Goal: Information Seeking & Learning: Learn about a topic

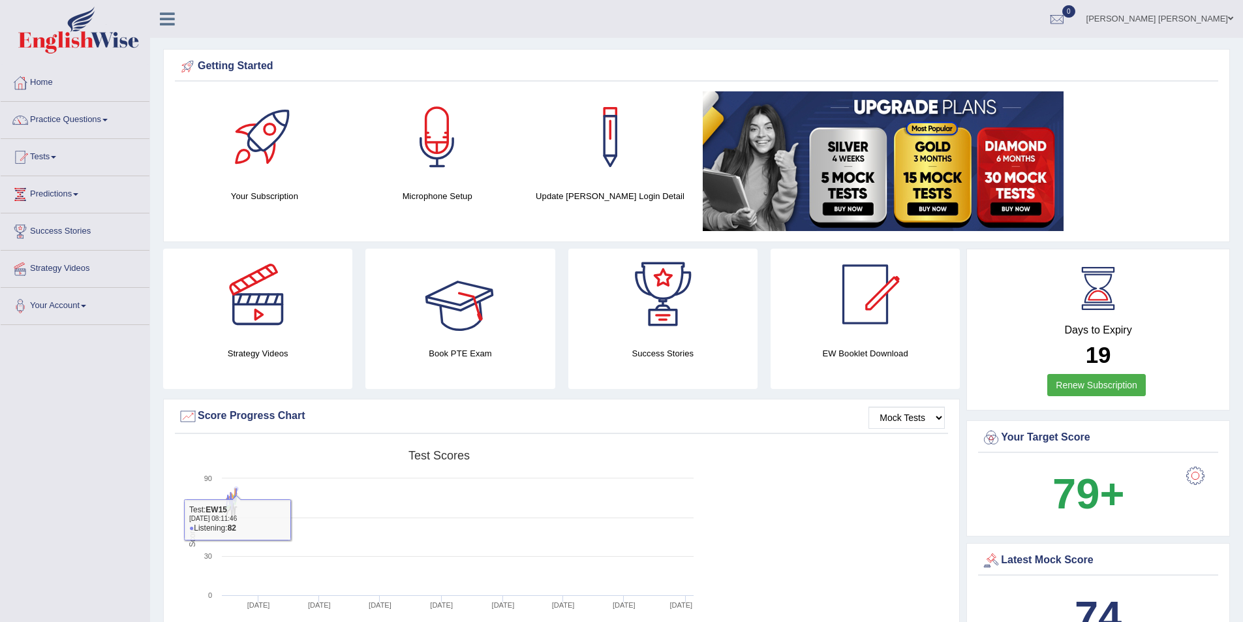
click at [459, 326] on div at bounding box center [459, 294] width 91 height 91
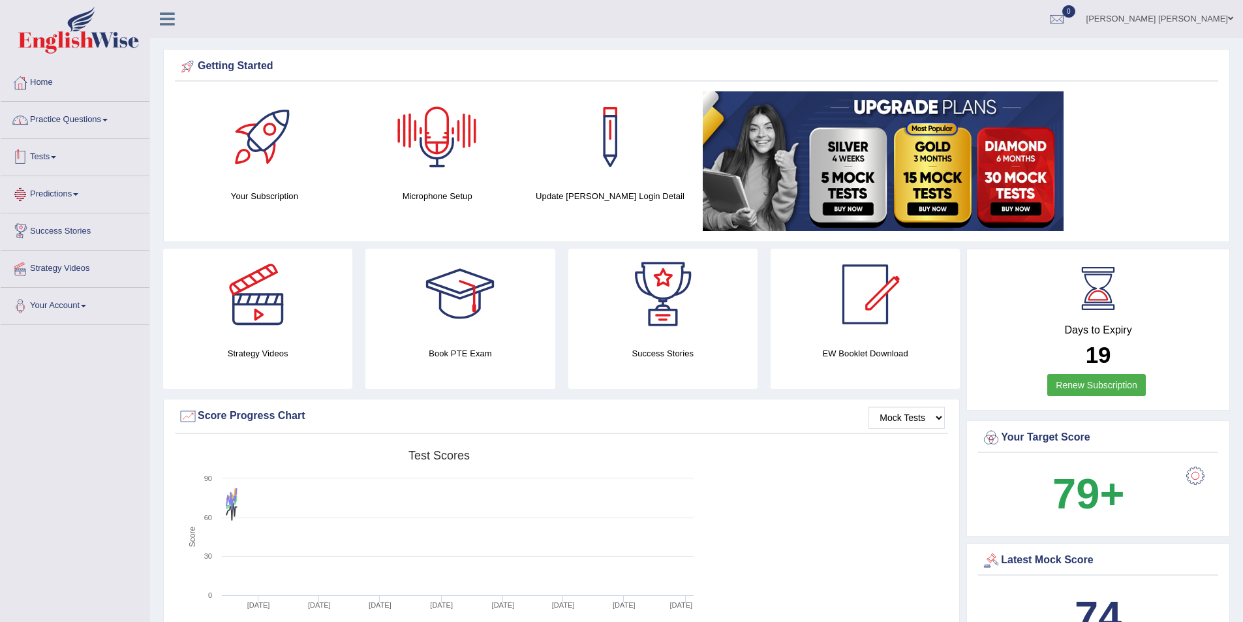
click at [115, 120] on link "Practice Questions" at bounding box center [75, 118] width 149 height 33
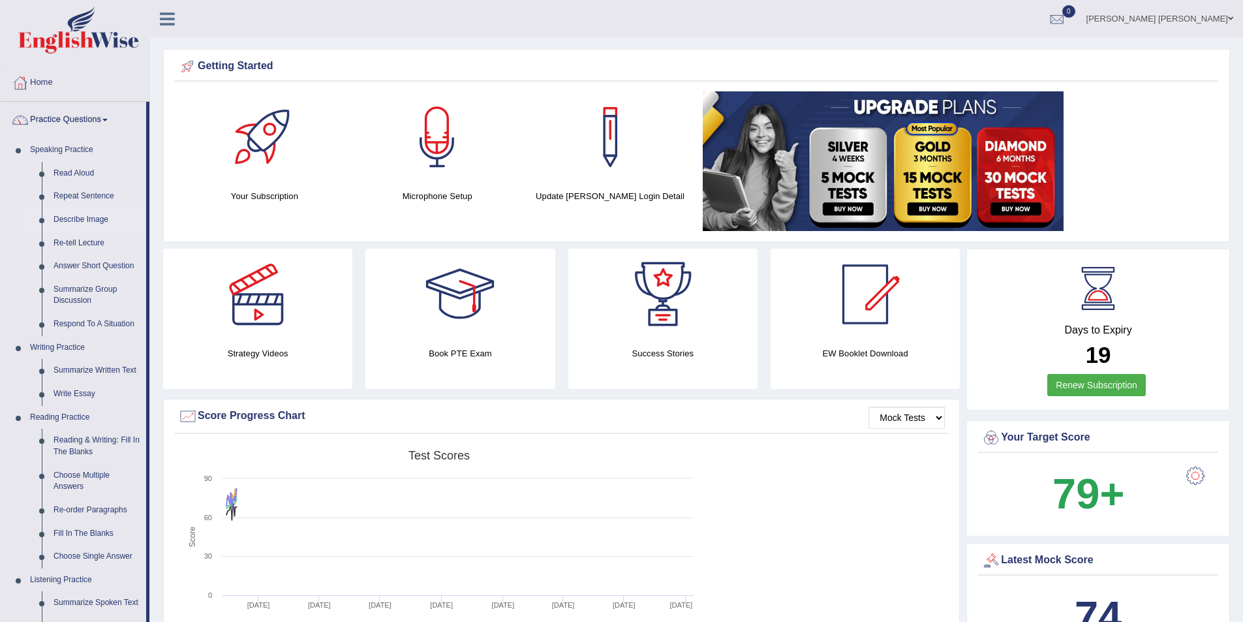
click at [74, 217] on link "Describe Image" at bounding box center [97, 219] width 99 height 23
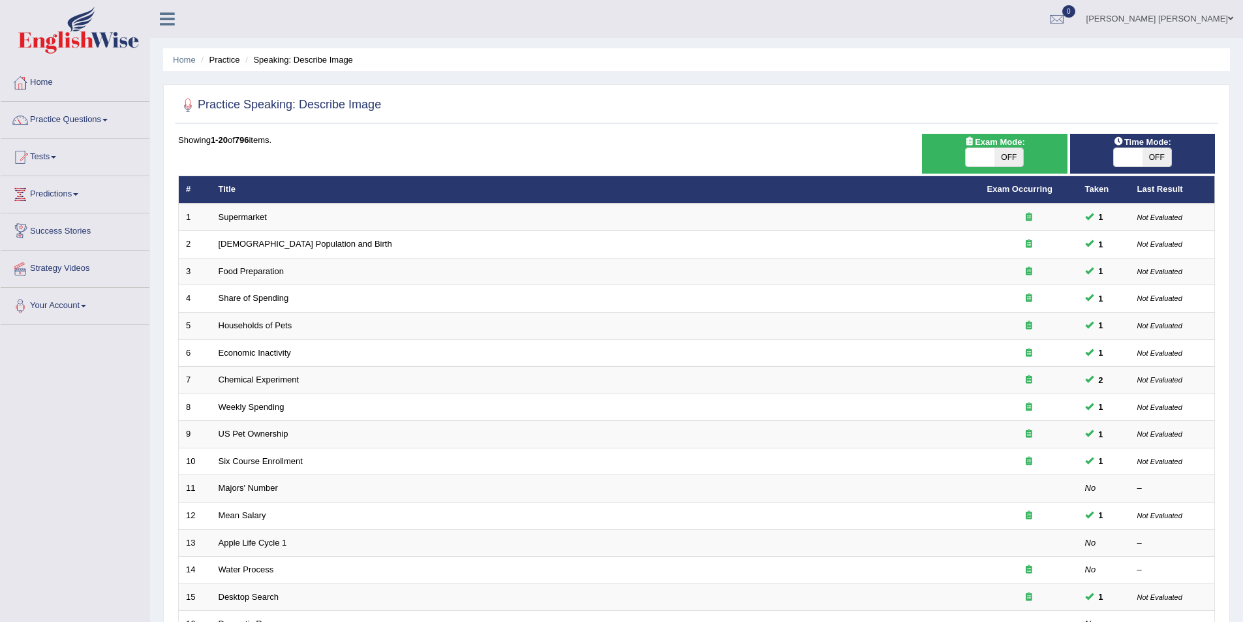
drag, startPoint x: 656, startPoint y: 110, endPoint x: 420, endPoint y: 165, distance: 243.1
click at [655, 110] on div at bounding box center [696, 105] width 1037 height 27
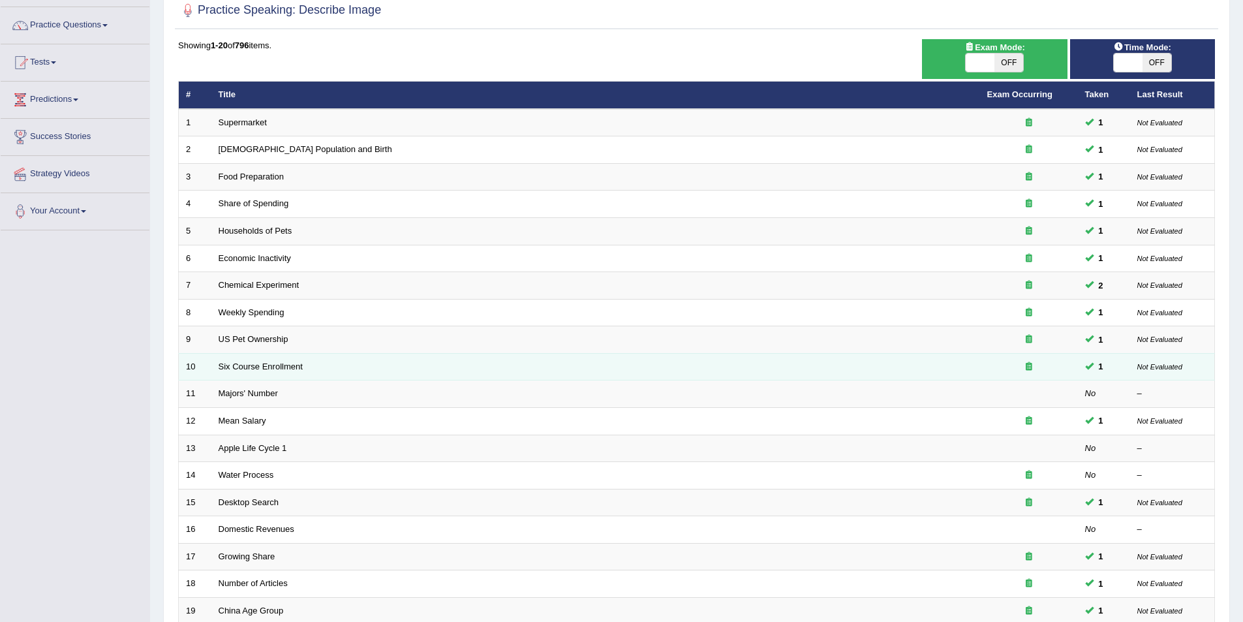
scroll to position [242, 0]
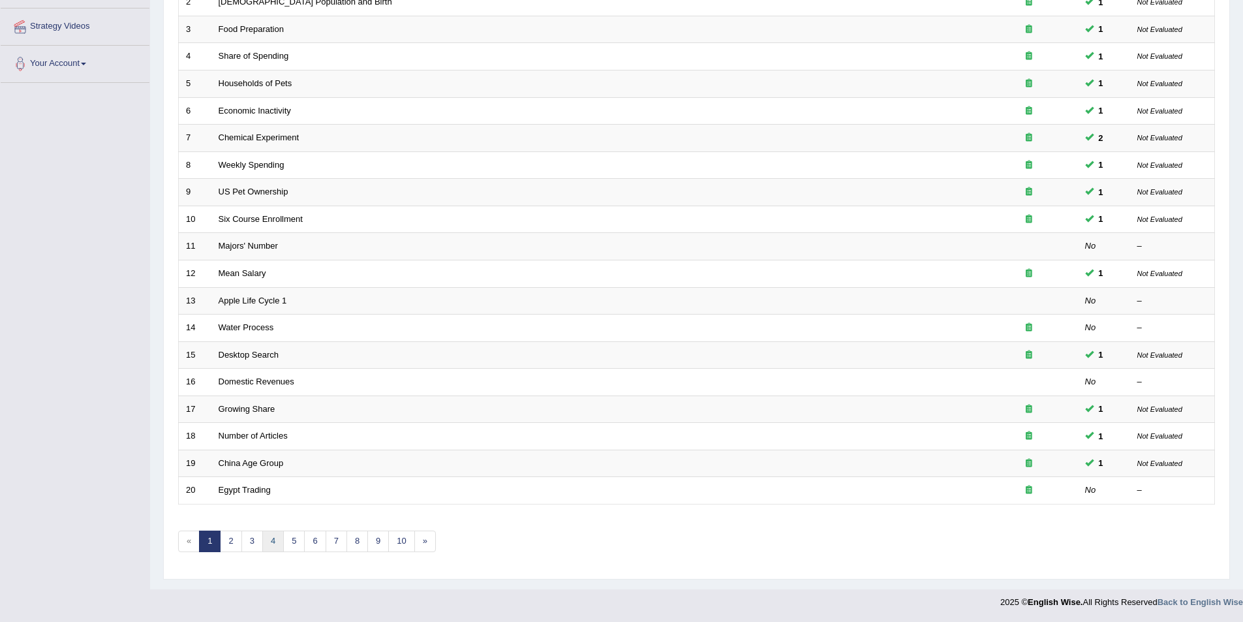
click at [270, 538] on link "4" at bounding box center [273, 541] width 22 height 22
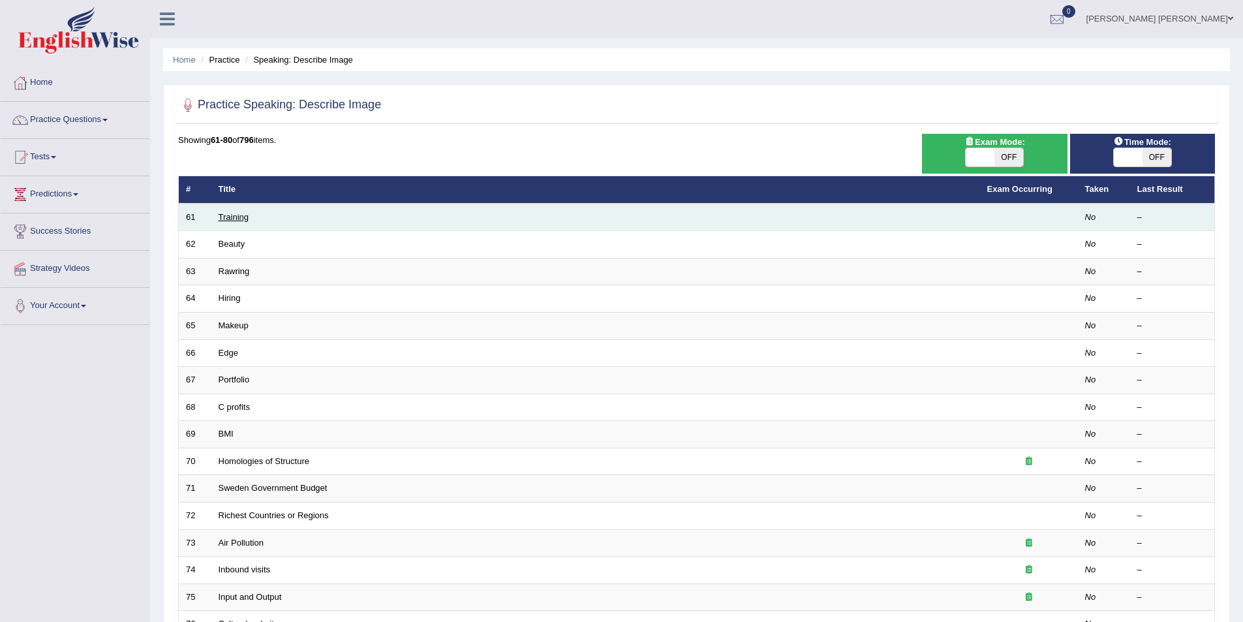
click at [224, 219] on link "Training" at bounding box center [234, 217] width 30 height 10
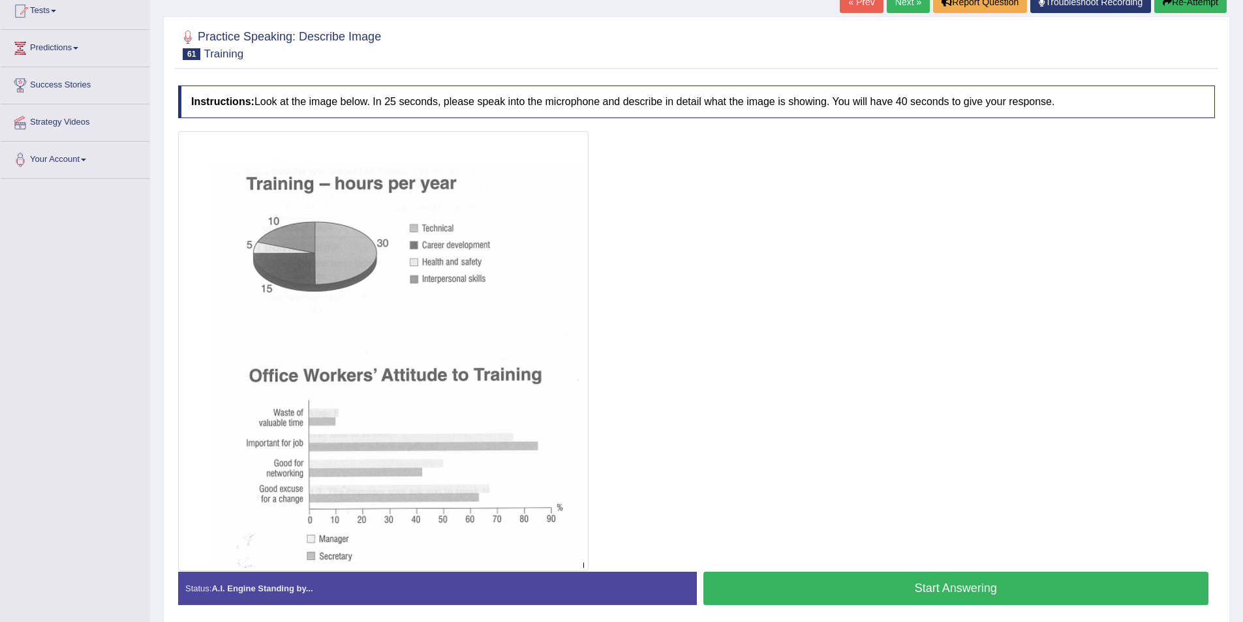
scroll to position [196, 0]
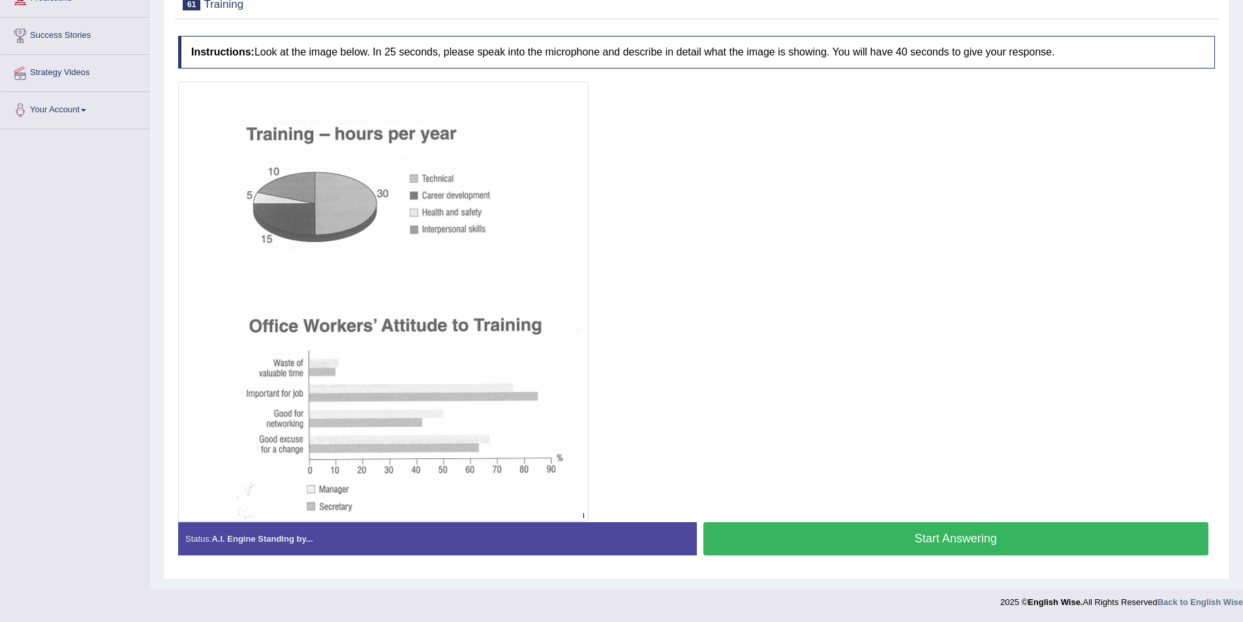
click at [906, 539] on button "Start Answering" at bounding box center [956, 538] width 506 height 33
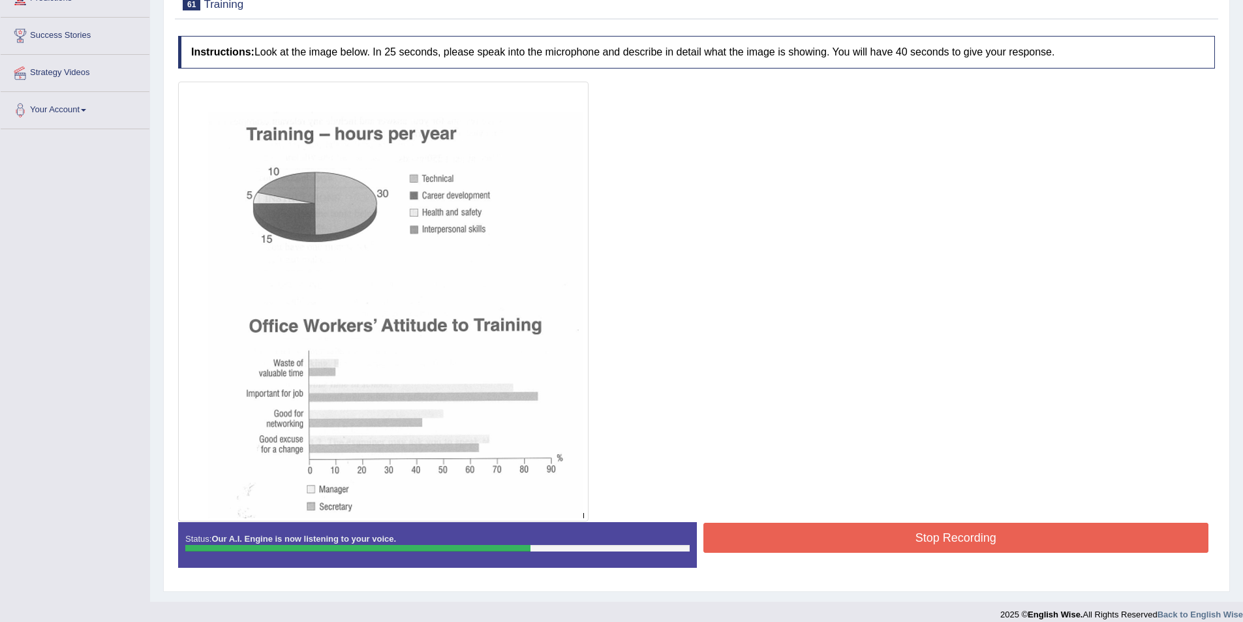
click at [930, 533] on button "Stop Recording" at bounding box center [956, 538] width 506 height 30
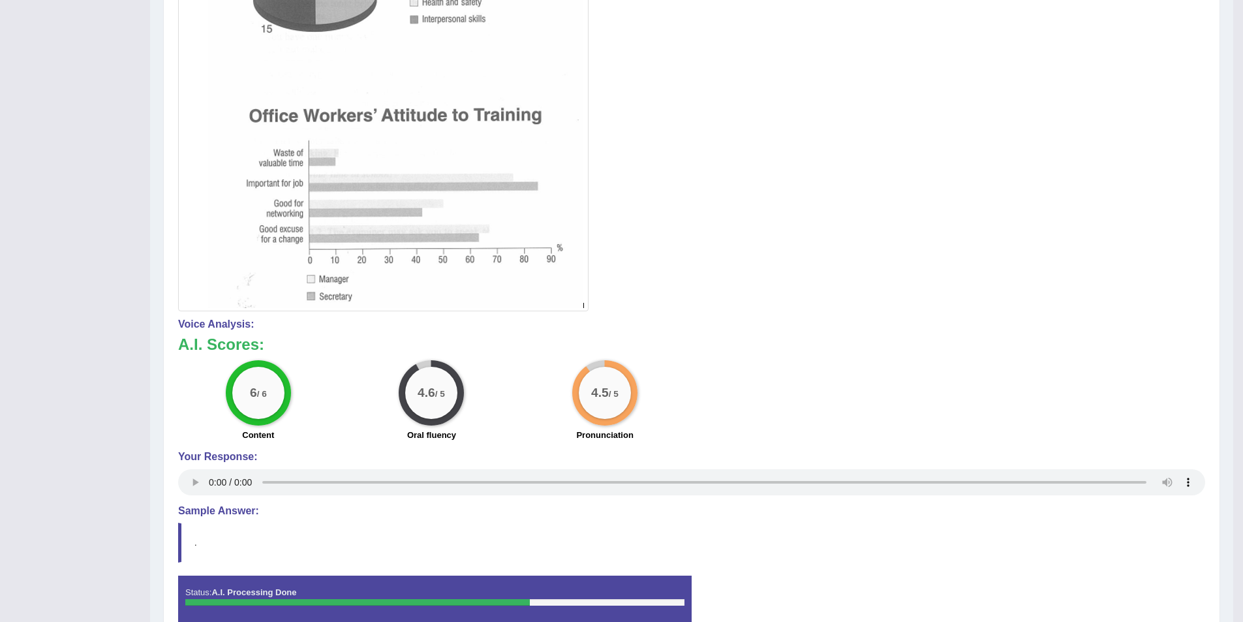
scroll to position [81, 0]
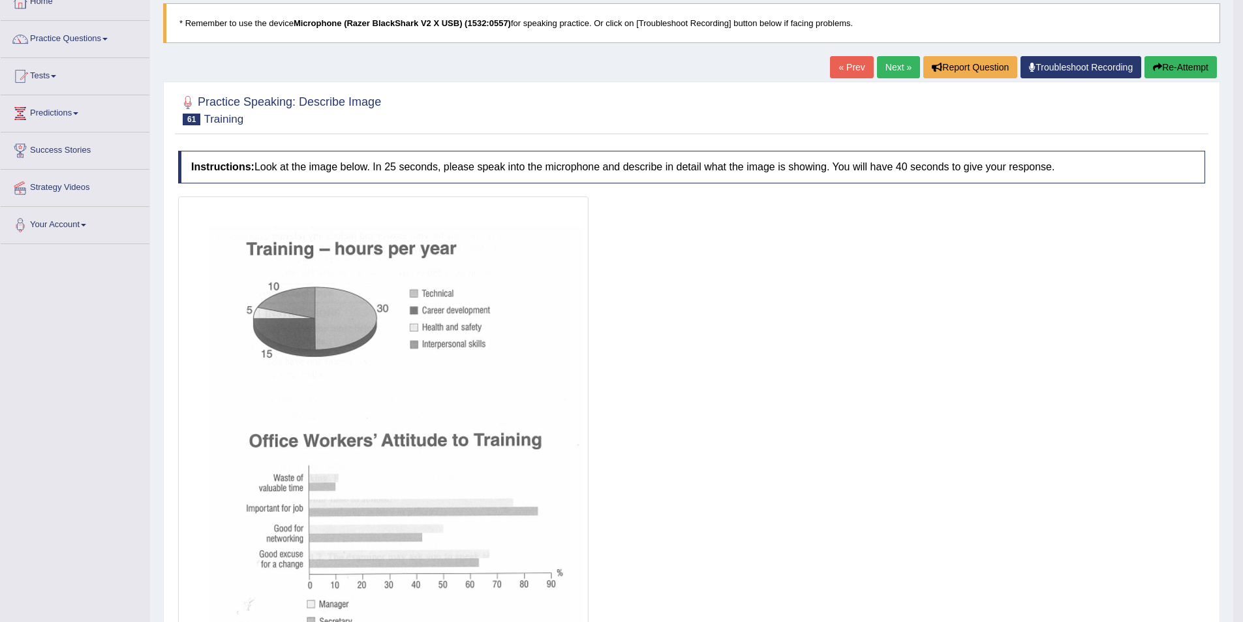
click at [893, 61] on link "Next »" at bounding box center [898, 67] width 43 height 22
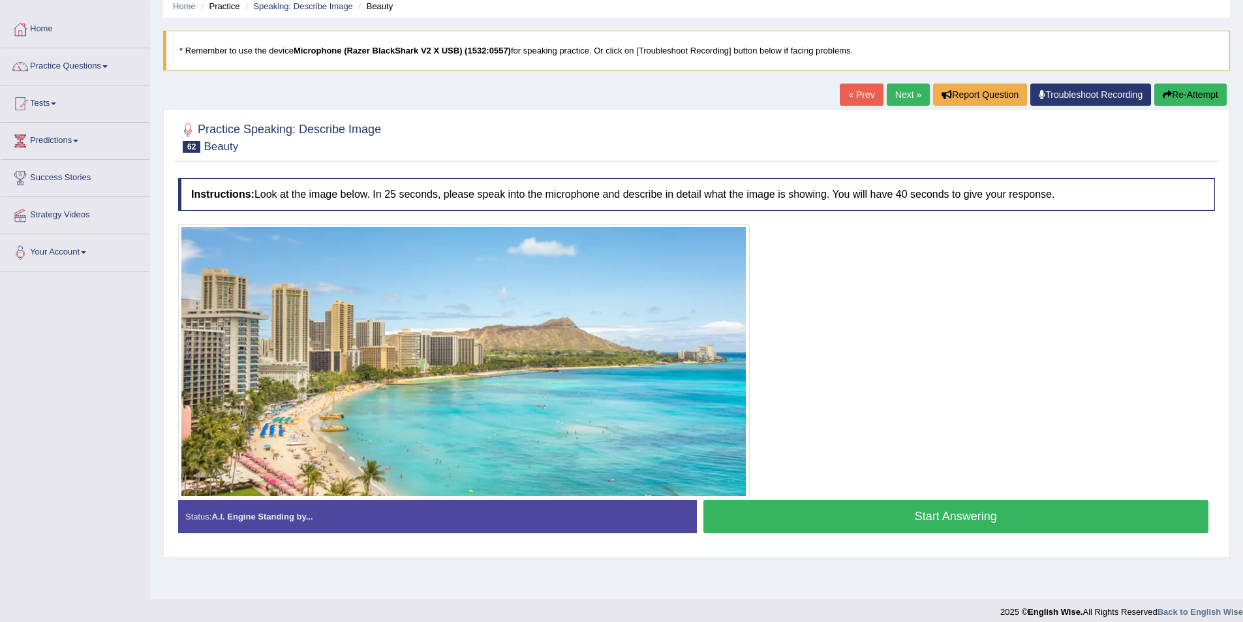
scroll to position [63, 0]
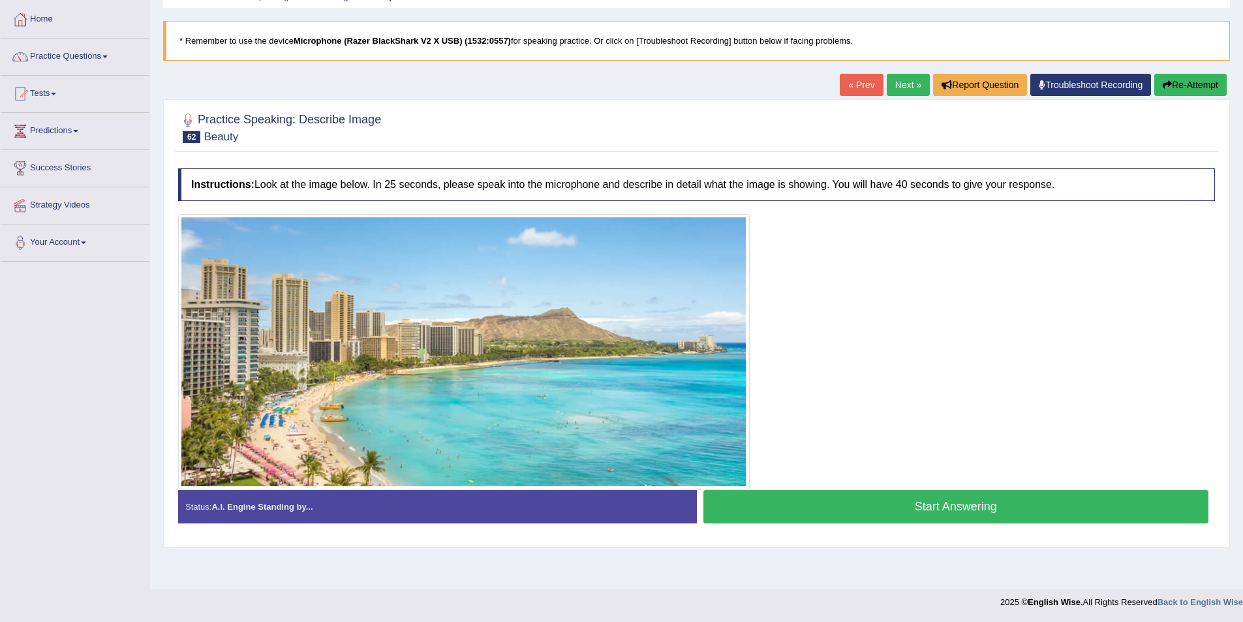
click at [900, 506] on button "Start Answering" at bounding box center [956, 506] width 506 height 33
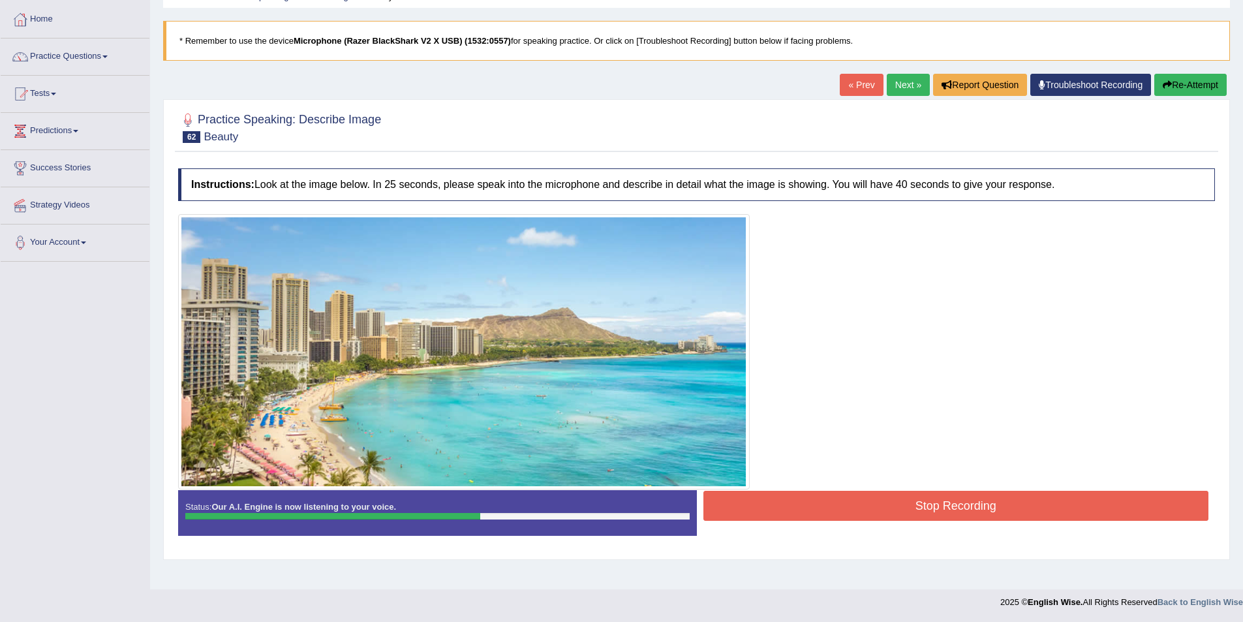
click at [894, 495] on button "Stop Recording" at bounding box center [956, 506] width 506 height 30
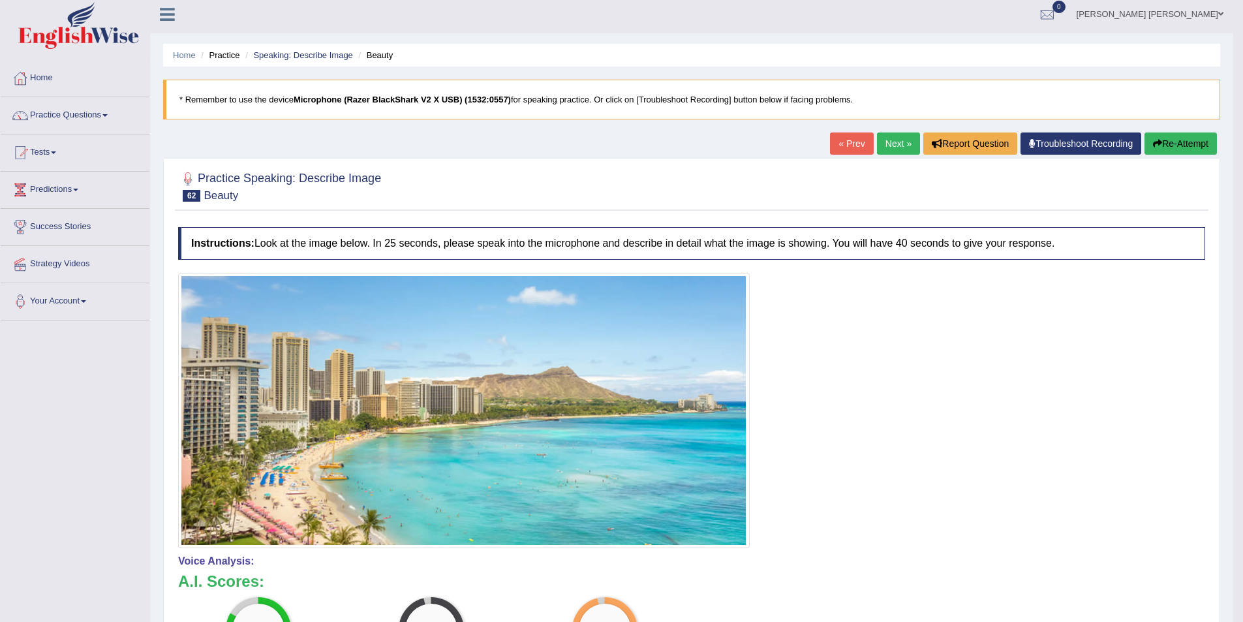
scroll to position [0, 0]
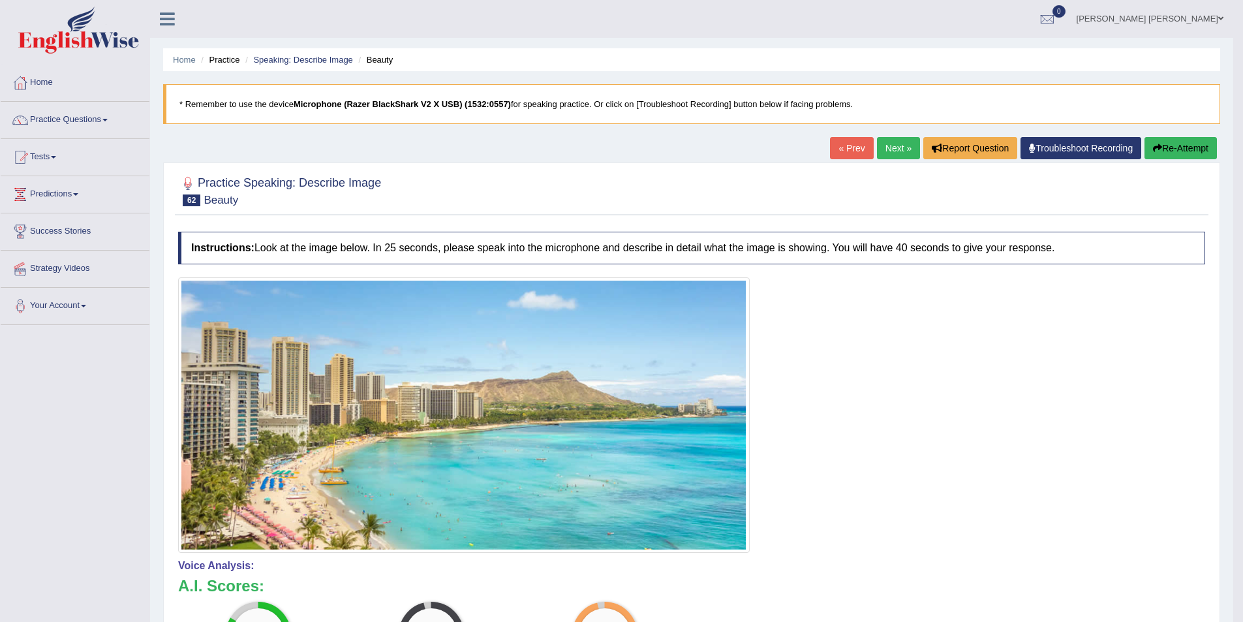
click at [891, 155] on link "Next »" at bounding box center [898, 148] width 43 height 22
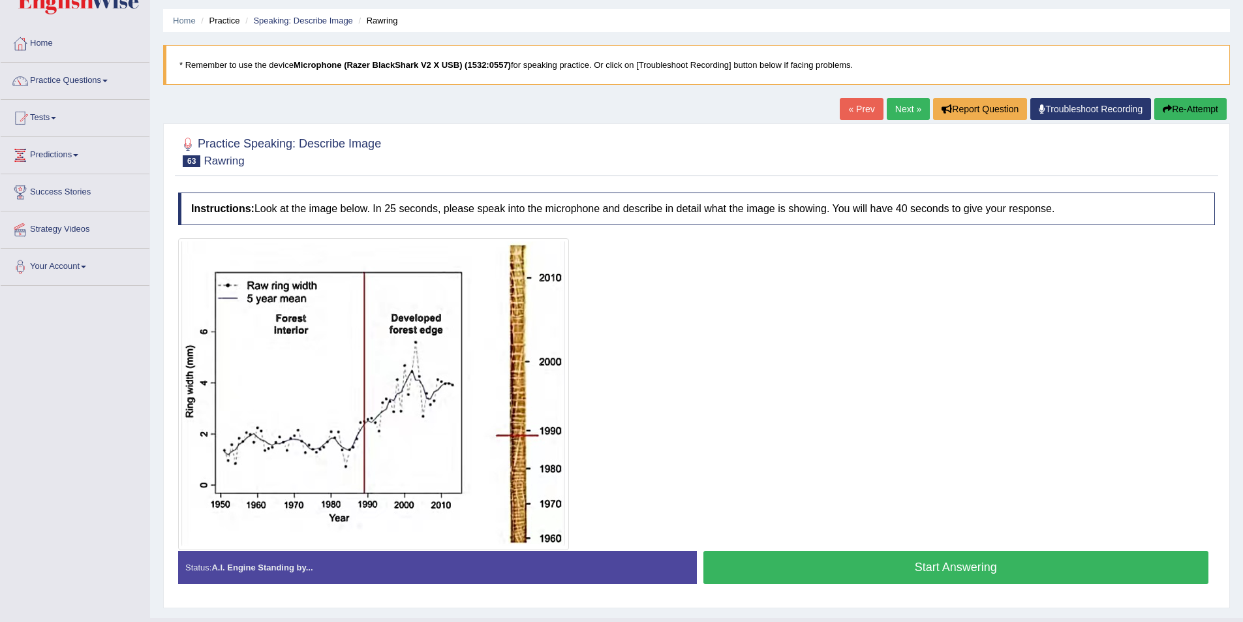
scroll to position [65, 0]
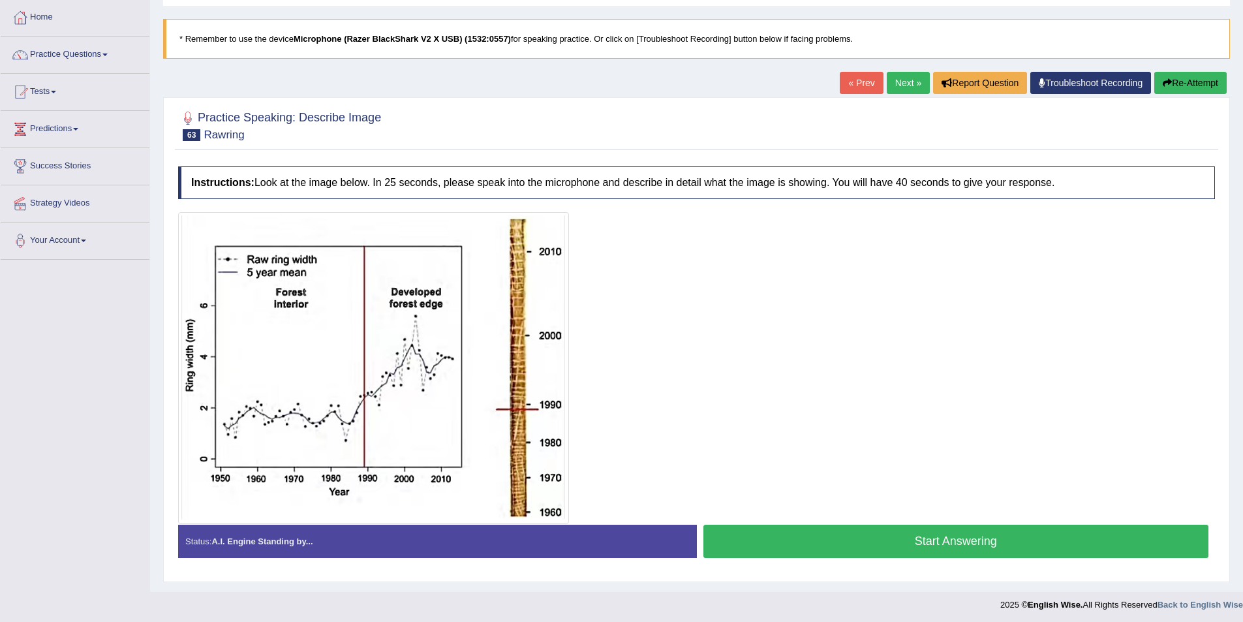
click at [1007, 540] on button "Start Answering" at bounding box center [956, 541] width 506 height 33
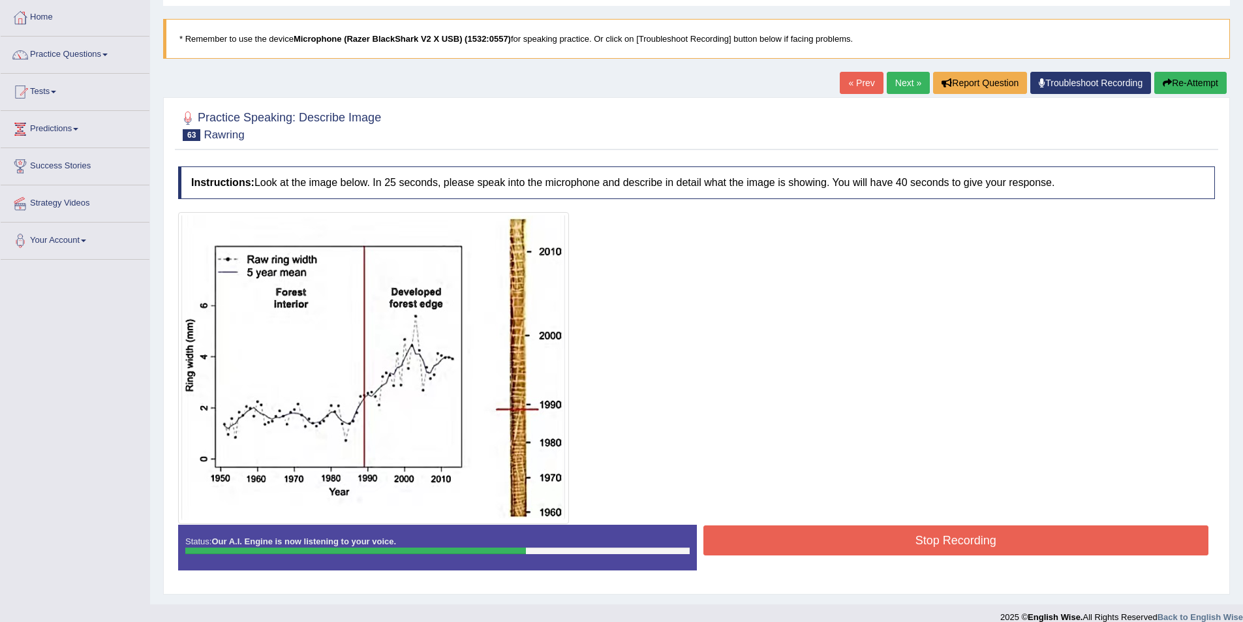
click at [958, 545] on button "Stop Recording" at bounding box center [956, 540] width 506 height 30
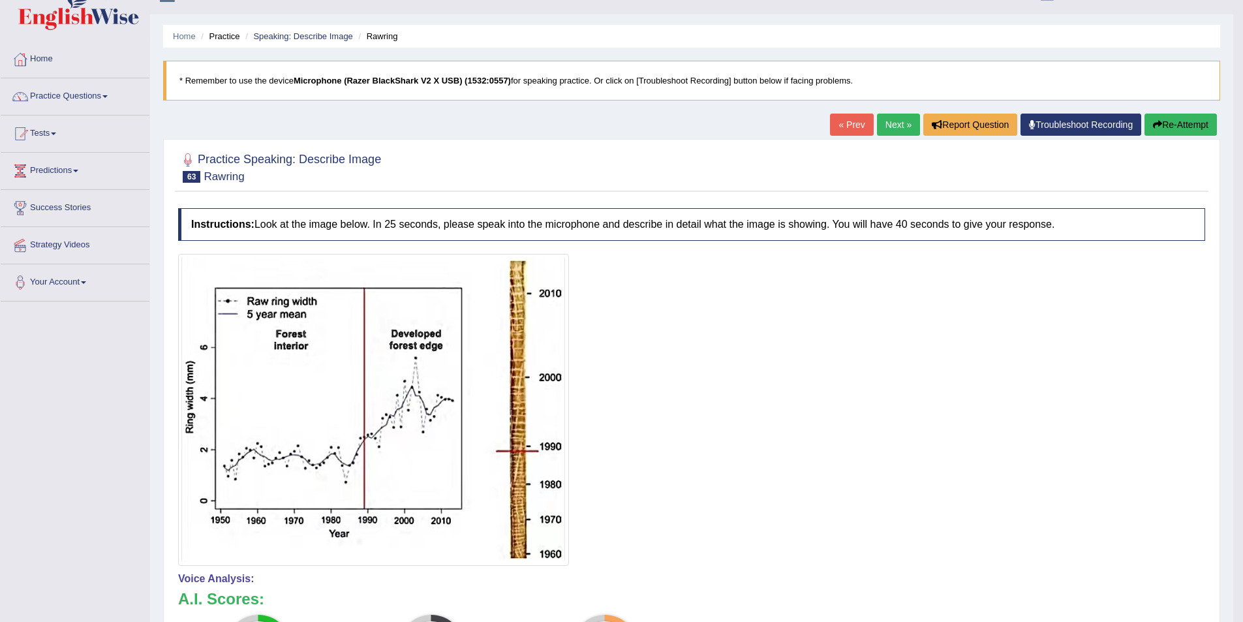
scroll to position [18, 0]
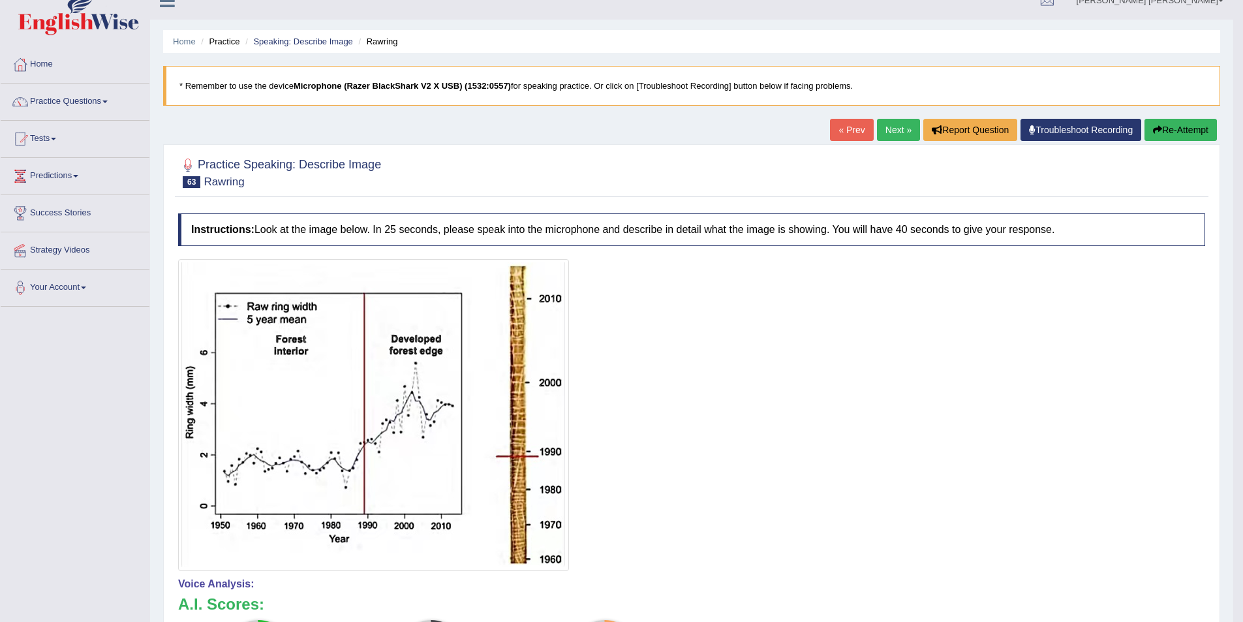
click at [885, 125] on link "Next »" at bounding box center [898, 130] width 43 height 22
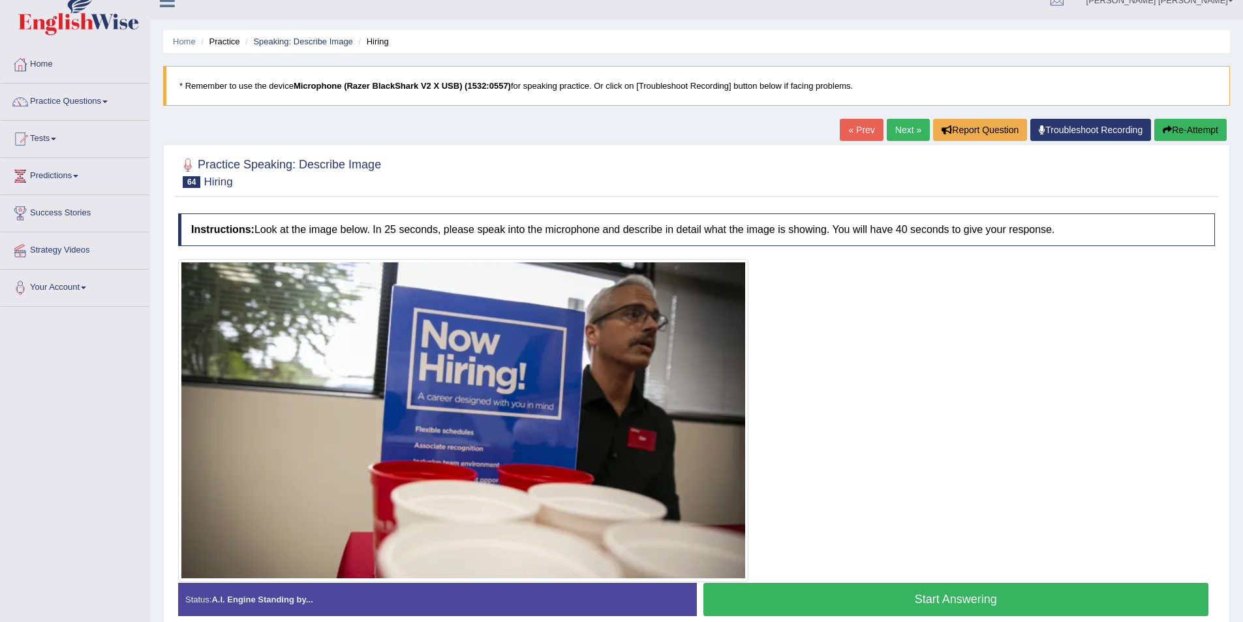
scroll to position [79, 0]
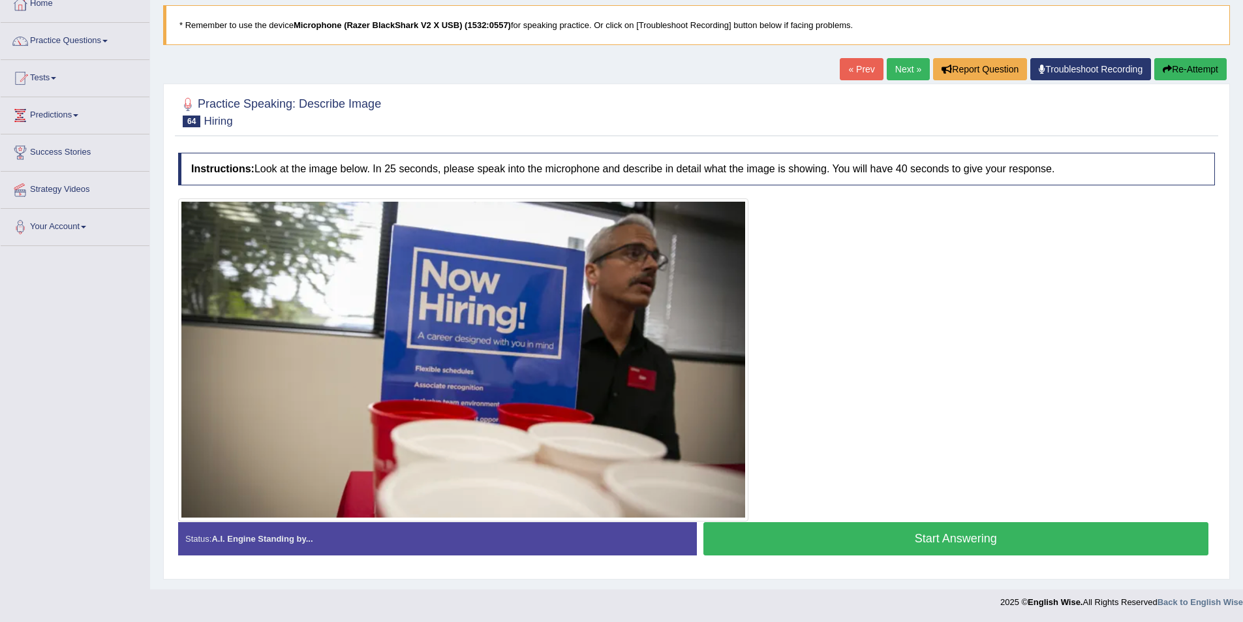
click at [1013, 535] on button "Start Answering" at bounding box center [956, 538] width 506 height 33
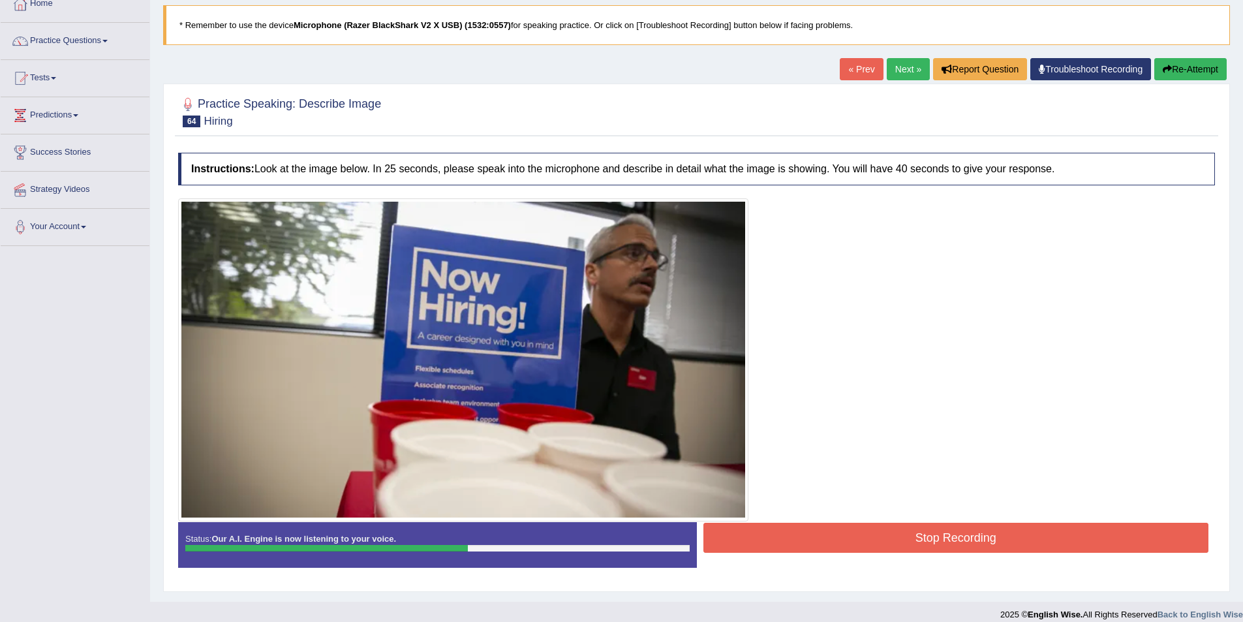
drag, startPoint x: 953, startPoint y: 535, endPoint x: 954, endPoint y: 542, distance: 6.7
click at [956, 537] on button "Stop Recording" at bounding box center [956, 538] width 506 height 30
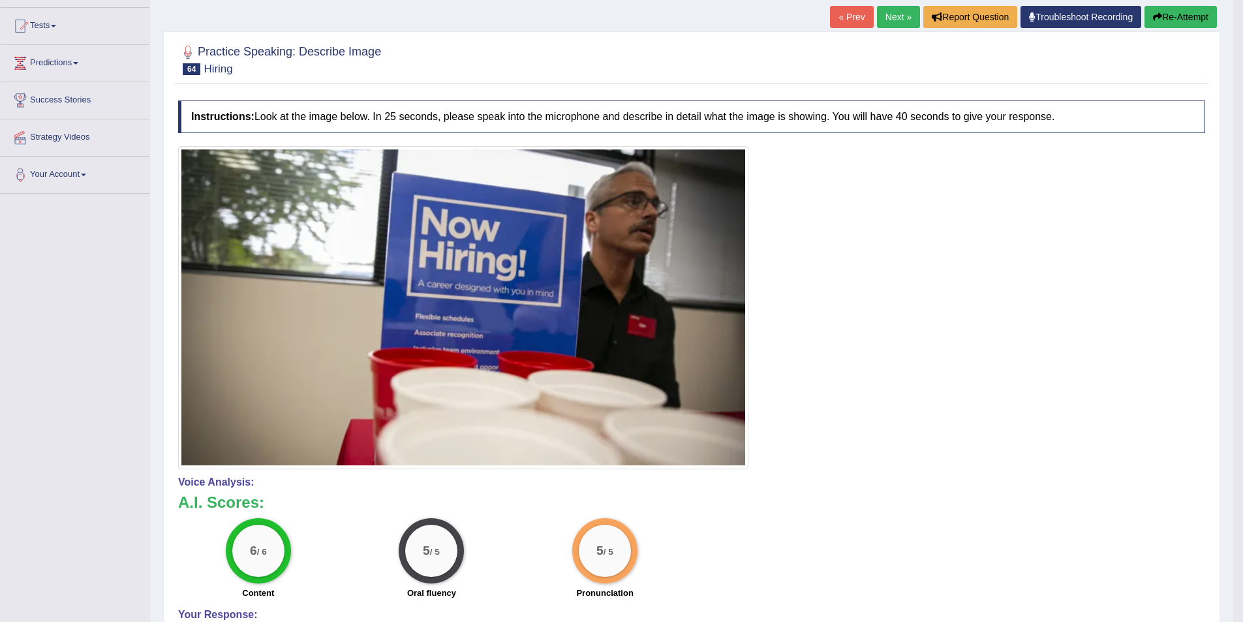
scroll to position [0, 0]
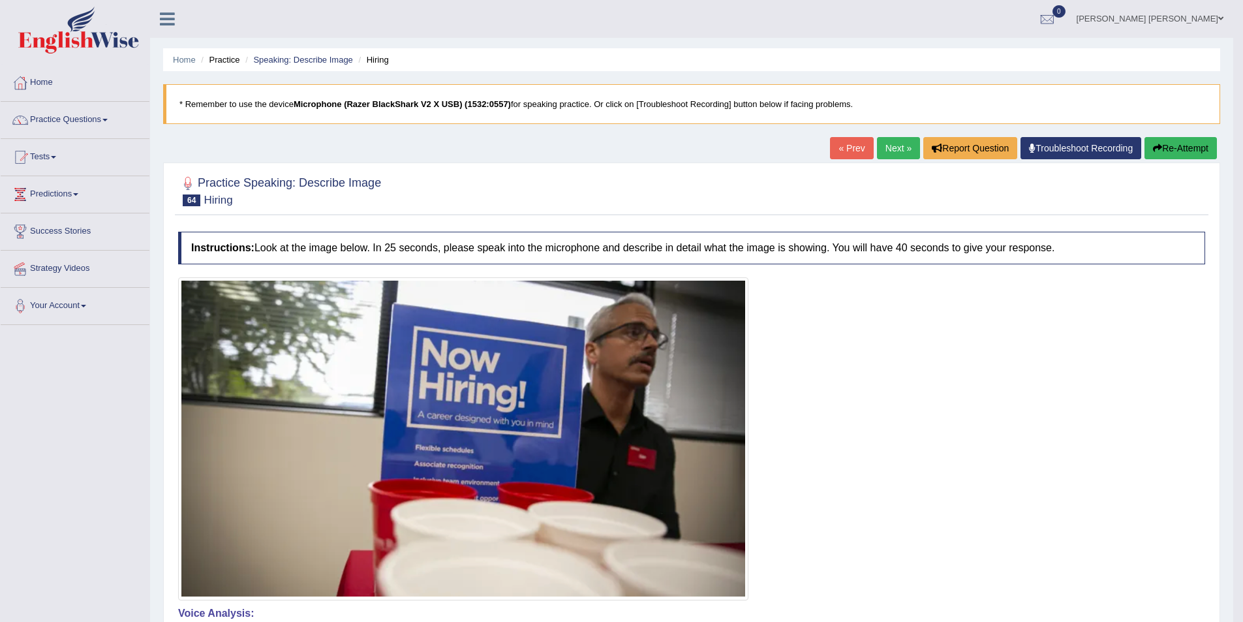
click at [894, 146] on link "Next »" at bounding box center [898, 148] width 43 height 22
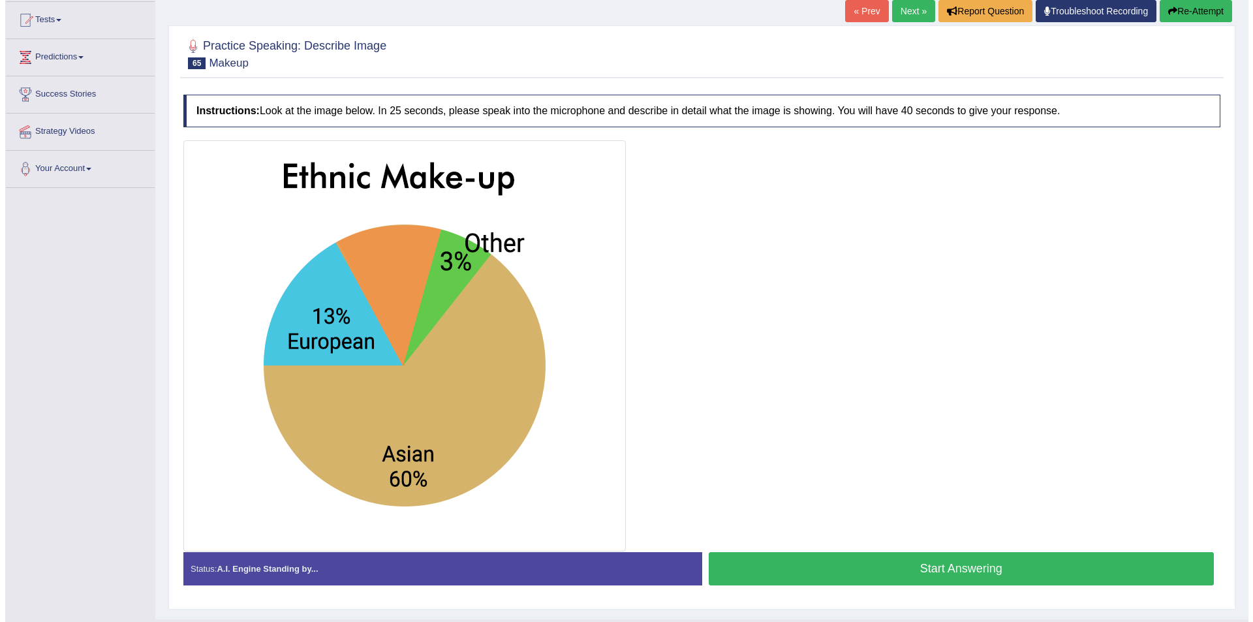
scroll to position [167, 0]
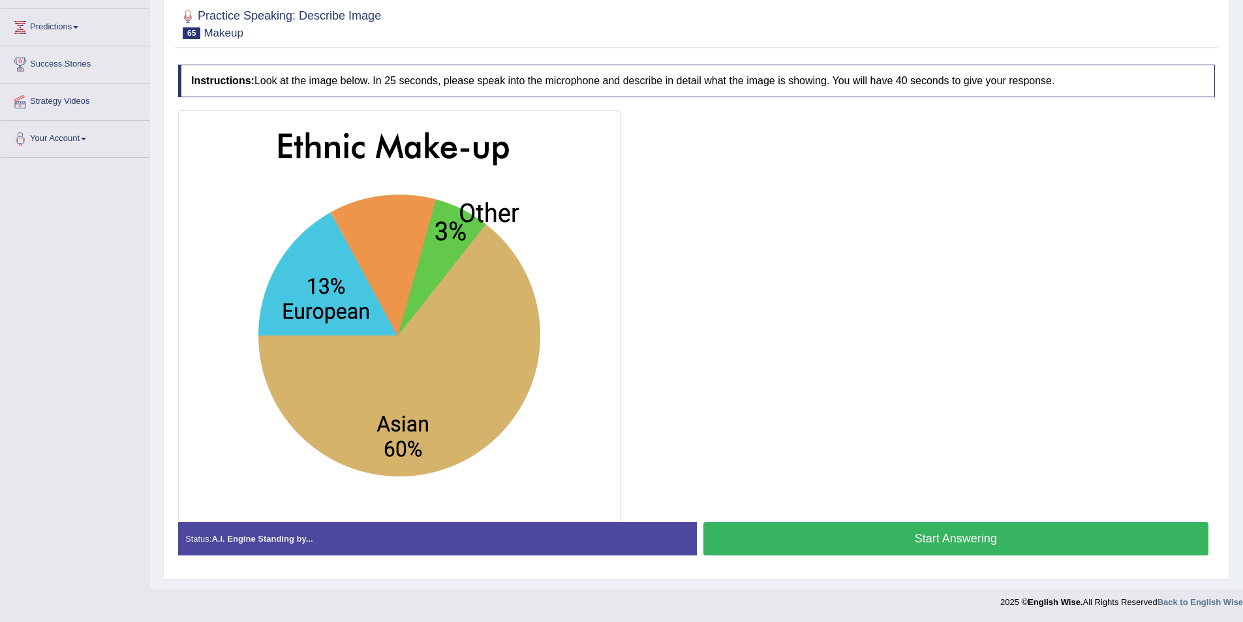
click at [908, 533] on button "Start Answering" at bounding box center [956, 538] width 506 height 33
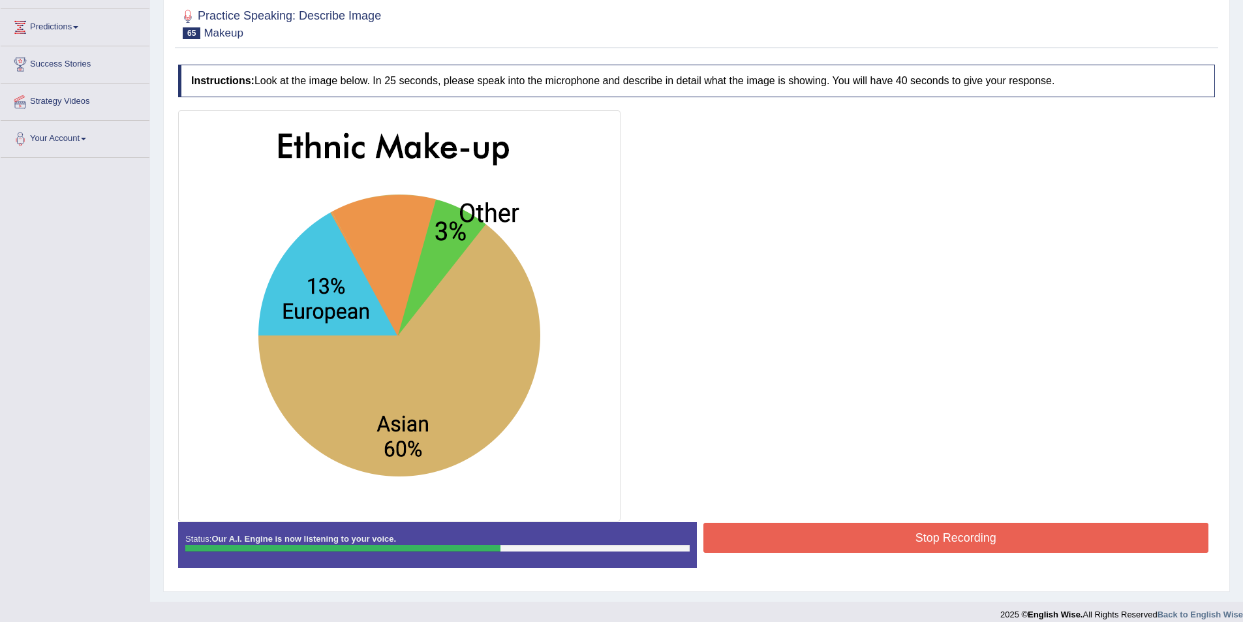
click at [960, 528] on button "Stop Recording" at bounding box center [956, 538] width 506 height 30
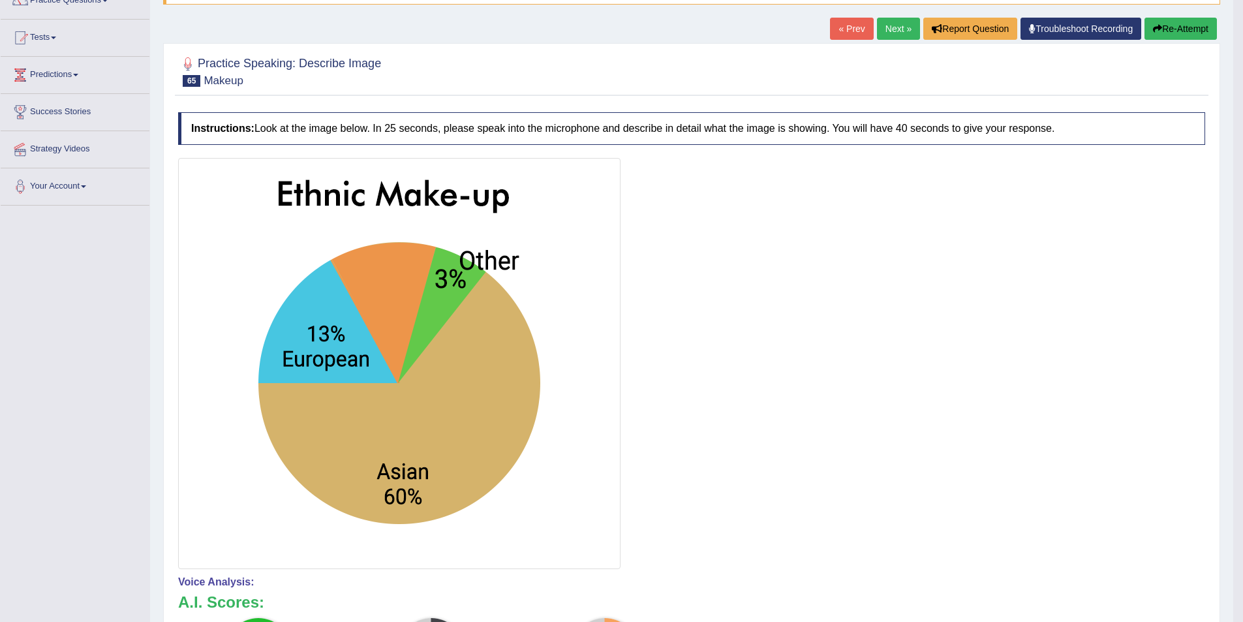
scroll to position [117, 0]
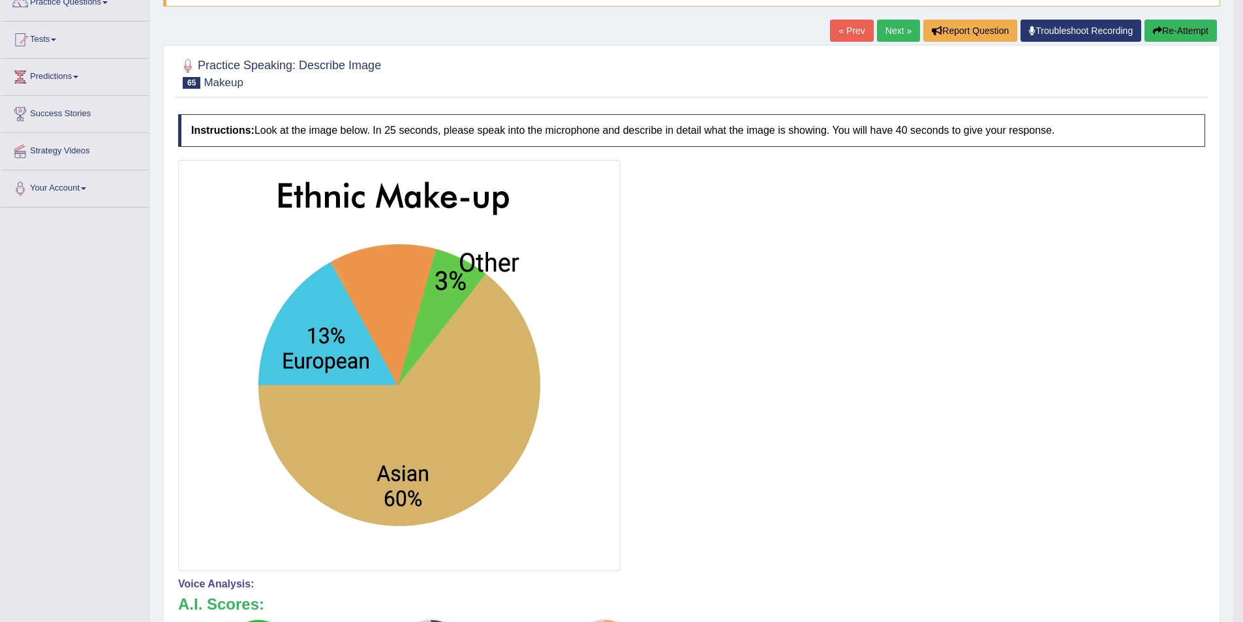
click at [883, 27] on link "Next »" at bounding box center [898, 31] width 43 height 22
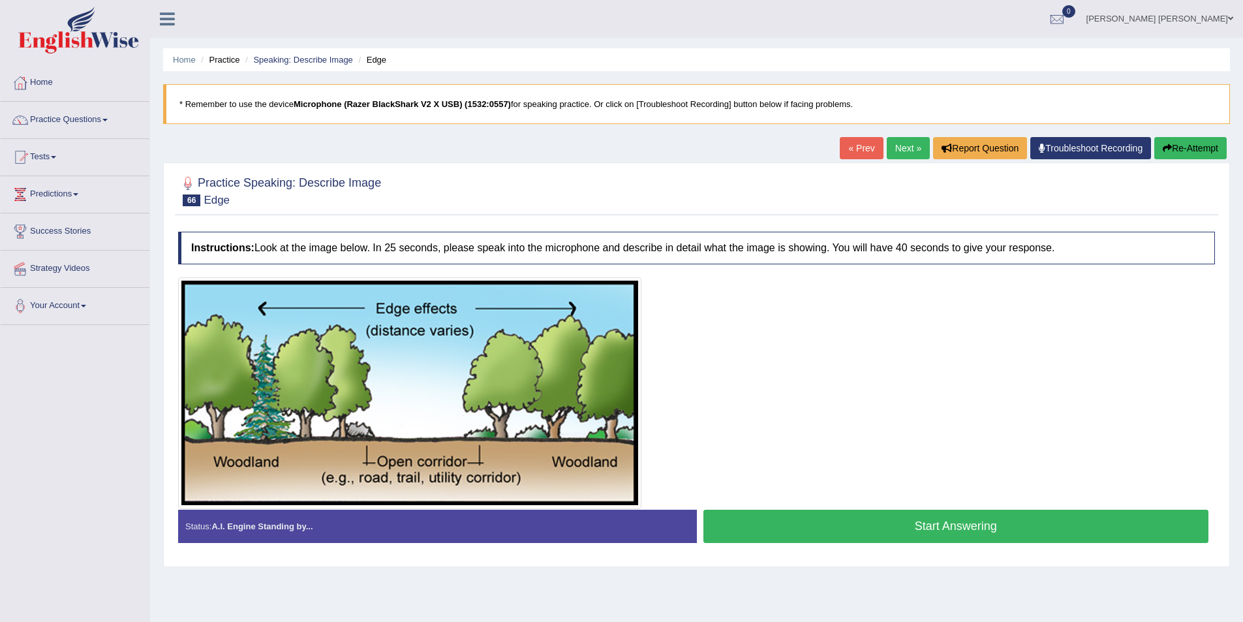
click at [875, 515] on button "Start Answering" at bounding box center [956, 526] width 506 height 33
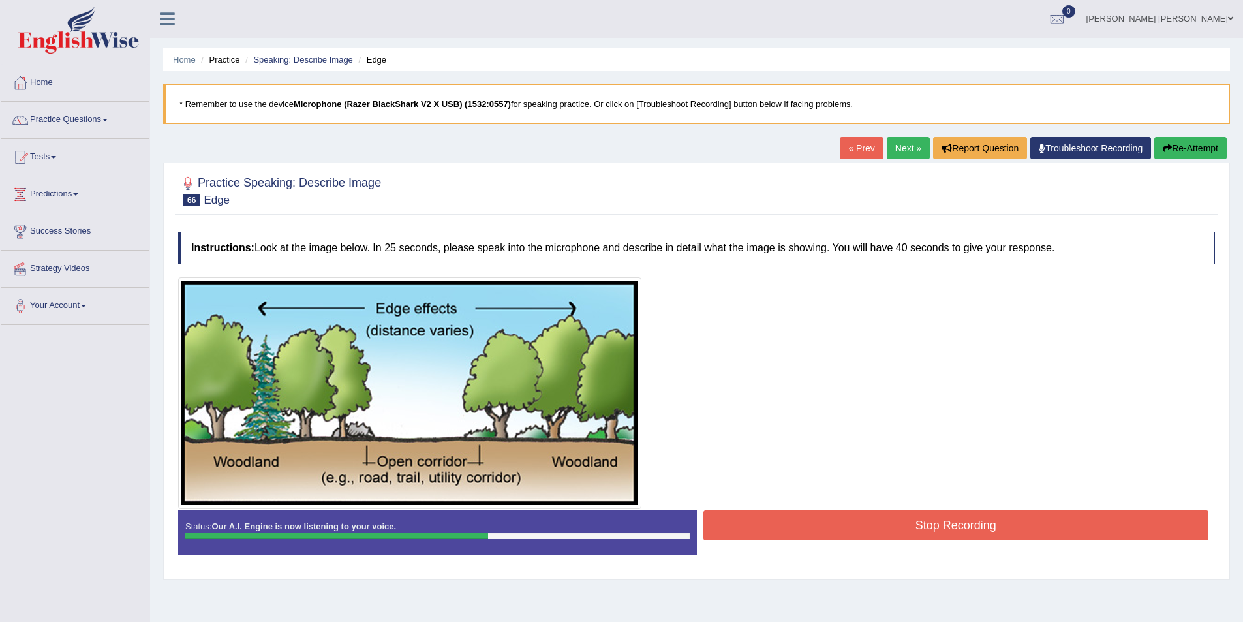
click at [923, 517] on button "Stop Recording" at bounding box center [956, 525] width 506 height 30
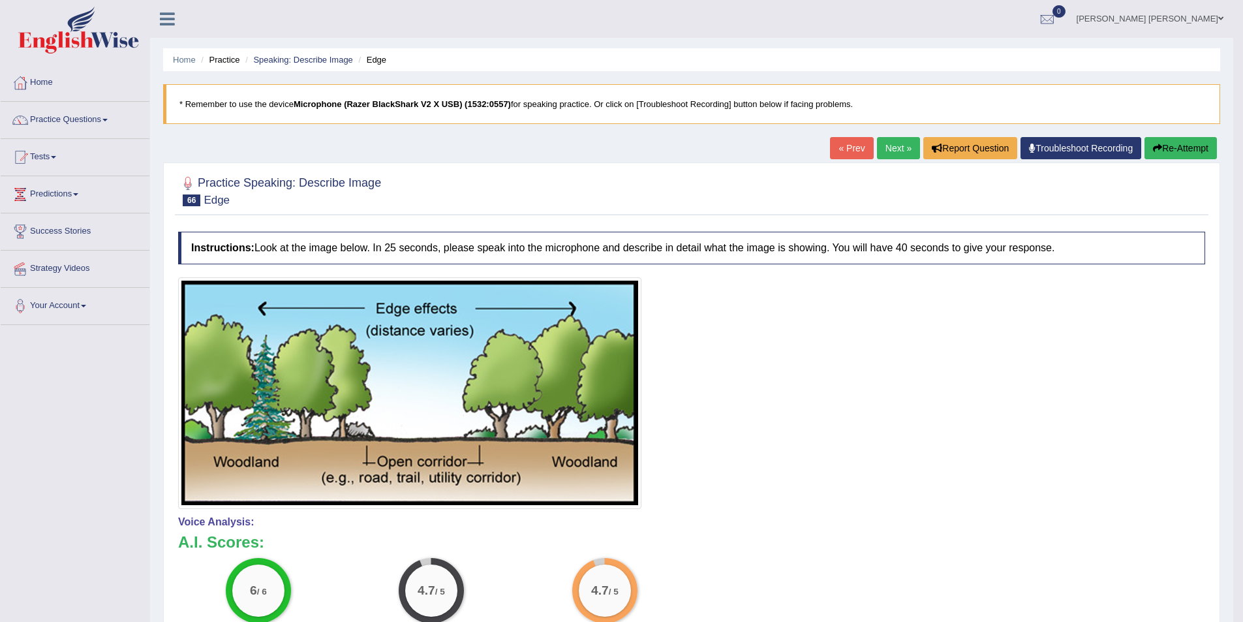
click at [897, 137] on link "Next »" at bounding box center [898, 148] width 43 height 22
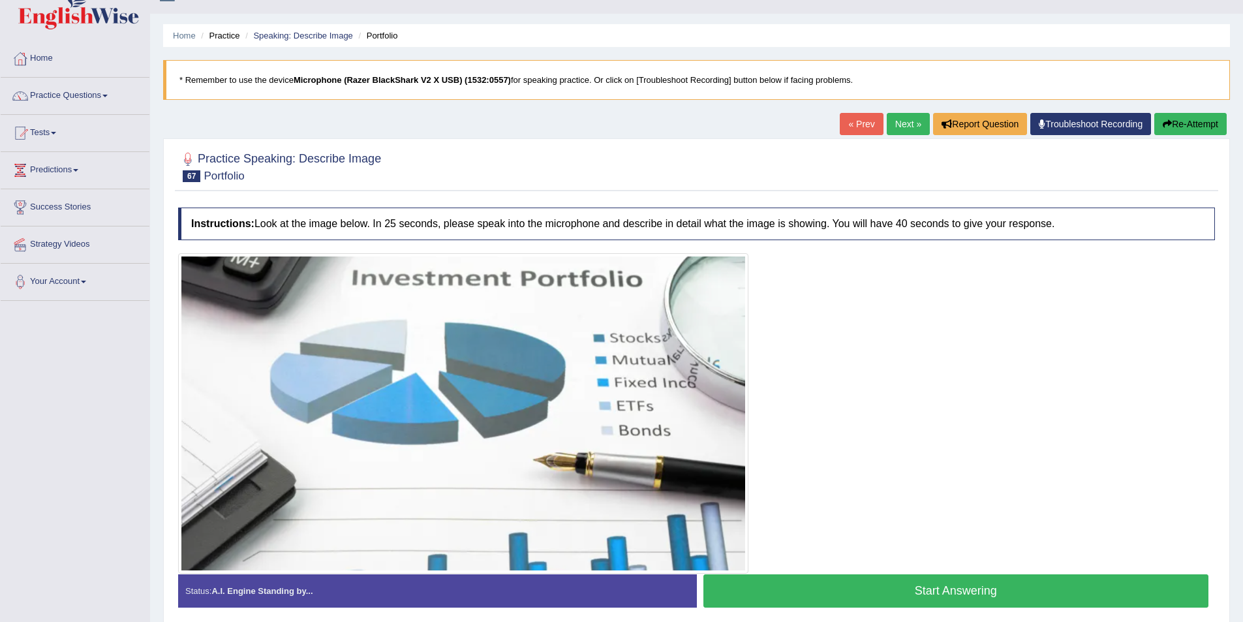
scroll to position [76, 0]
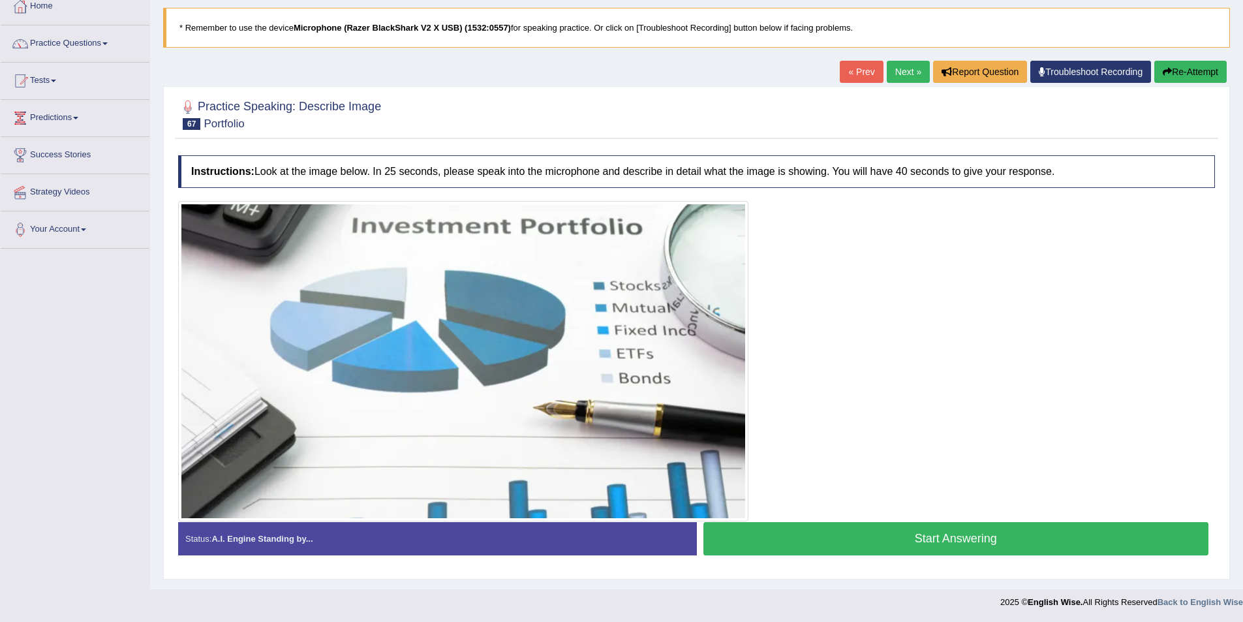
click at [932, 537] on button "Start Answering" at bounding box center [956, 538] width 506 height 33
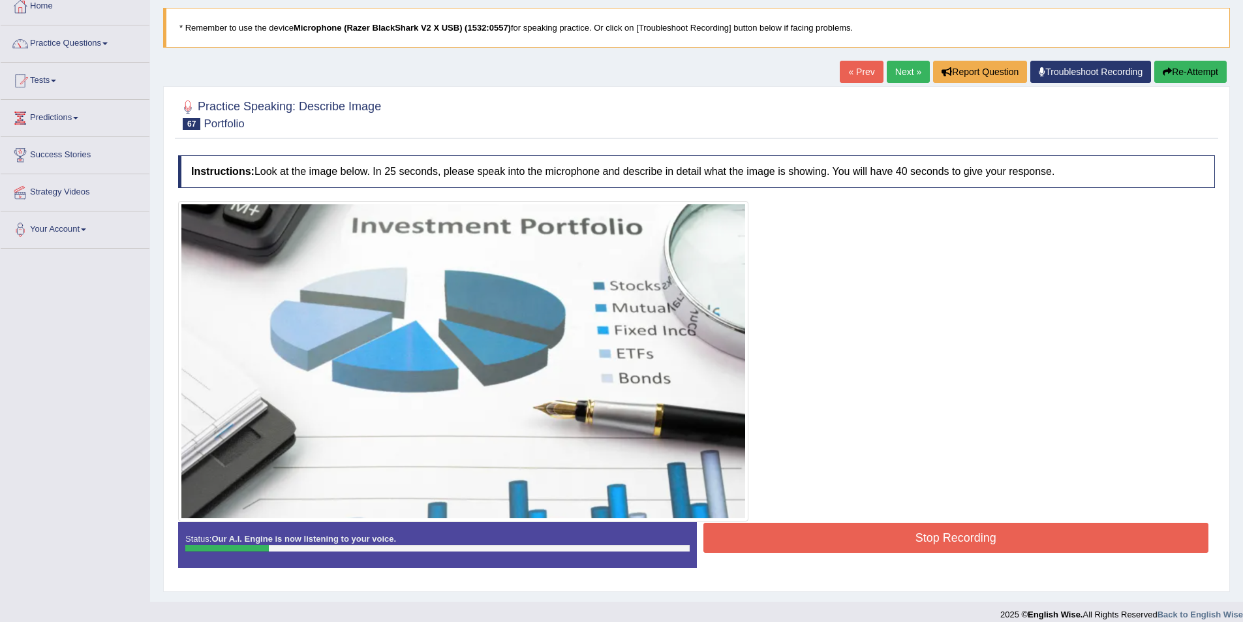
click at [1183, 76] on button "Re-Attempt" at bounding box center [1190, 72] width 72 height 22
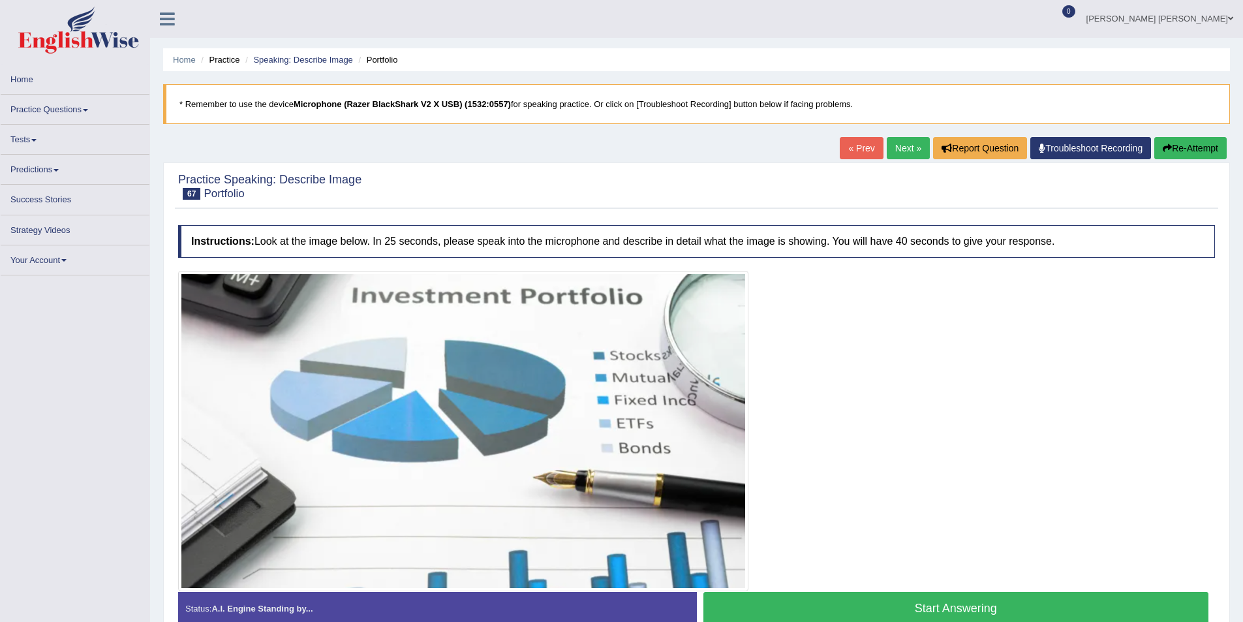
scroll to position [76, 0]
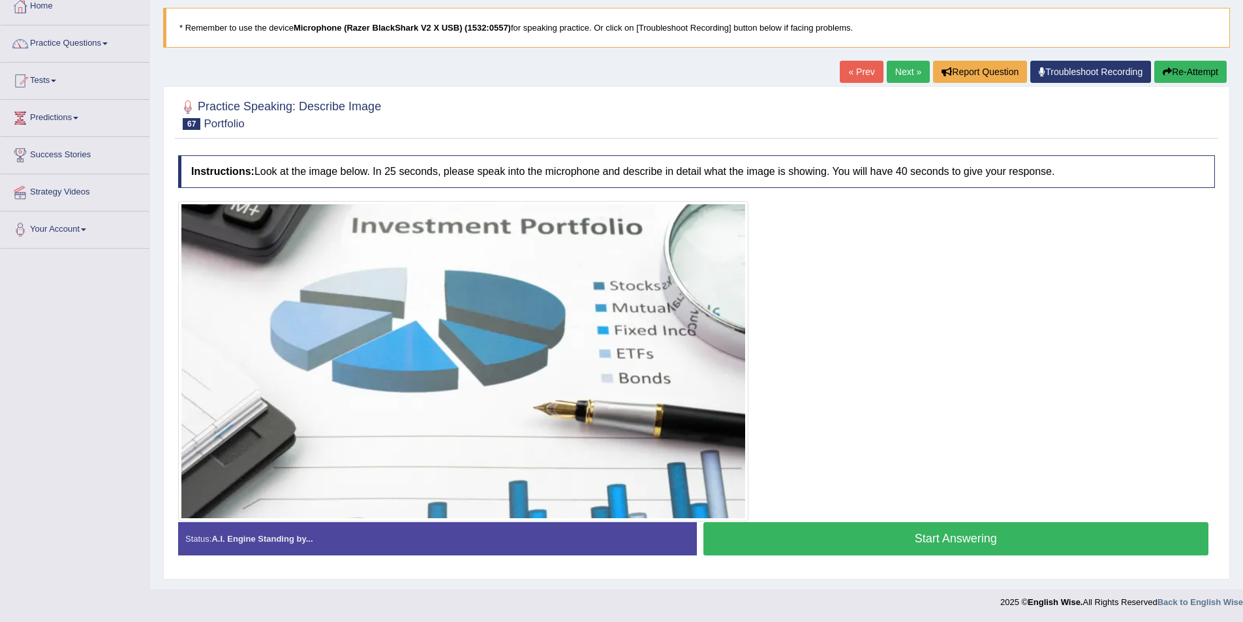
click at [930, 535] on button "Start Answering" at bounding box center [956, 538] width 506 height 33
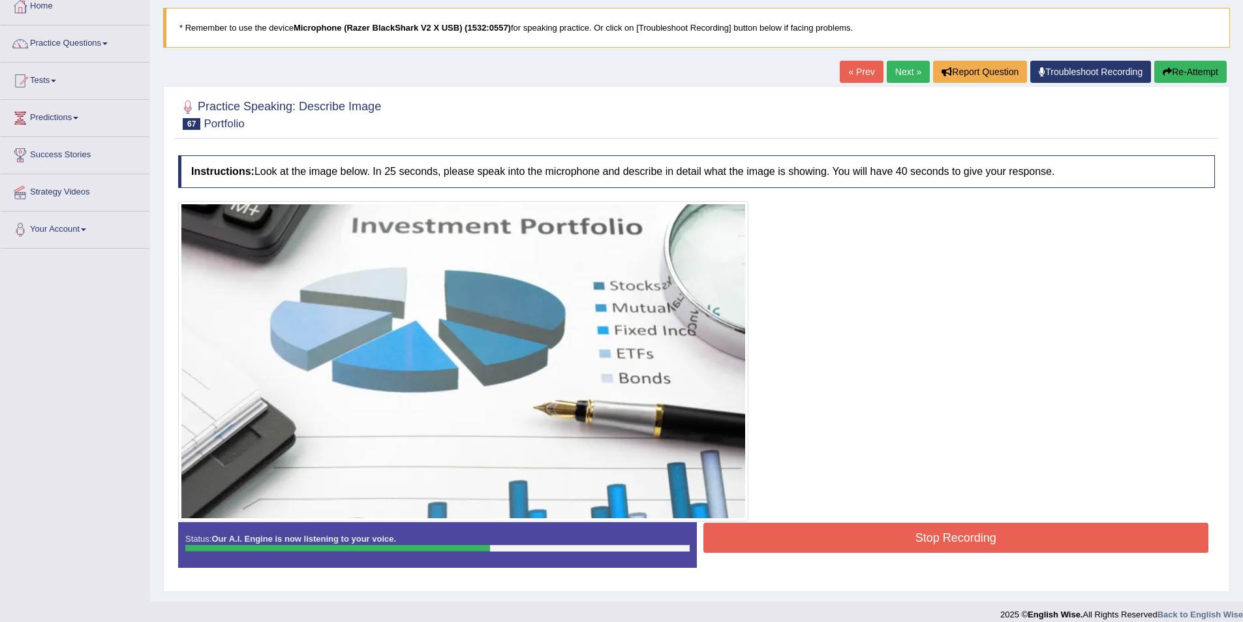
click at [996, 544] on button "Stop Recording" at bounding box center [956, 538] width 506 height 30
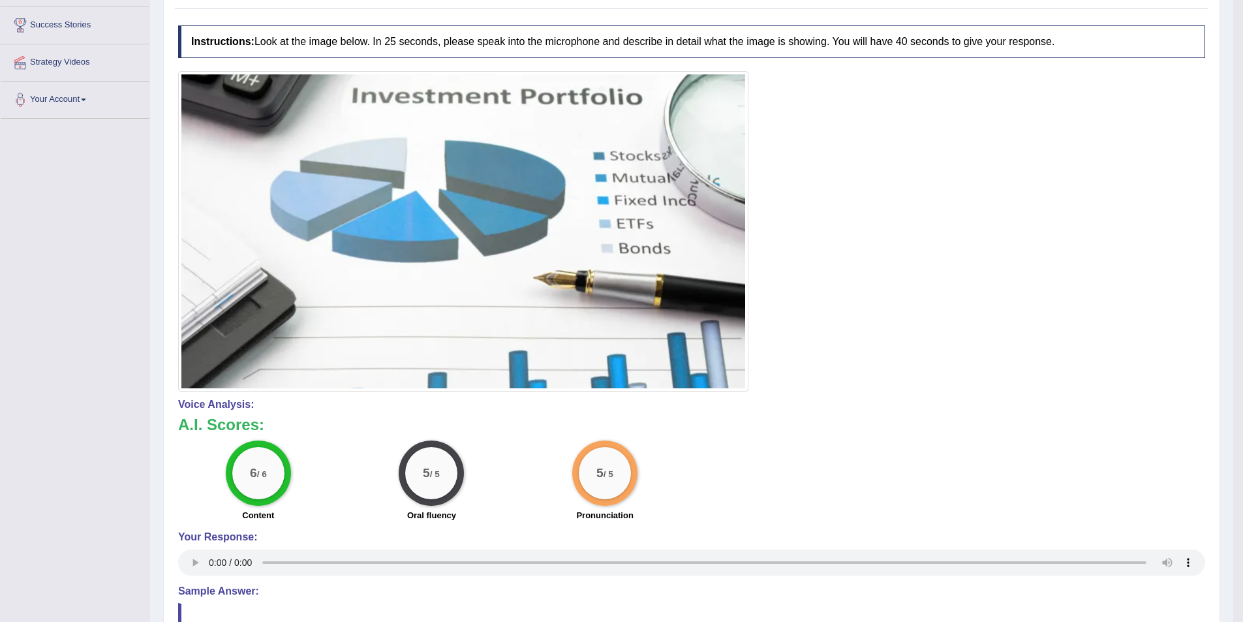
scroll to position [0, 0]
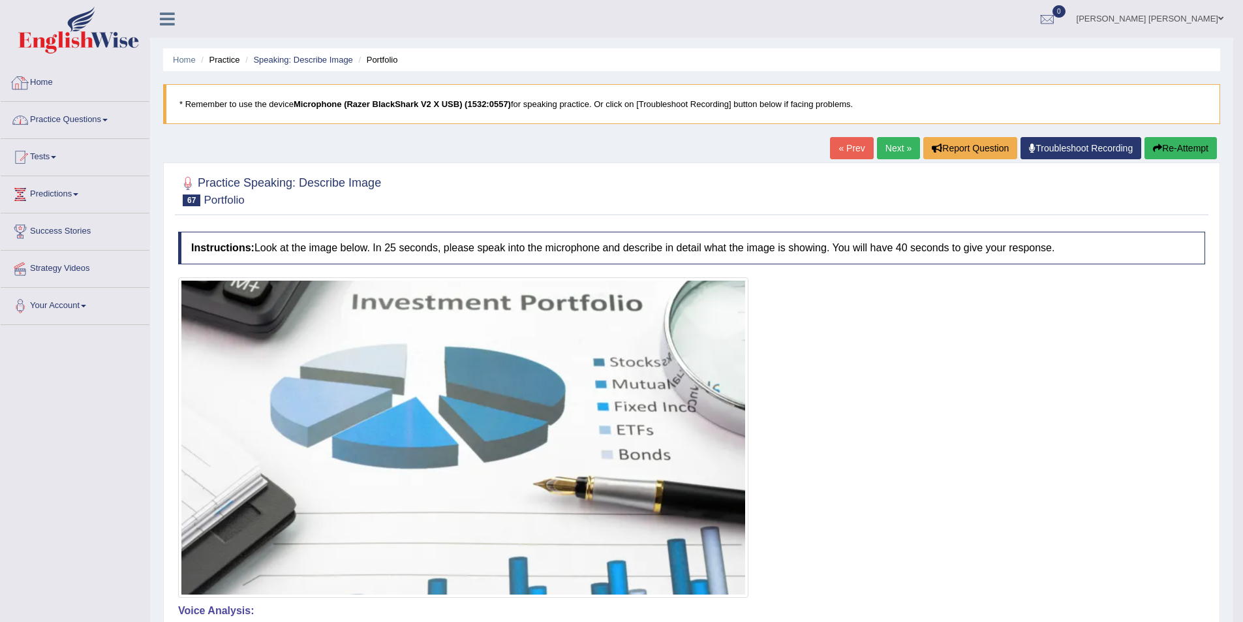
click at [100, 113] on link "Practice Questions" at bounding box center [75, 118] width 149 height 33
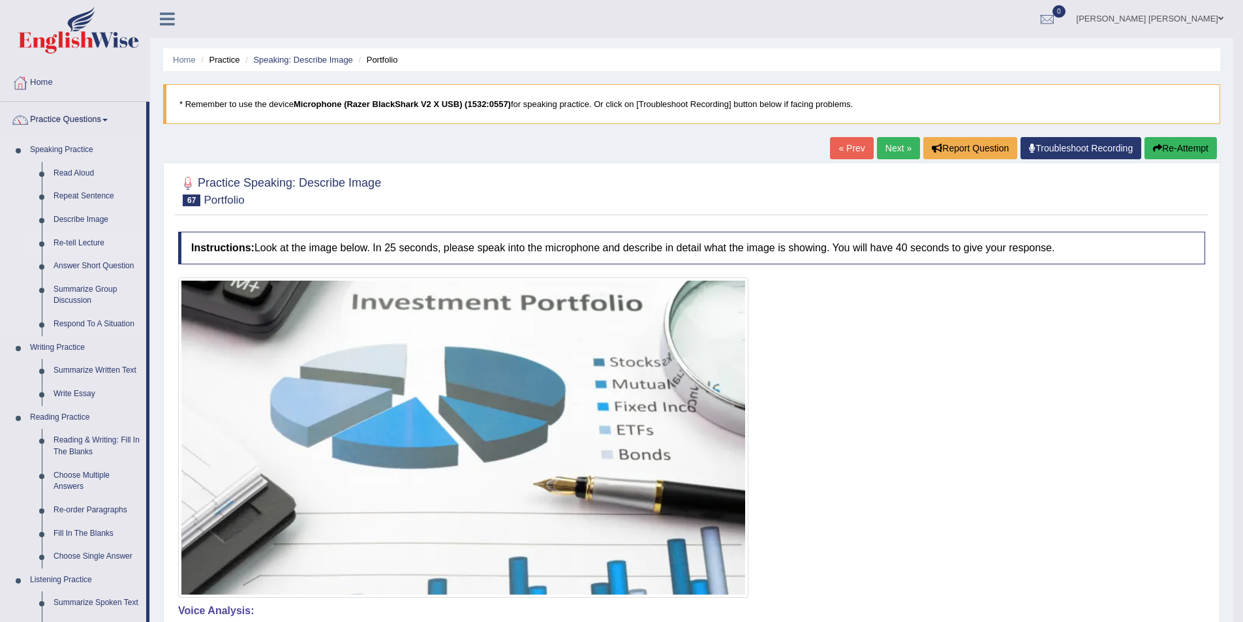
click at [72, 241] on link "Re-tell Lecture" at bounding box center [97, 243] width 99 height 23
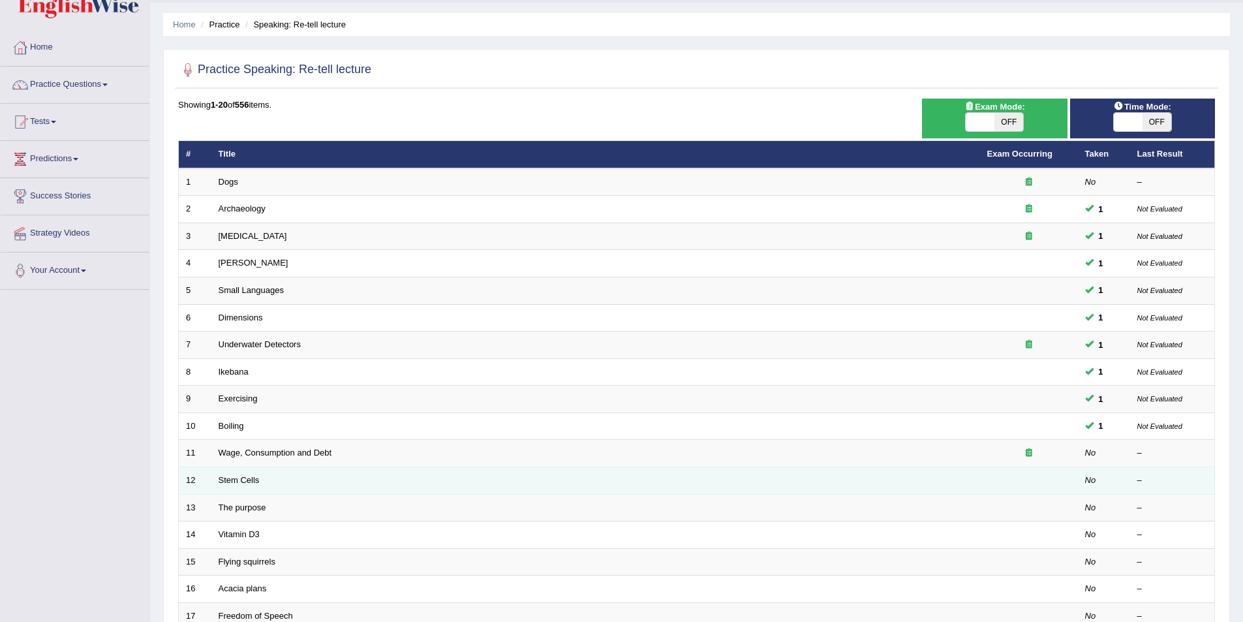
scroll to position [242, 0]
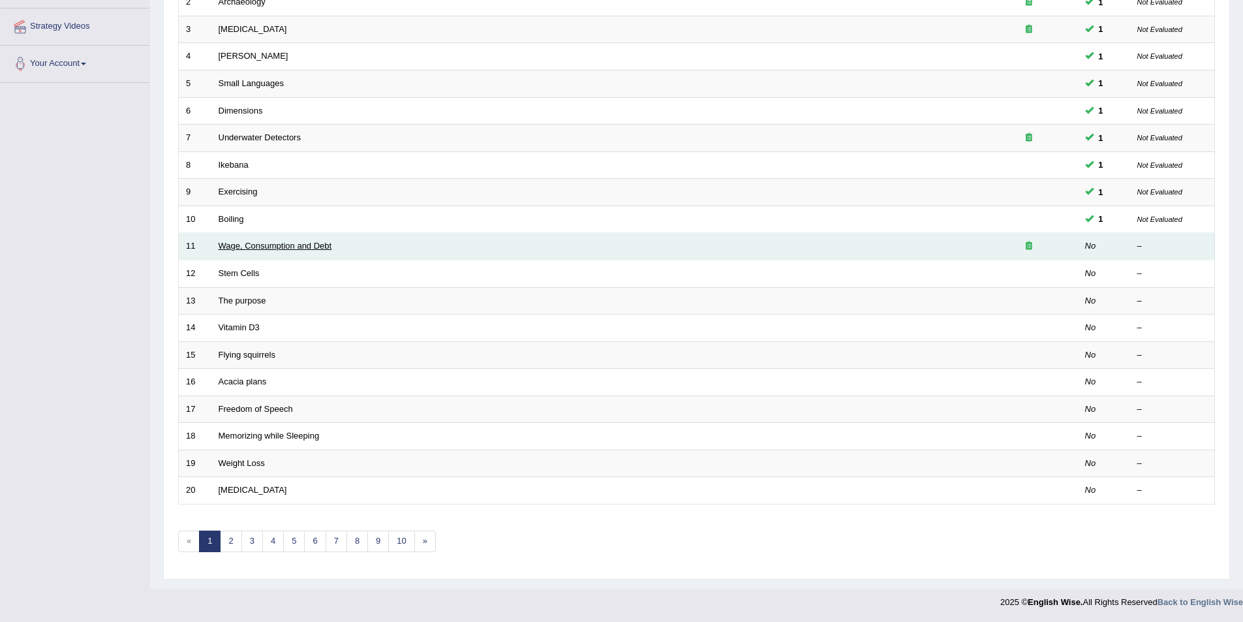
click at [311, 241] on link "Wage, Consumption and Debt" at bounding box center [276, 246] width 114 height 10
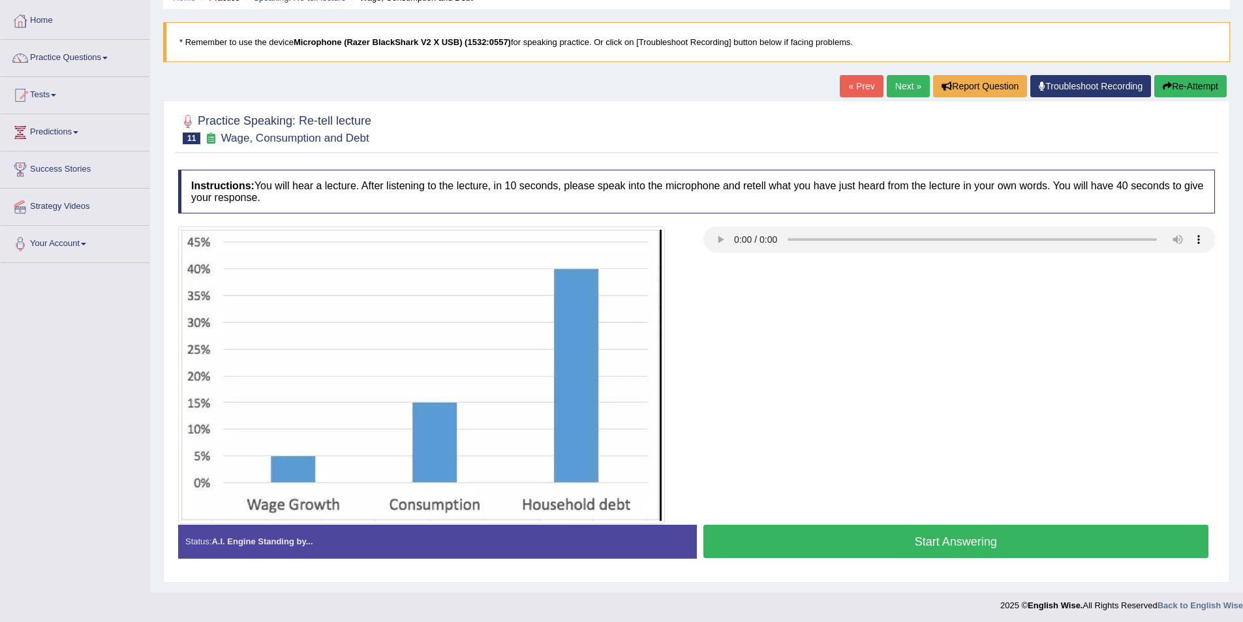
scroll to position [65, 0]
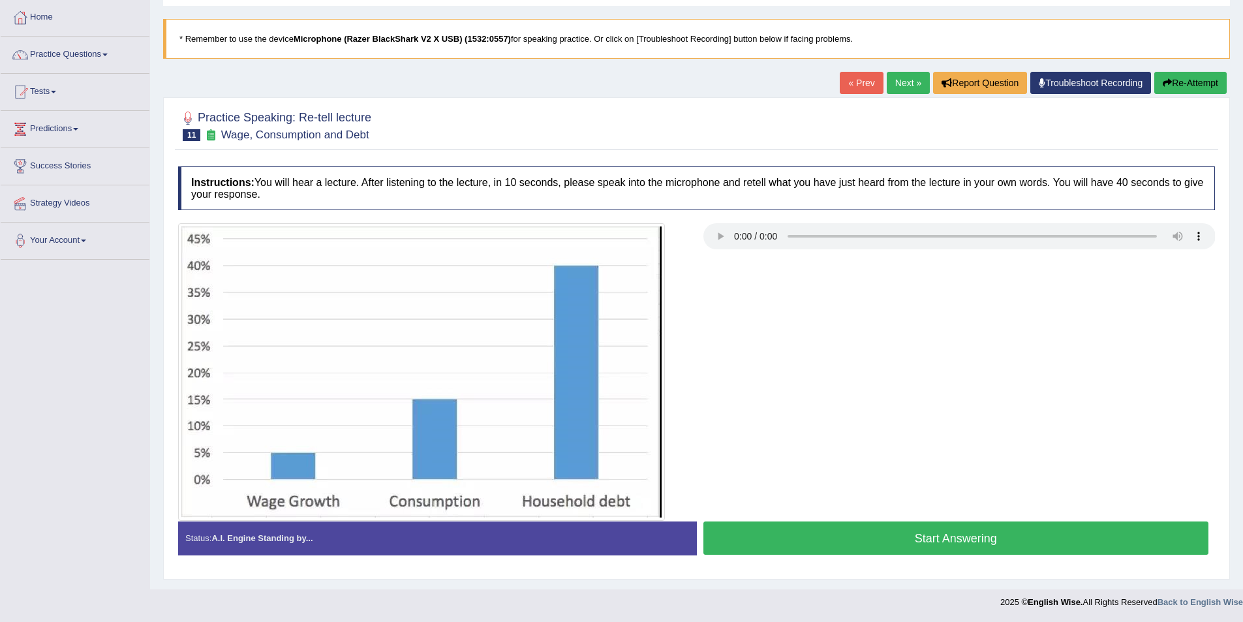
click at [926, 526] on button "Start Answering" at bounding box center [956, 537] width 506 height 33
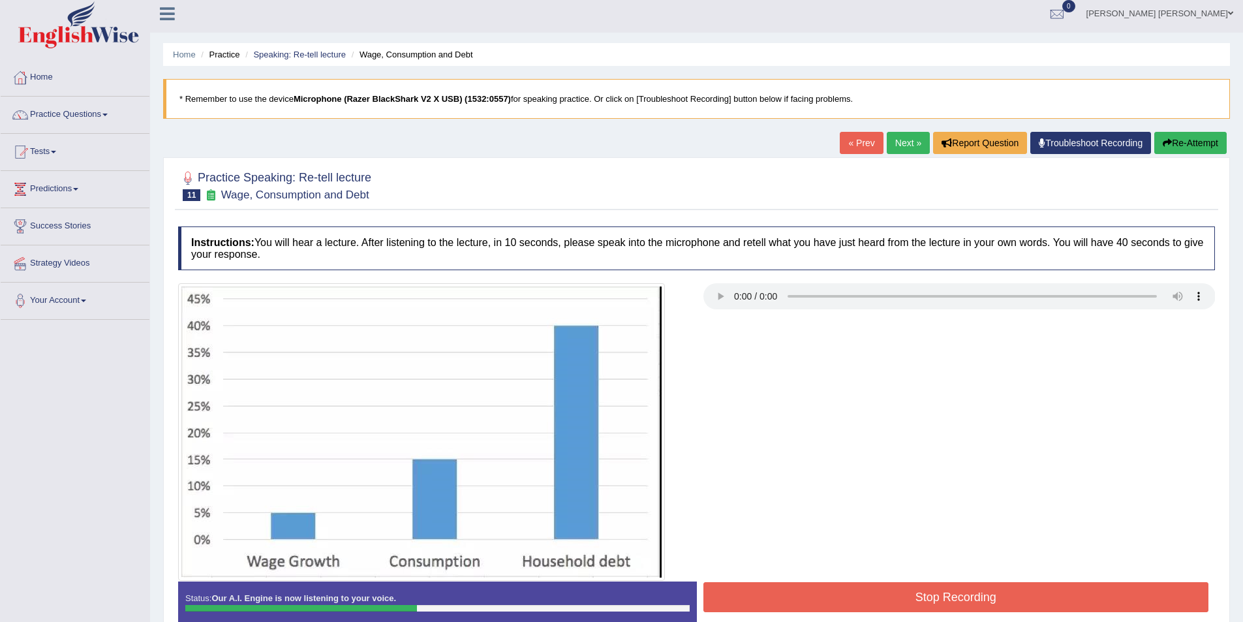
scroll to position [0, 0]
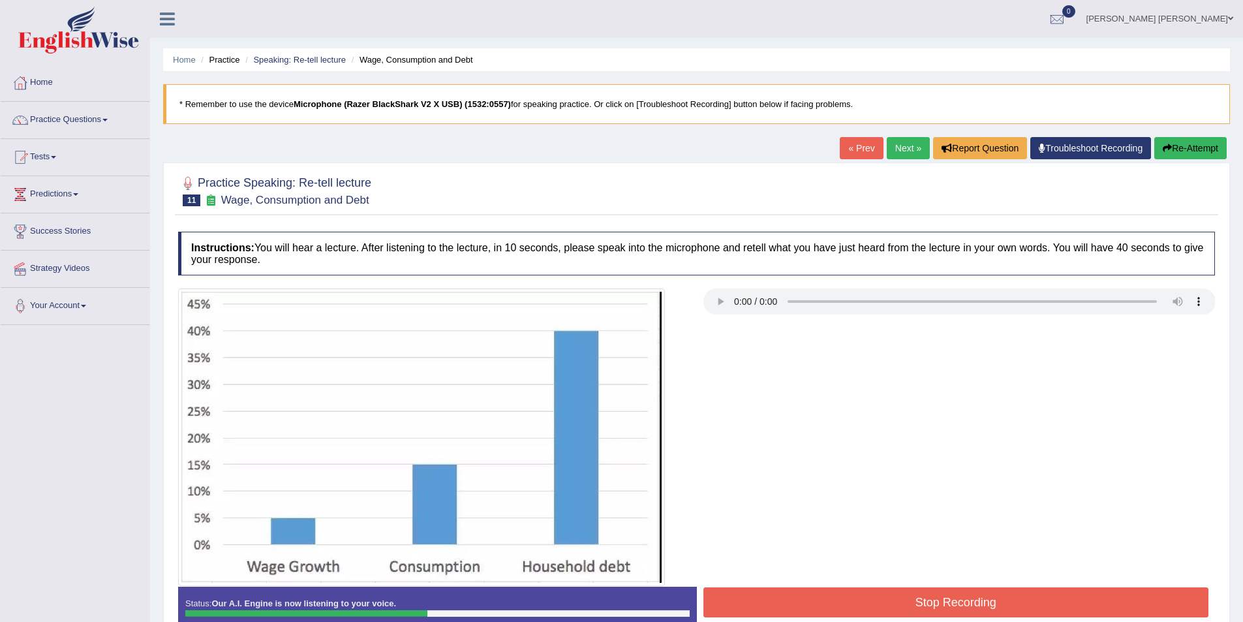
click at [1187, 153] on button "Re-Attempt" at bounding box center [1190, 148] width 72 height 22
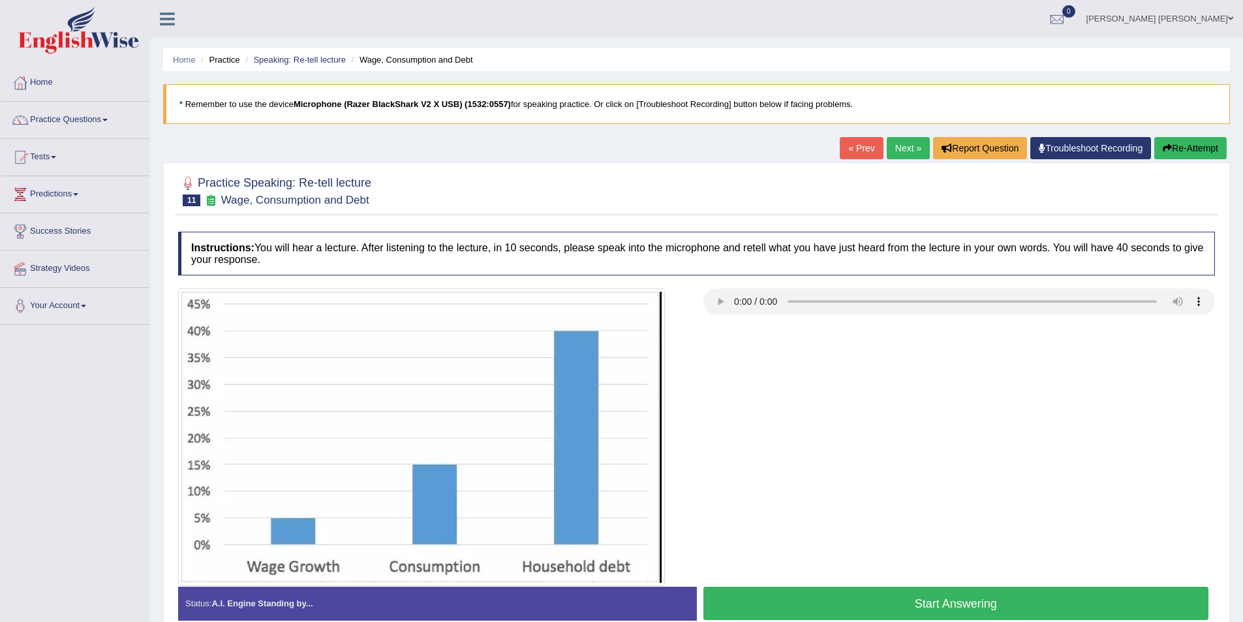
click at [966, 598] on button "Start Answering" at bounding box center [956, 603] width 506 height 33
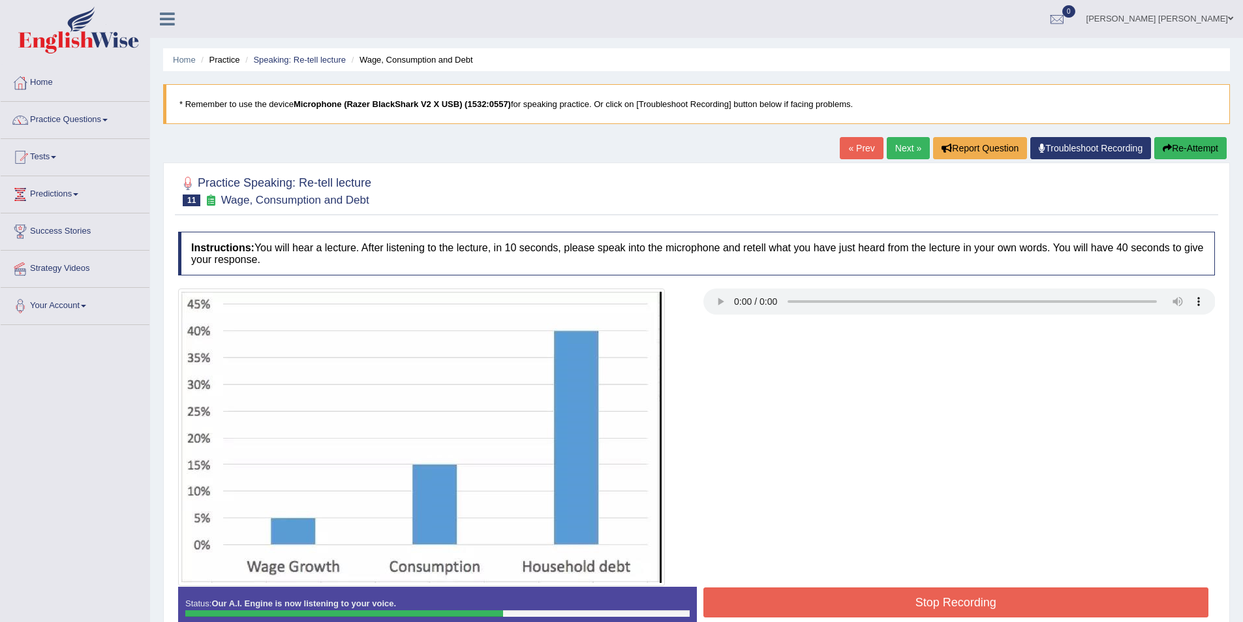
click at [960, 597] on button "Stop Recording" at bounding box center [956, 602] width 506 height 30
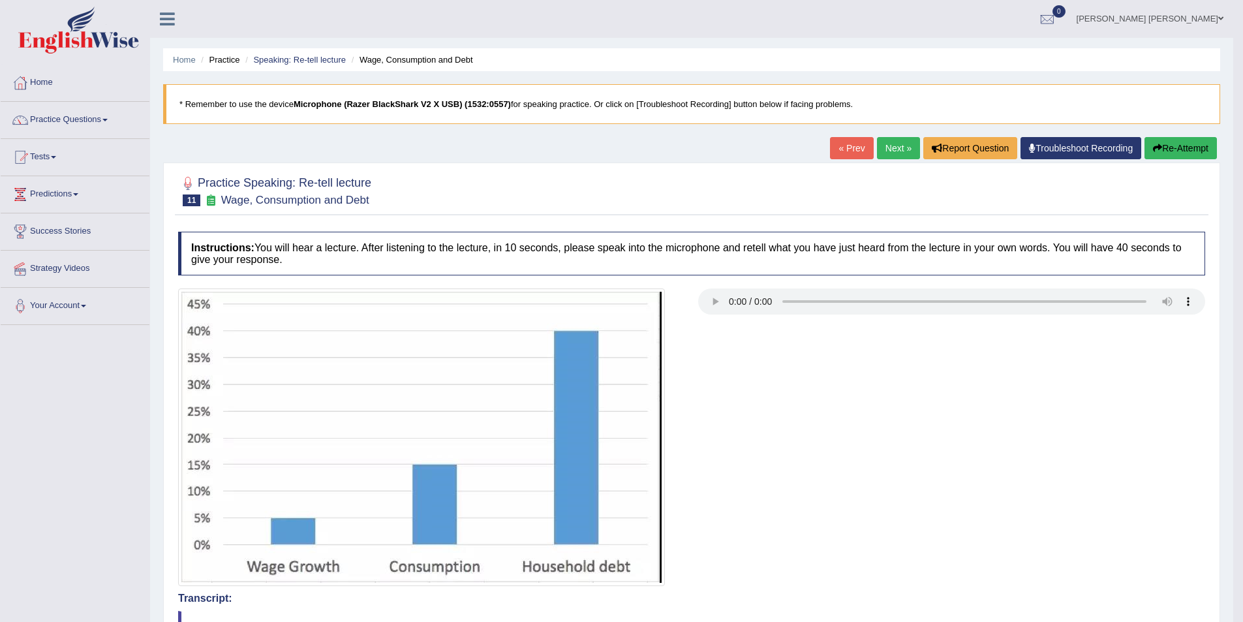
click at [886, 142] on link "Next »" at bounding box center [898, 148] width 43 height 22
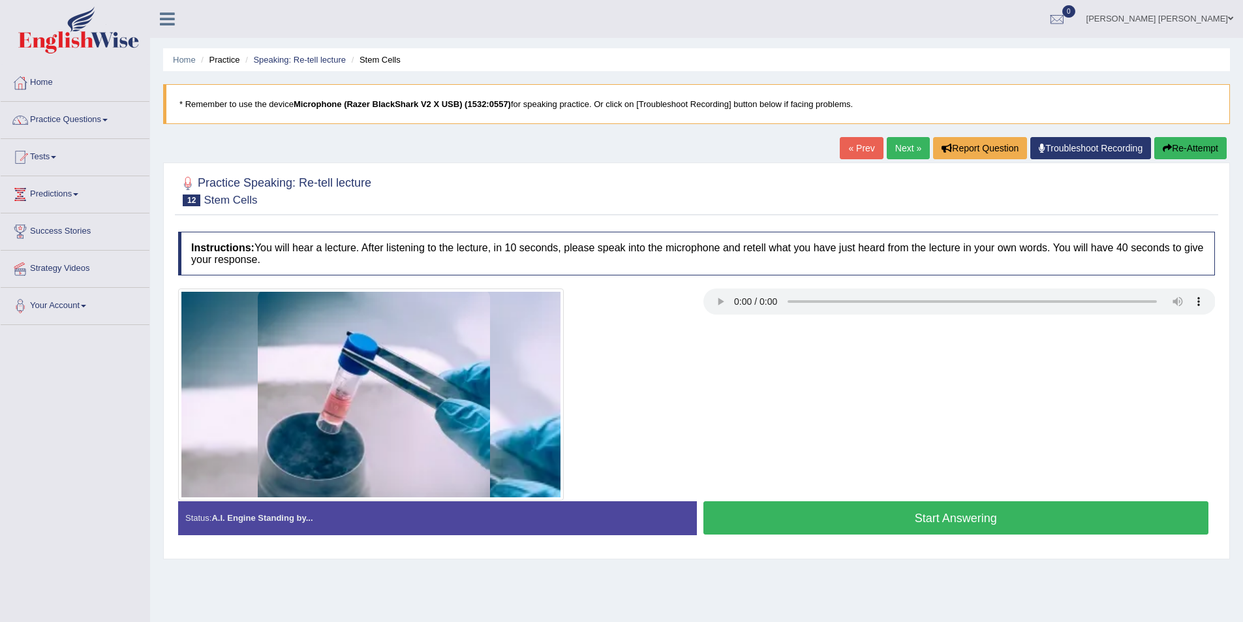
click at [917, 521] on button "Start Answering" at bounding box center [956, 517] width 506 height 33
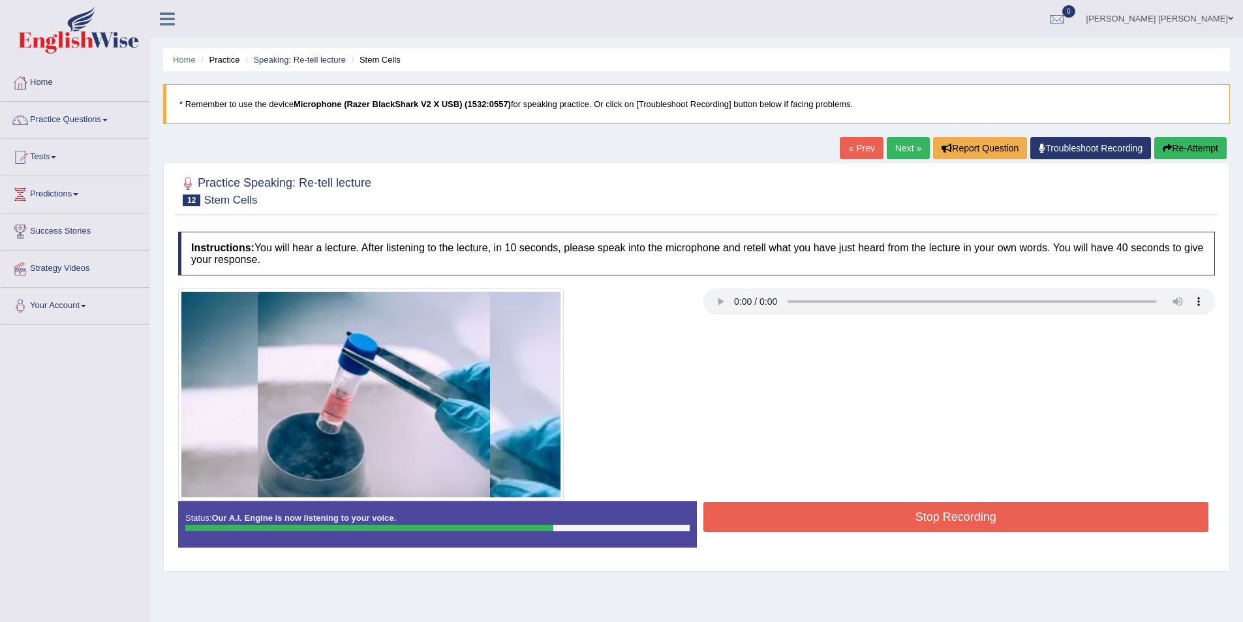
click at [928, 515] on button "Stop Recording" at bounding box center [956, 517] width 506 height 30
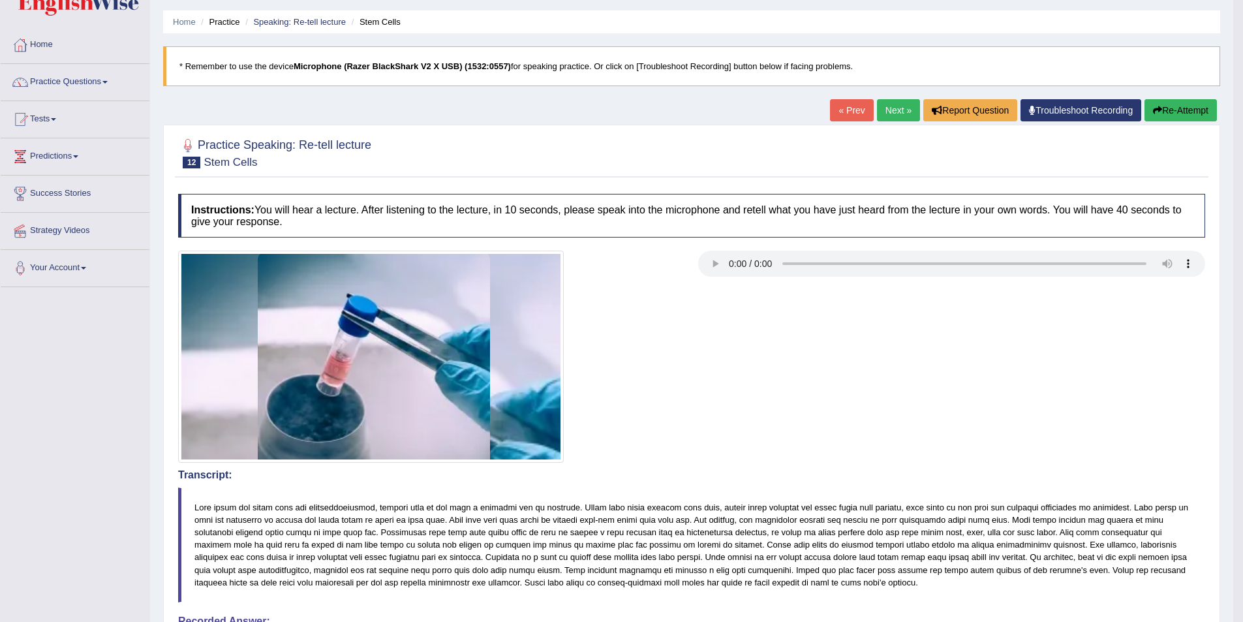
scroll to position [391, 0]
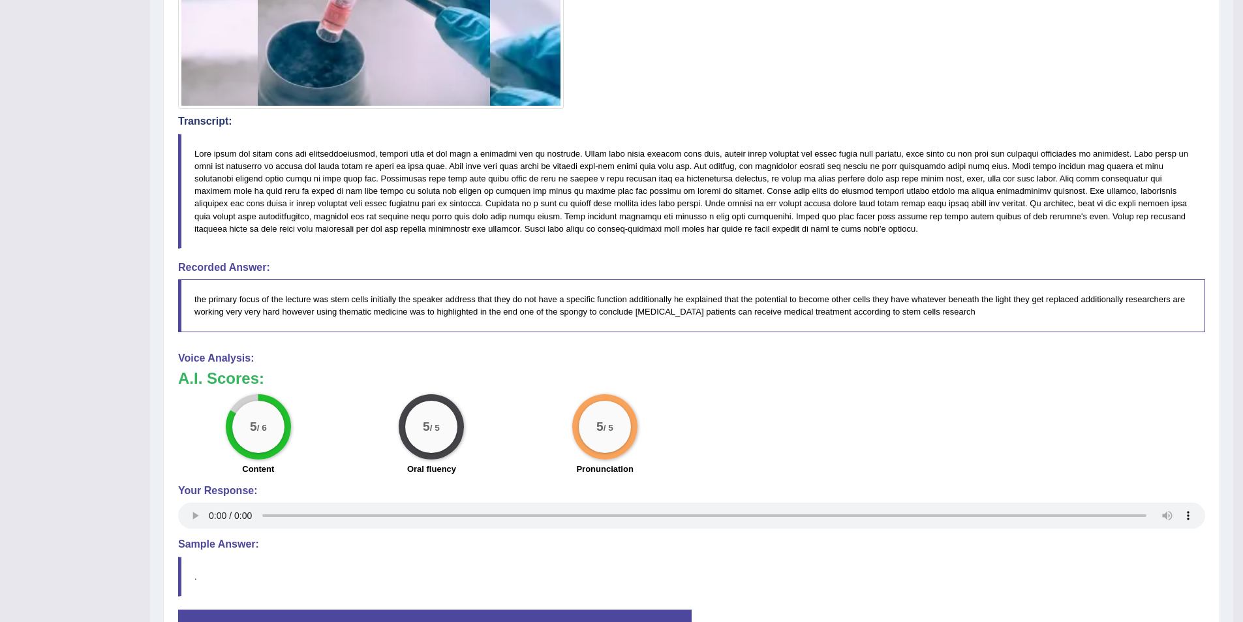
drag, startPoint x: 856, startPoint y: 312, endPoint x: 849, endPoint y: 301, distance: 12.9
click at [852, 301] on blockquote "the primary focus of the lecture was stem cells initially the speaker address t…" at bounding box center [691, 305] width 1027 height 52
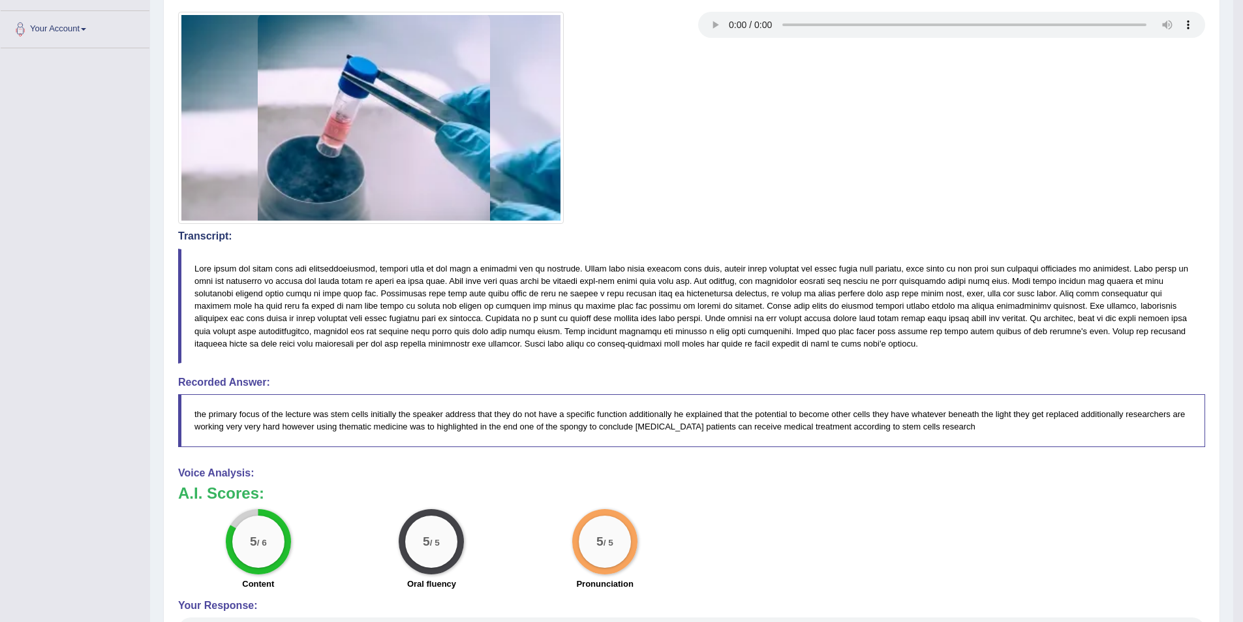
scroll to position [0, 0]
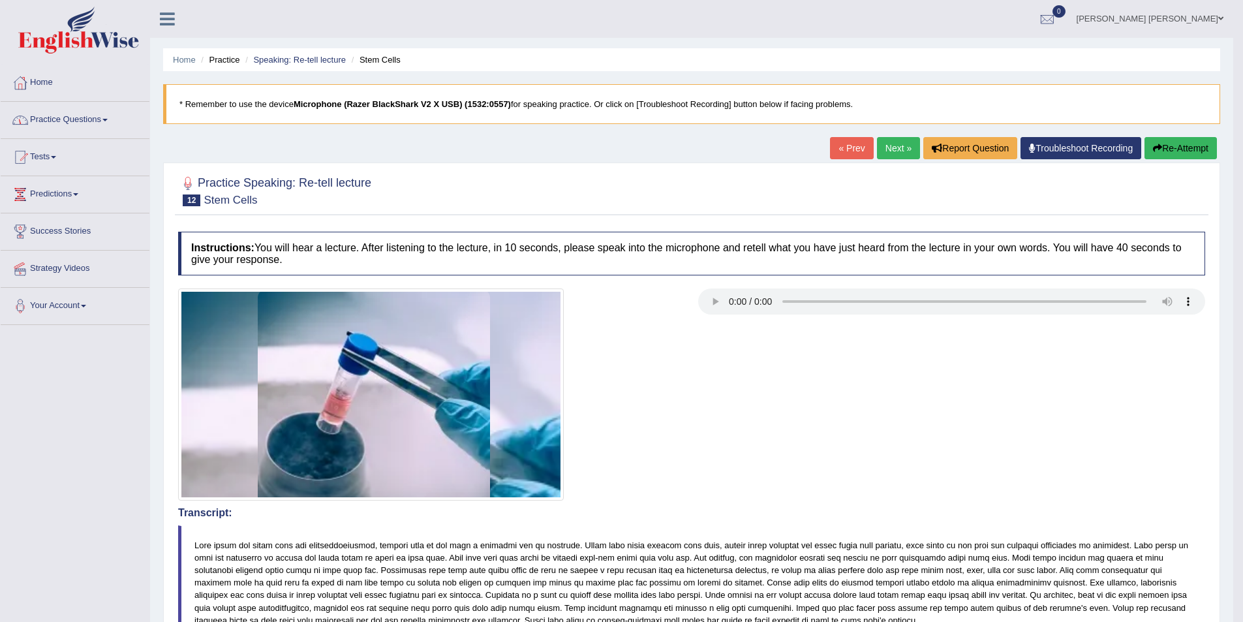
click at [110, 115] on link "Practice Questions" at bounding box center [75, 118] width 149 height 33
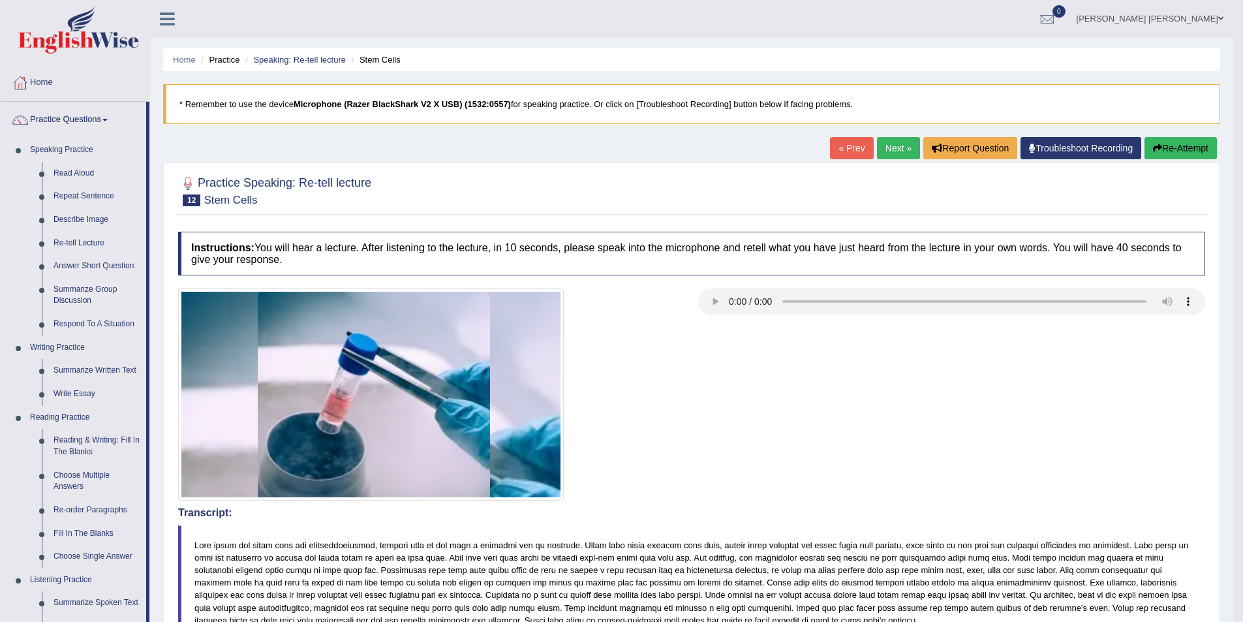
click at [76, 286] on link "Summarize Group Discussion" at bounding box center [97, 295] width 99 height 35
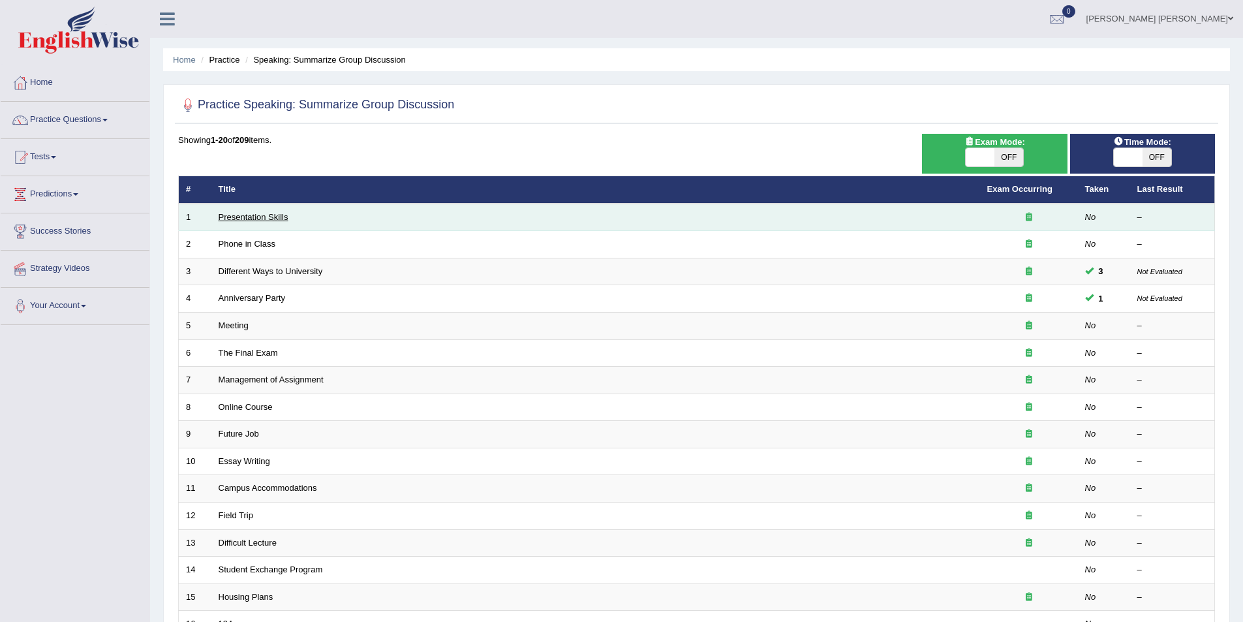
click at [243, 221] on link "Presentation Skills" at bounding box center [254, 217] width 70 height 10
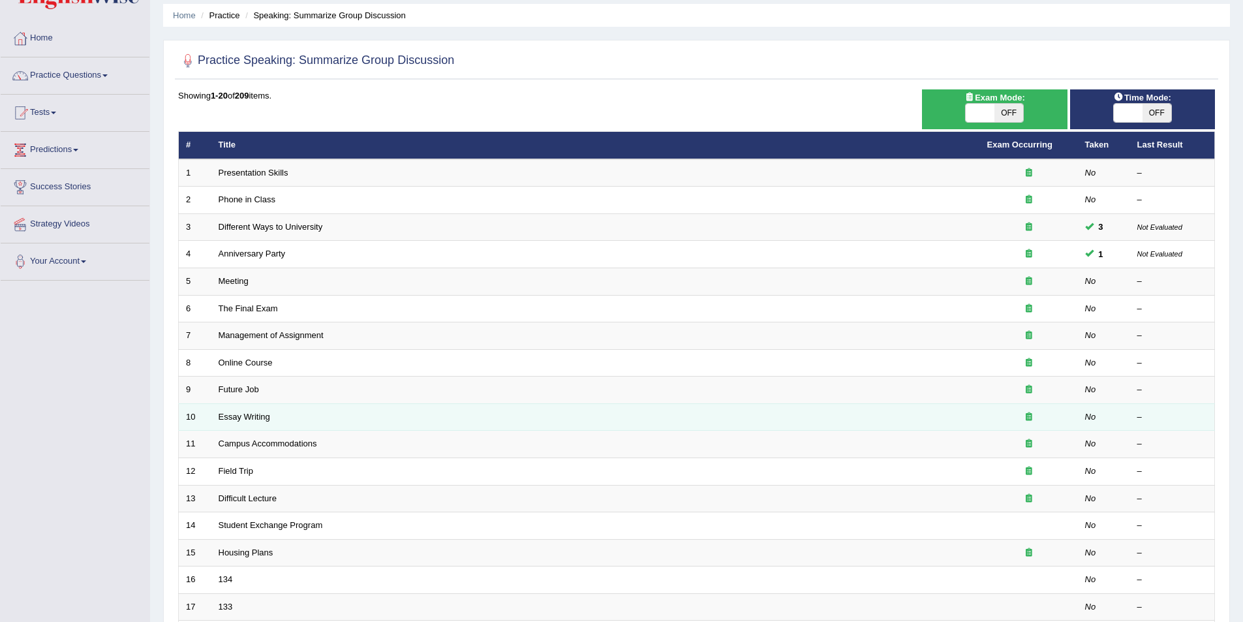
scroll to position [242, 0]
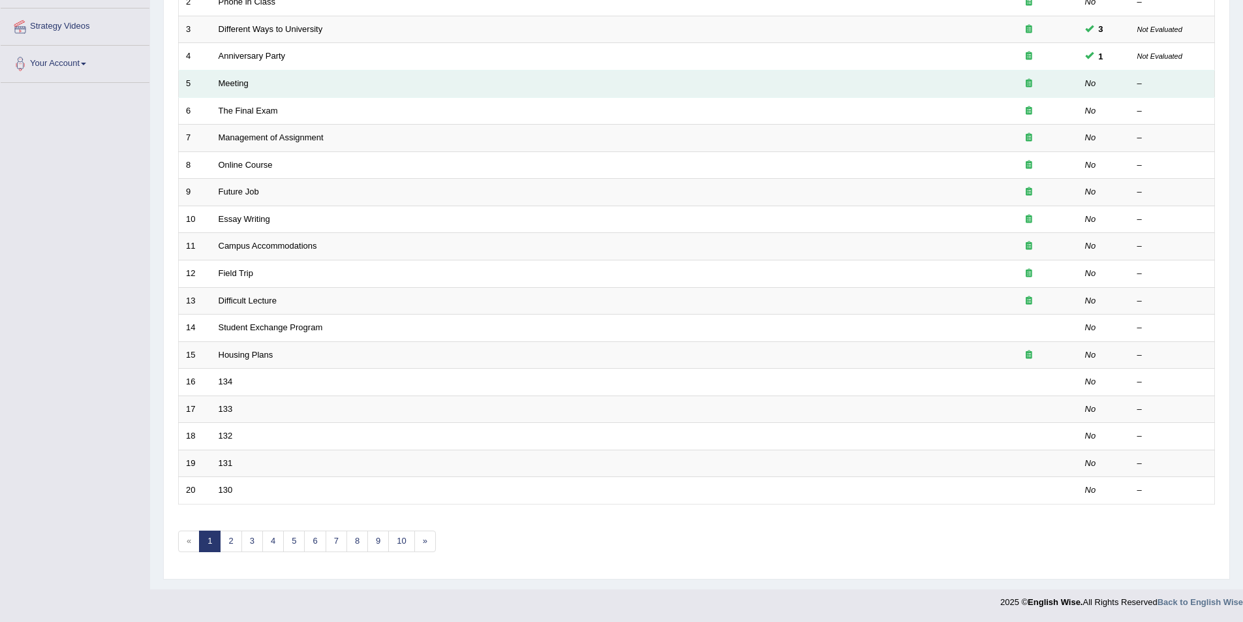
click at [224, 77] on td "Meeting" at bounding box center [595, 83] width 769 height 27
click at [226, 79] on link "Meeting" at bounding box center [234, 83] width 30 height 10
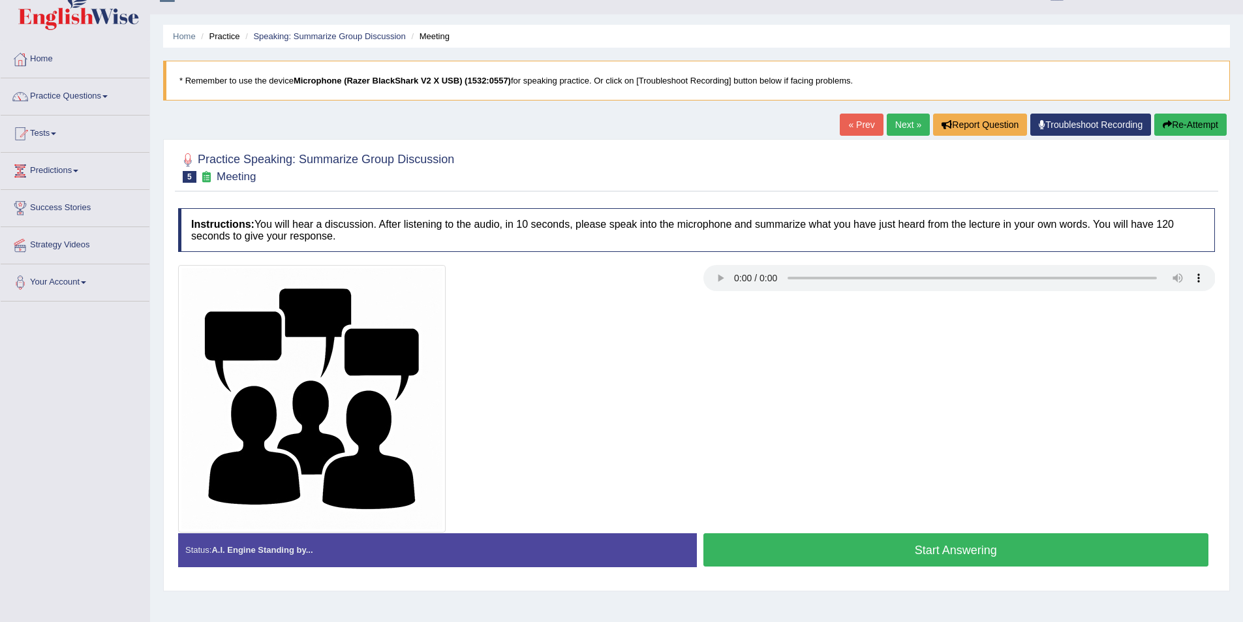
scroll to position [63, 0]
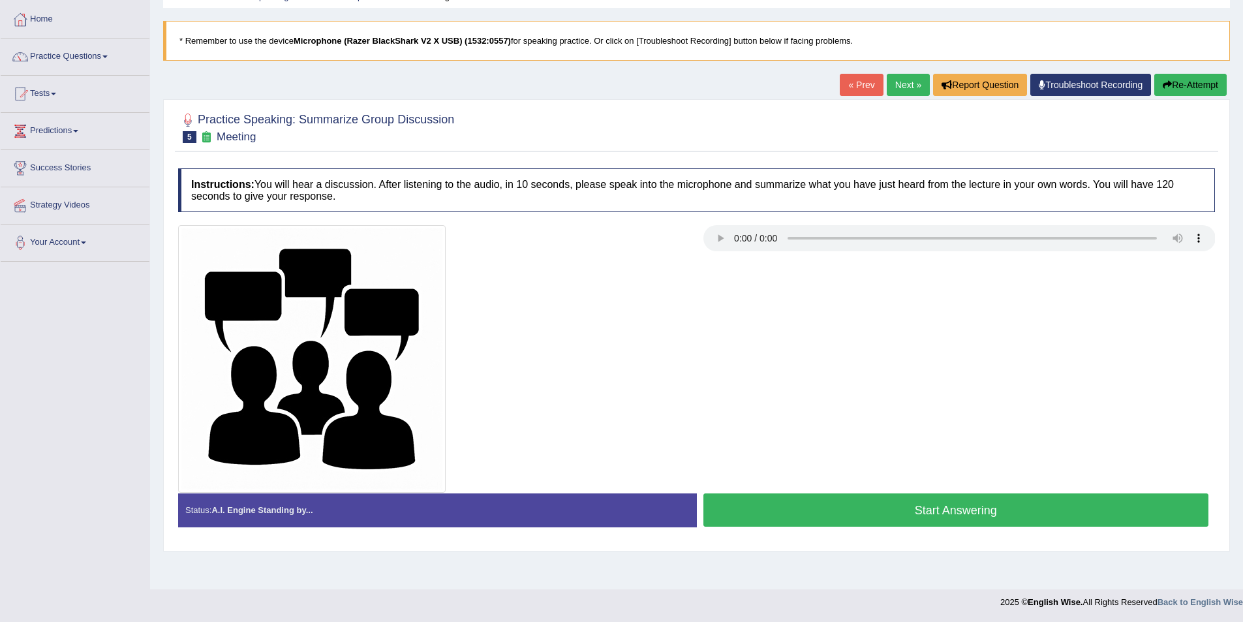
click at [927, 513] on button "Start Answering" at bounding box center [956, 509] width 506 height 33
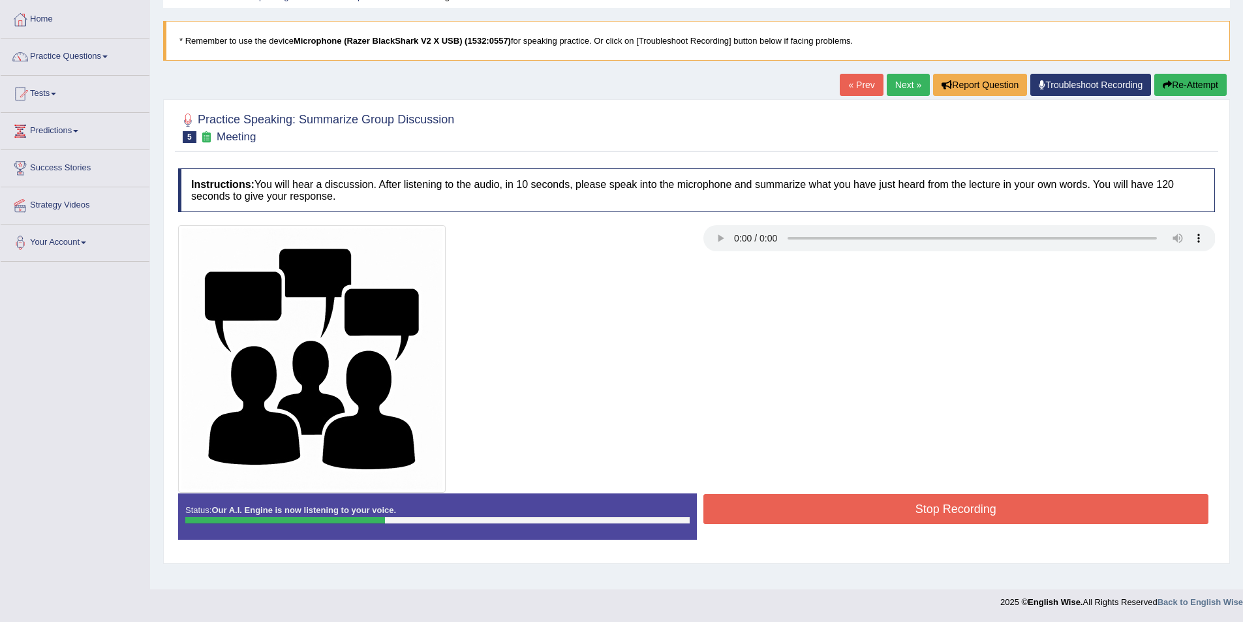
click at [922, 502] on button "Stop Recording" at bounding box center [956, 509] width 506 height 30
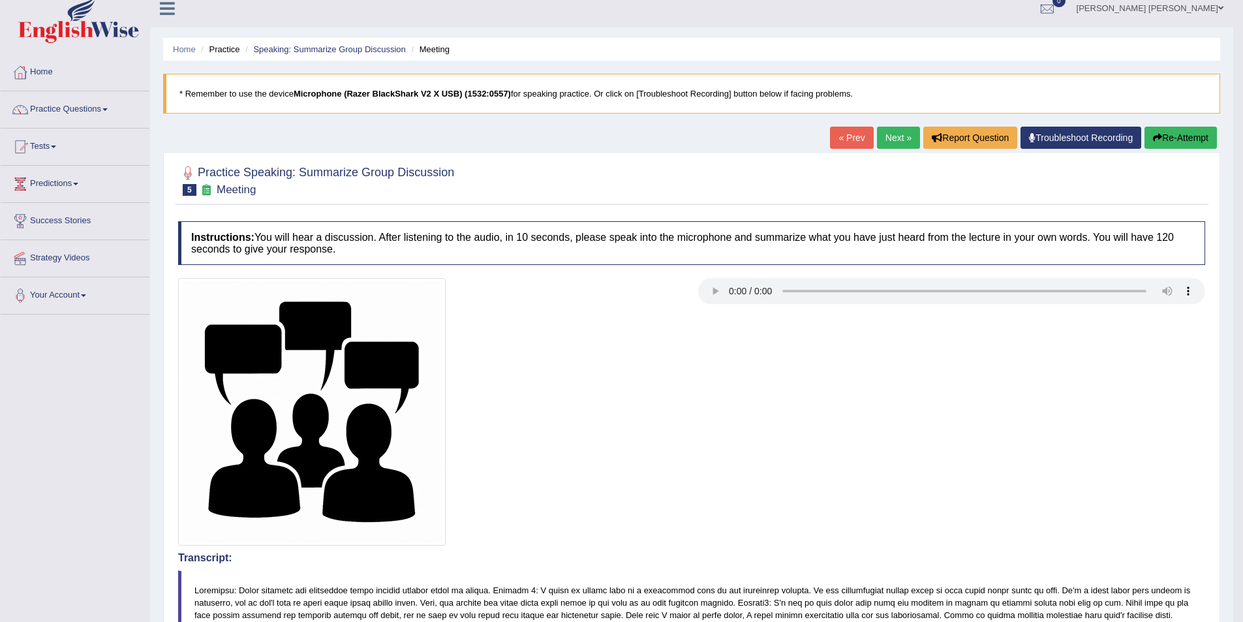
scroll to position [0, 0]
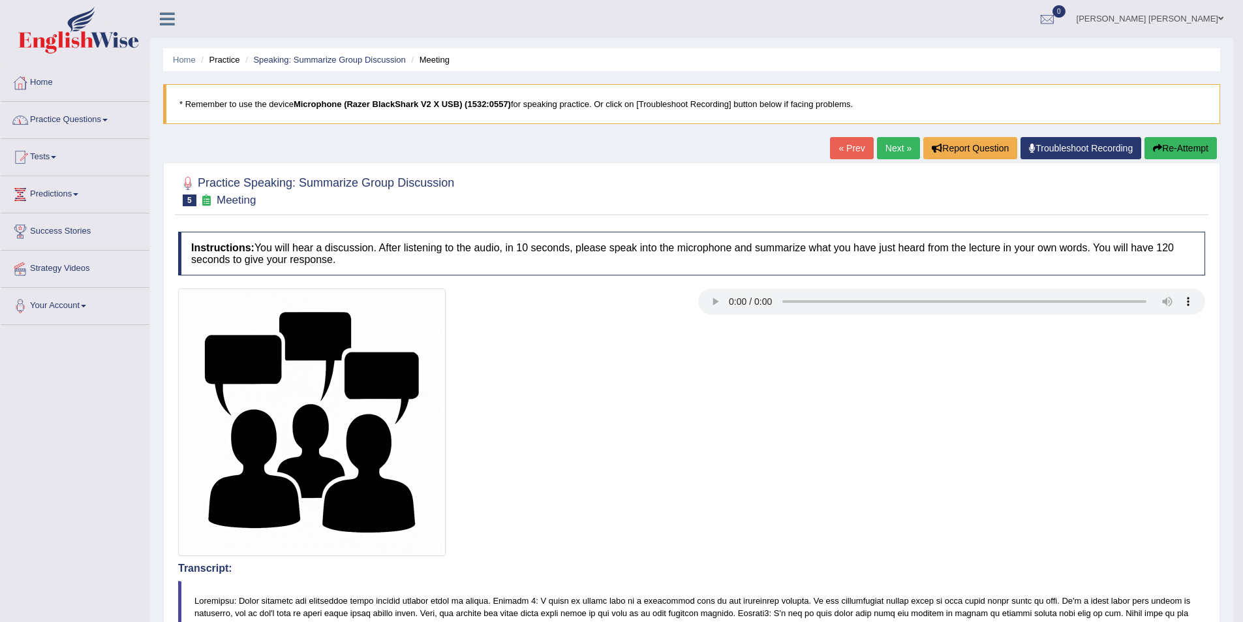
click at [108, 116] on link "Practice Questions" at bounding box center [75, 118] width 149 height 33
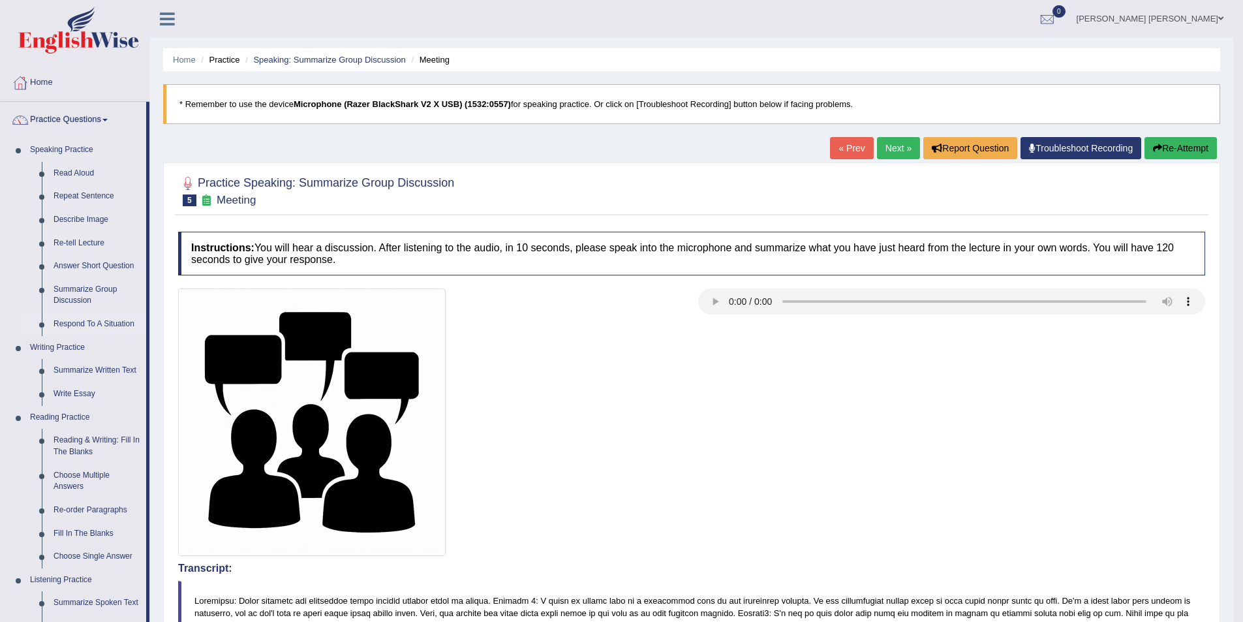
click at [80, 324] on link "Respond To A Situation" at bounding box center [97, 324] width 99 height 23
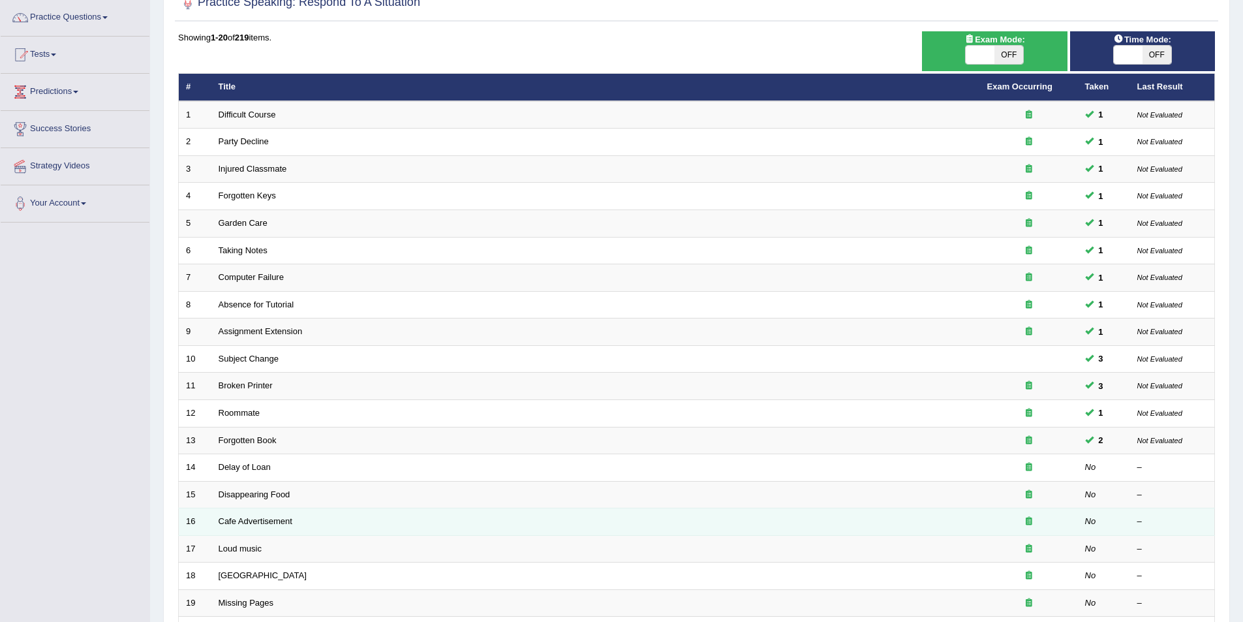
scroll to position [242, 0]
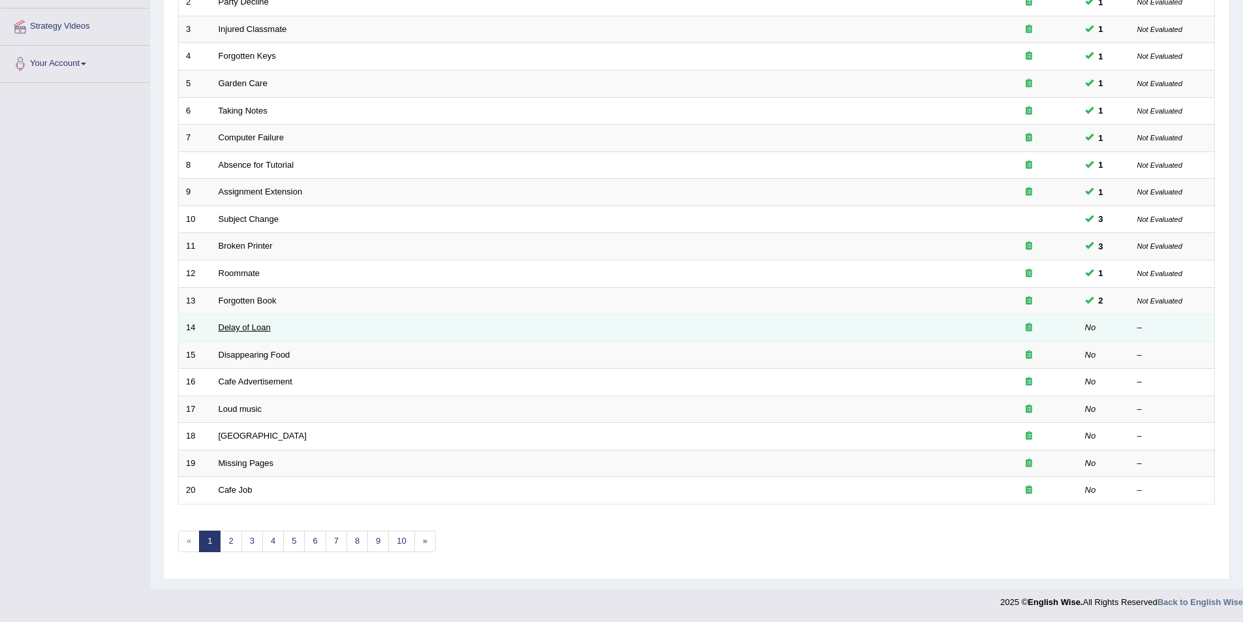
click at [236, 328] on link "Delay of Loan" at bounding box center [245, 327] width 52 height 10
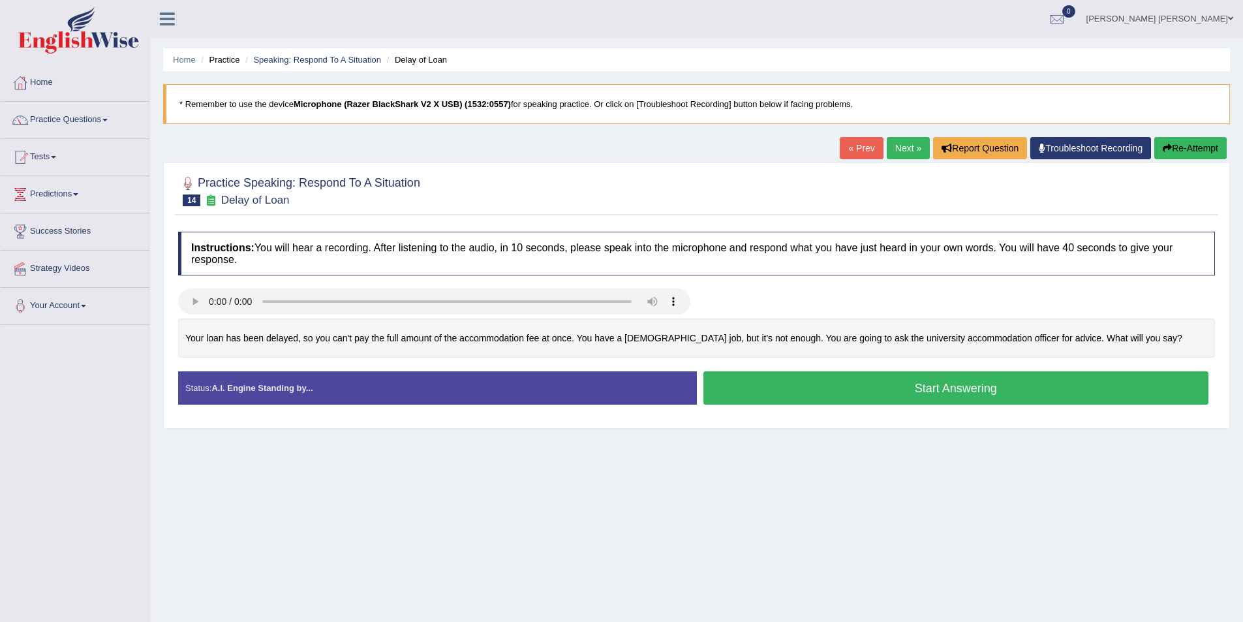
click at [880, 386] on button "Start Answering" at bounding box center [956, 387] width 506 height 33
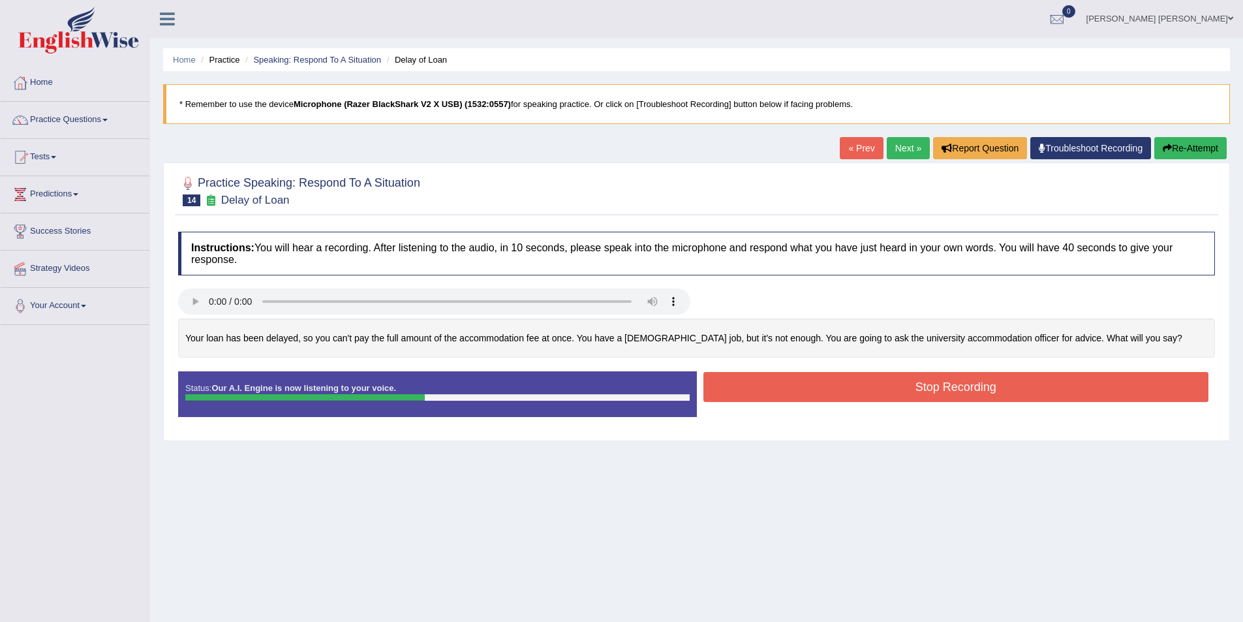
click at [881, 382] on button "Stop Recording" at bounding box center [956, 387] width 506 height 30
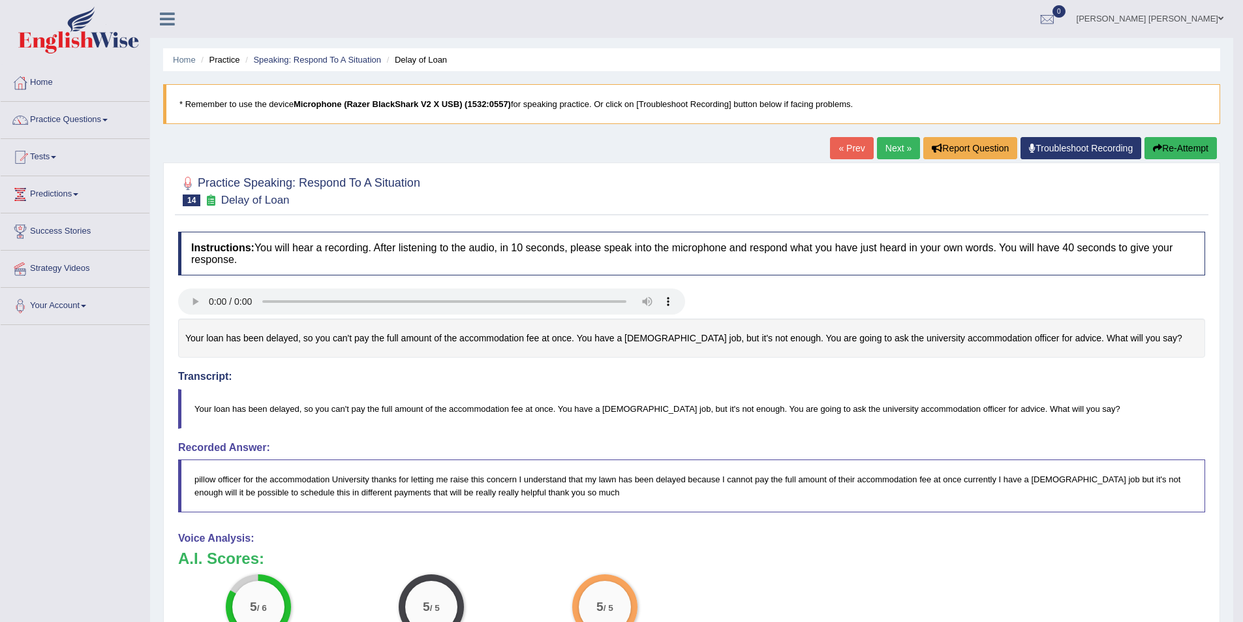
click at [894, 140] on link "Next »" at bounding box center [898, 148] width 43 height 22
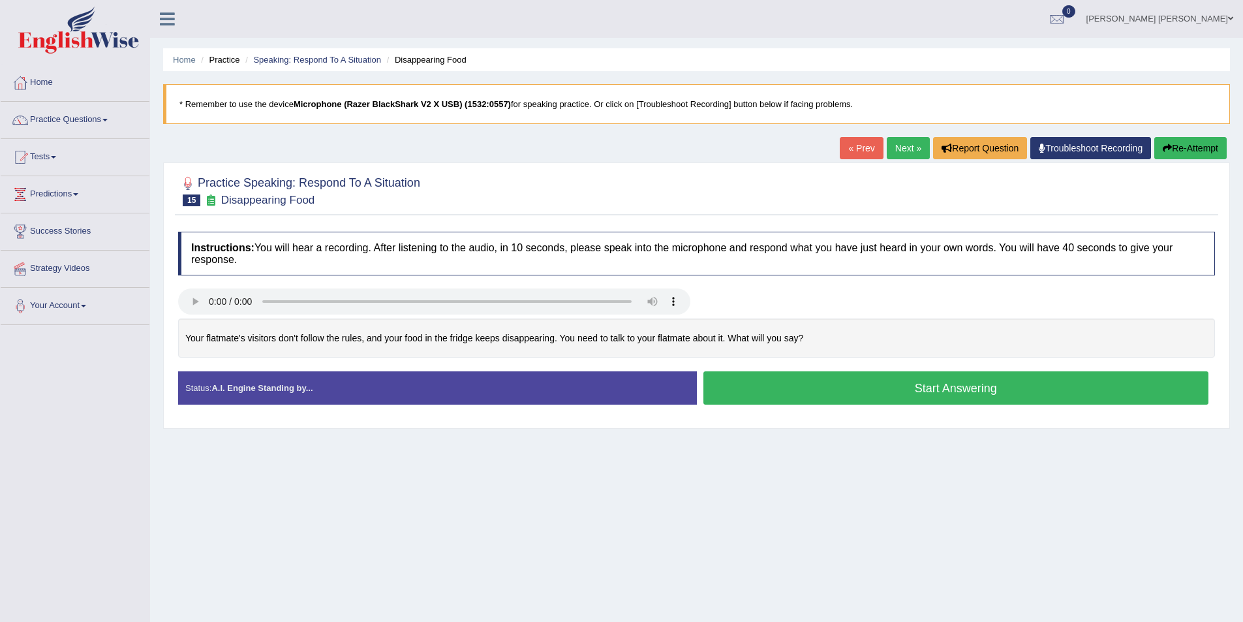
click at [907, 384] on button "Start Answering" at bounding box center [956, 387] width 506 height 33
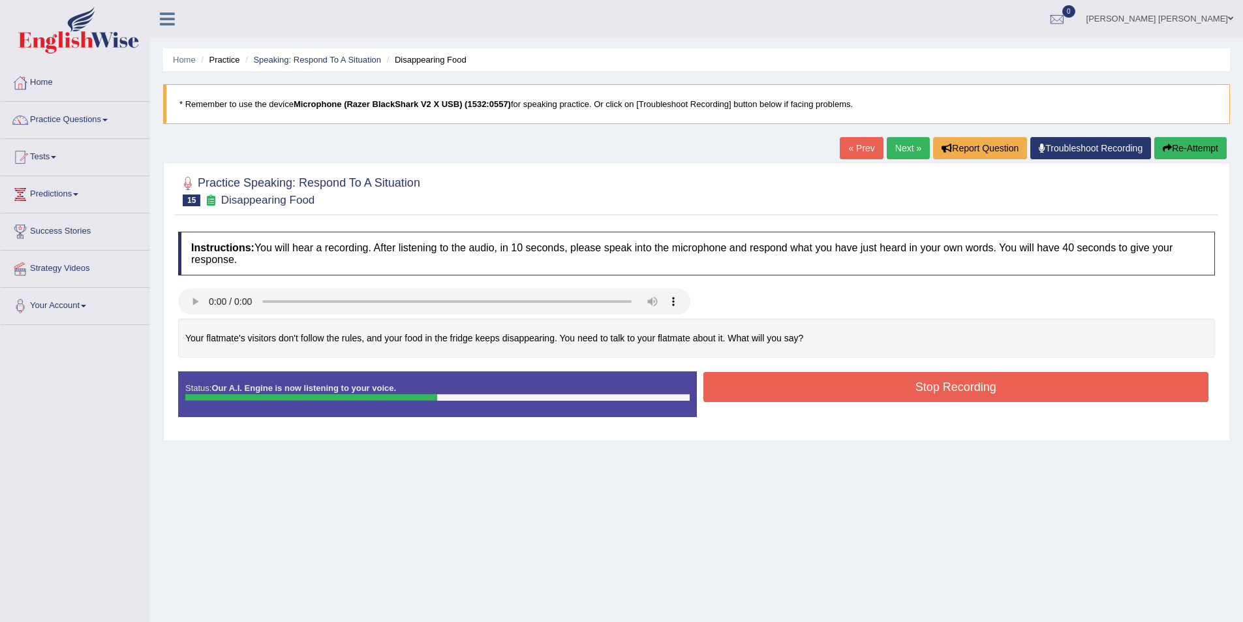
click at [949, 392] on button "Stop Recording" at bounding box center [956, 387] width 506 height 30
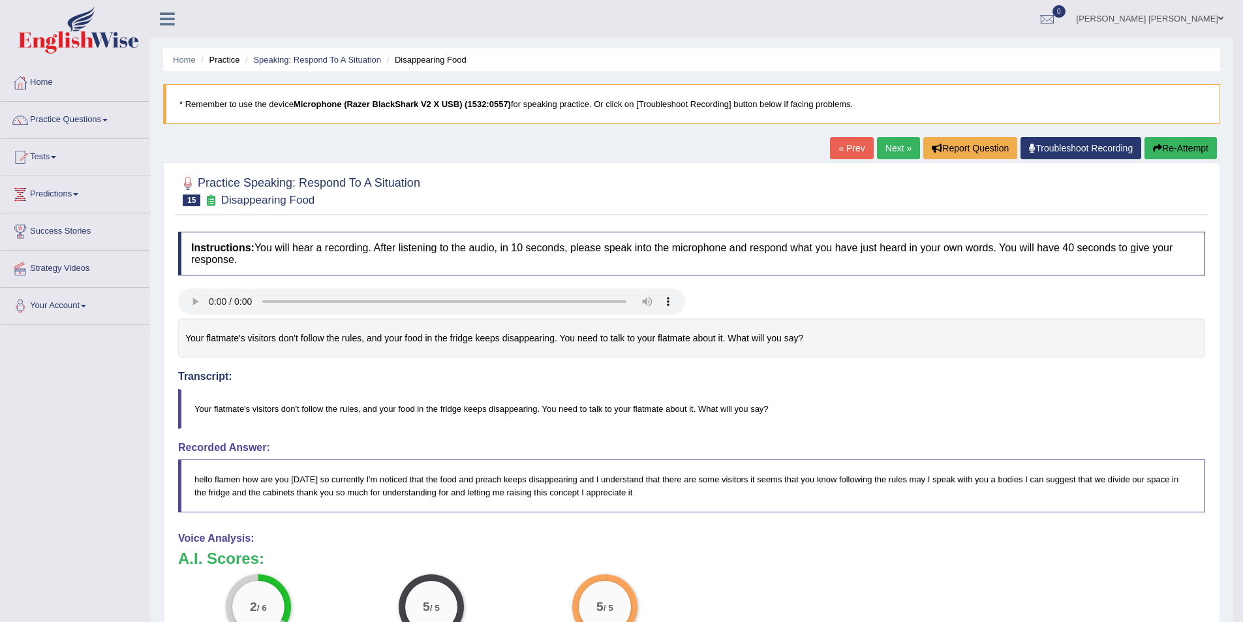
click at [896, 141] on link "Next »" at bounding box center [898, 148] width 43 height 22
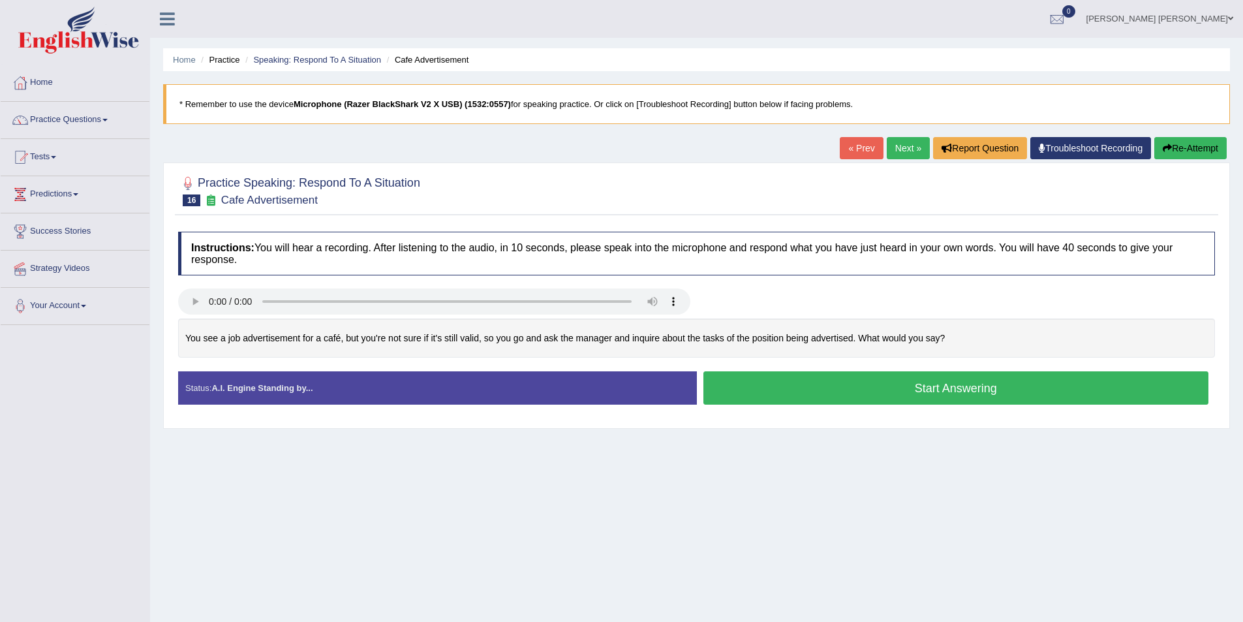
click at [807, 384] on button "Start Answering" at bounding box center [956, 387] width 506 height 33
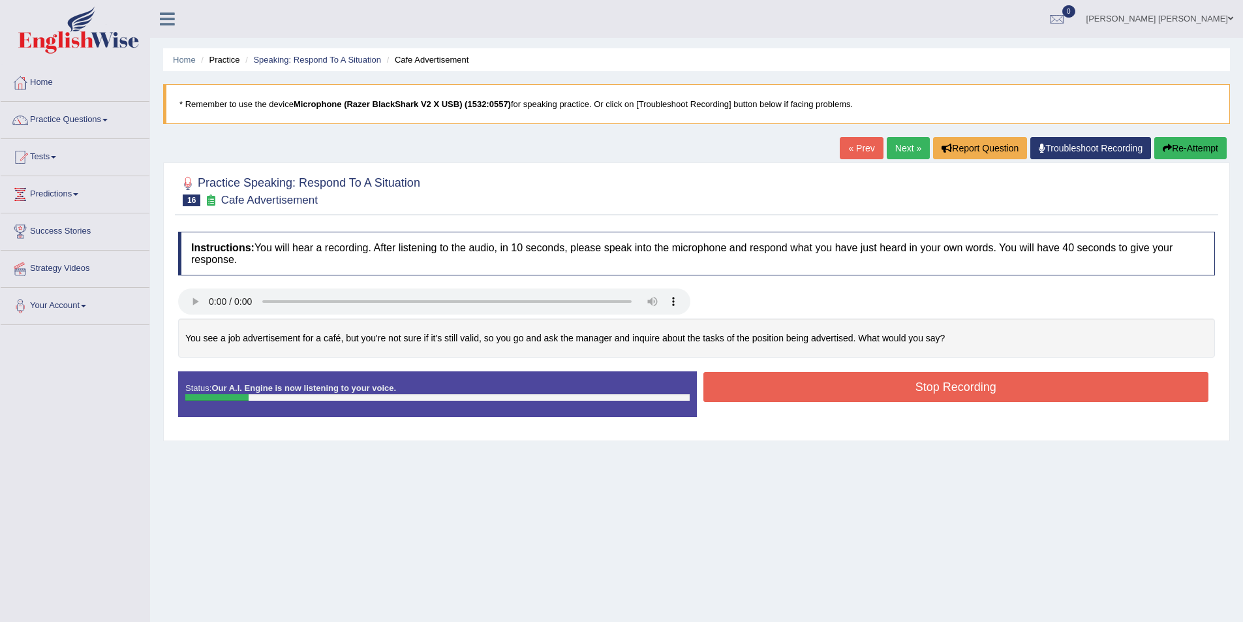
click at [1195, 141] on button "Re-Attempt" at bounding box center [1190, 148] width 72 height 22
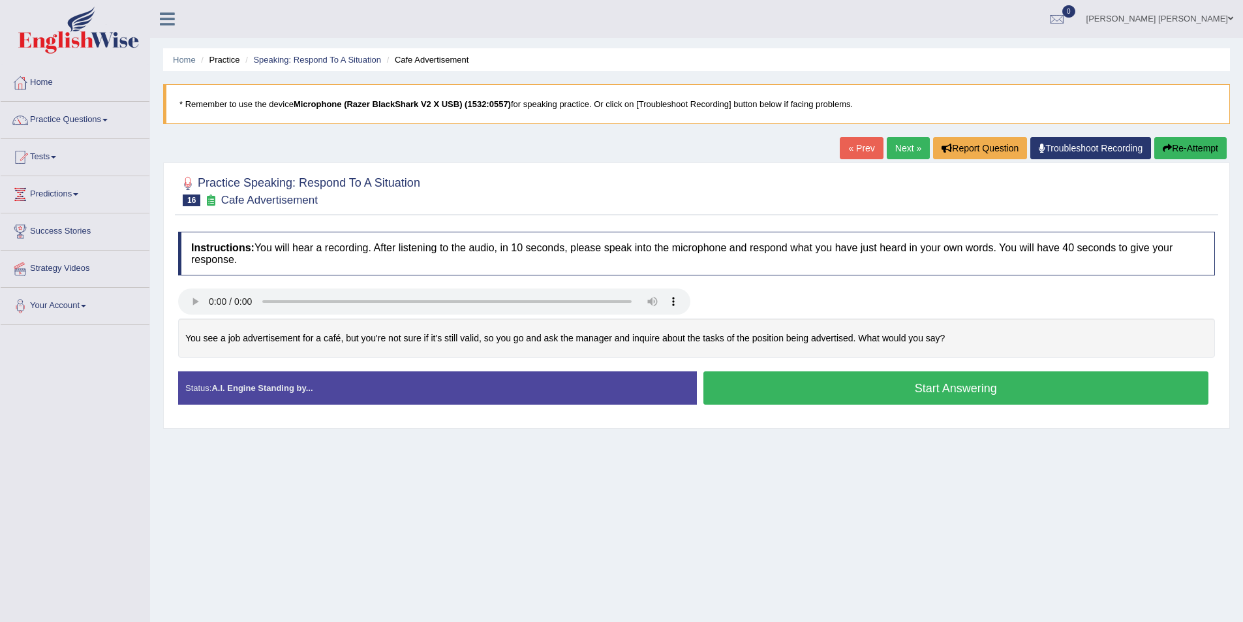
click at [835, 386] on button "Start Answering" at bounding box center [956, 387] width 506 height 33
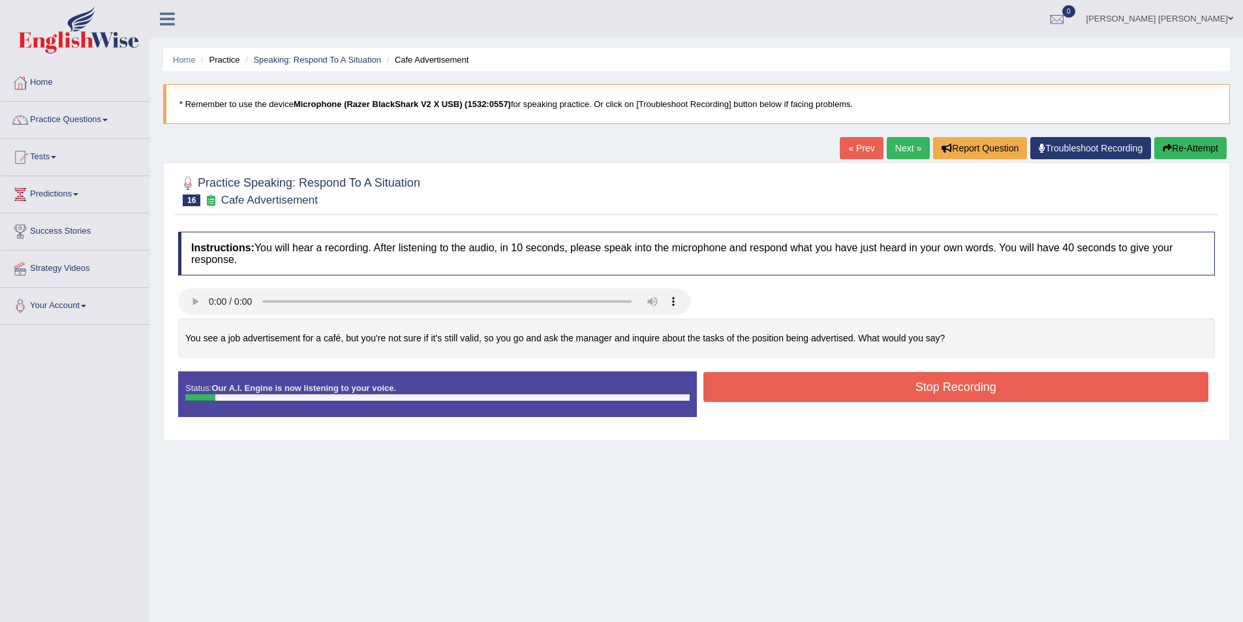
click at [1189, 147] on button "Re-Attempt" at bounding box center [1190, 148] width 72 height 22
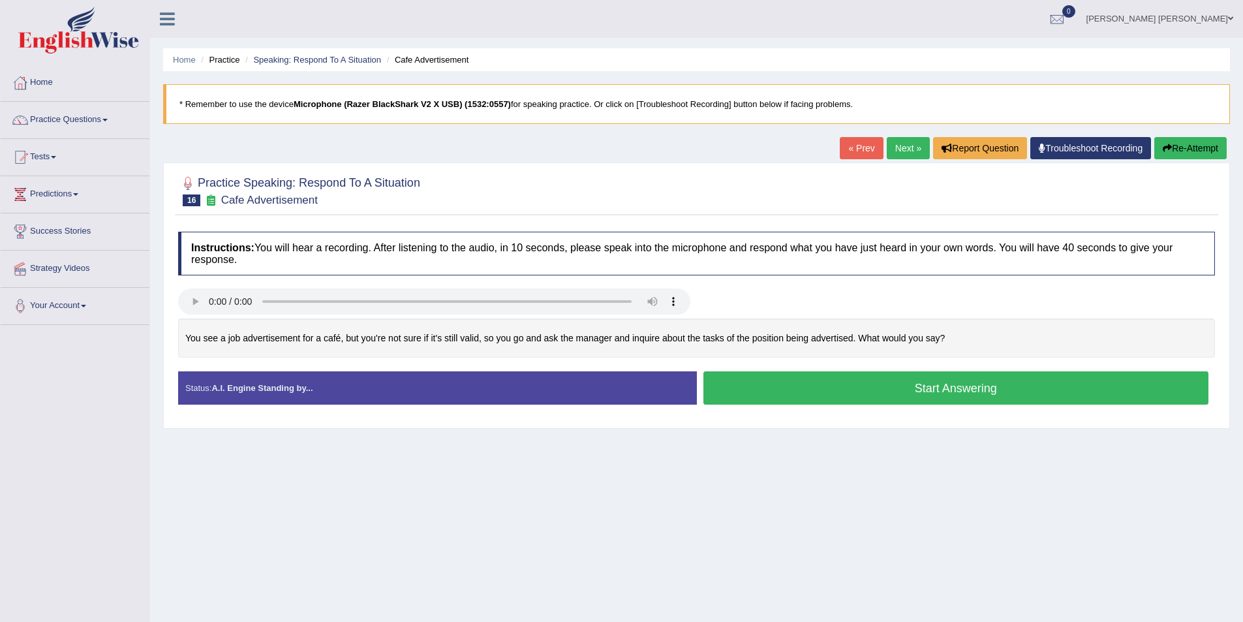
click at [1022, 375] on button "Start Answering" at bounding box center [956, 387] width 506 height 33
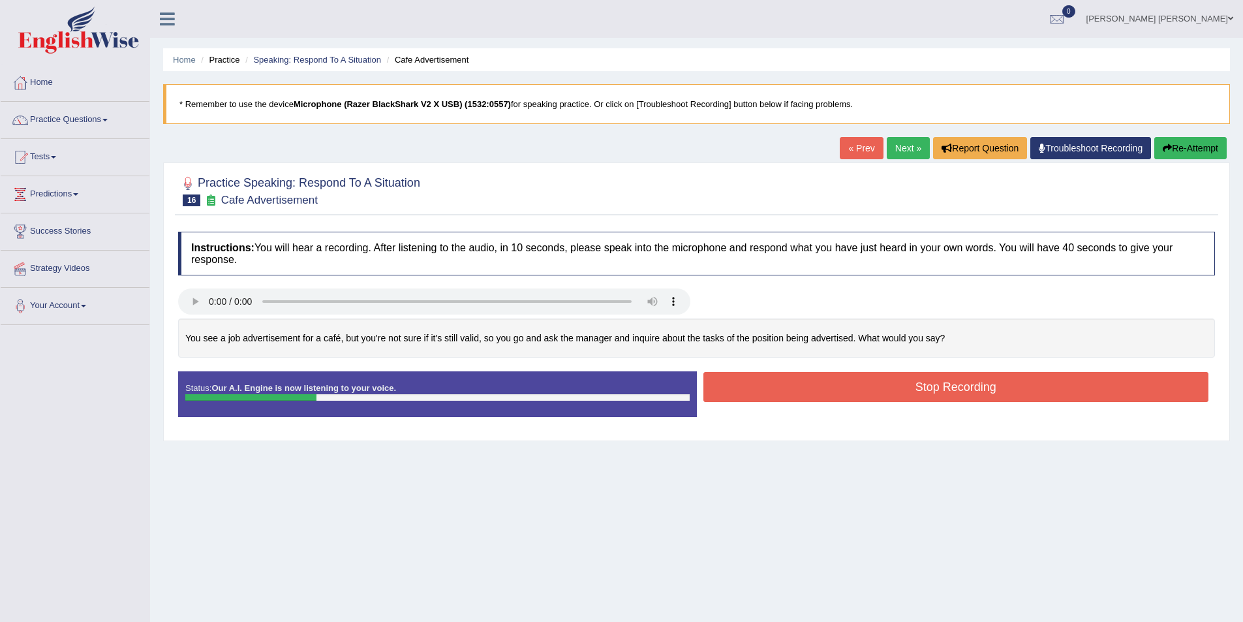
click at [1182, 157] on button "Re-Attempt" at bounding box center [1190, 148] width 72 height 22
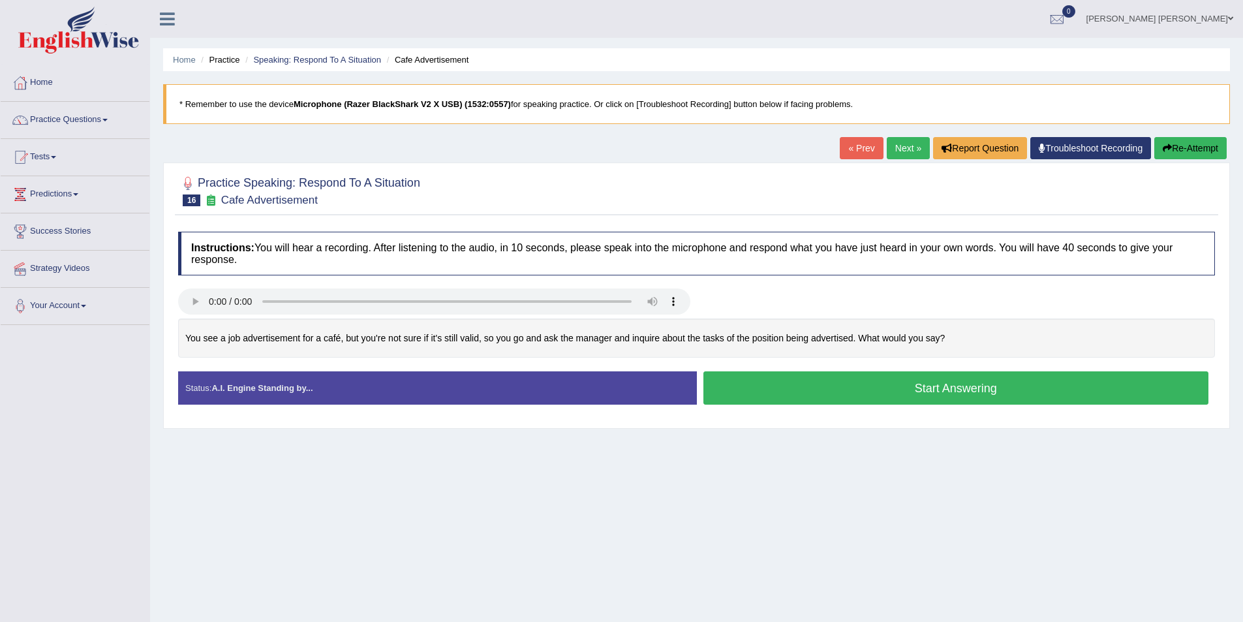
click at [945, 378] on button "Start Answering" at bounding box center [956, 387] width 506 height 33
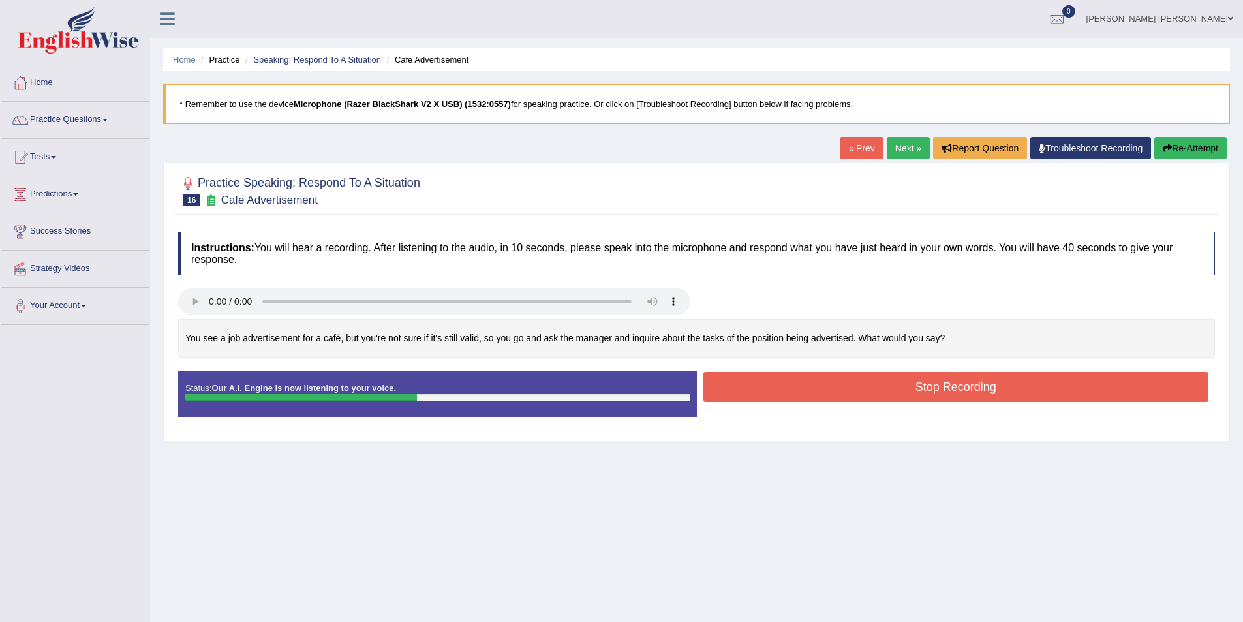
click at [940, 379] on button "Stop Recording" at bounding box center [956, 387] width 506 height 30
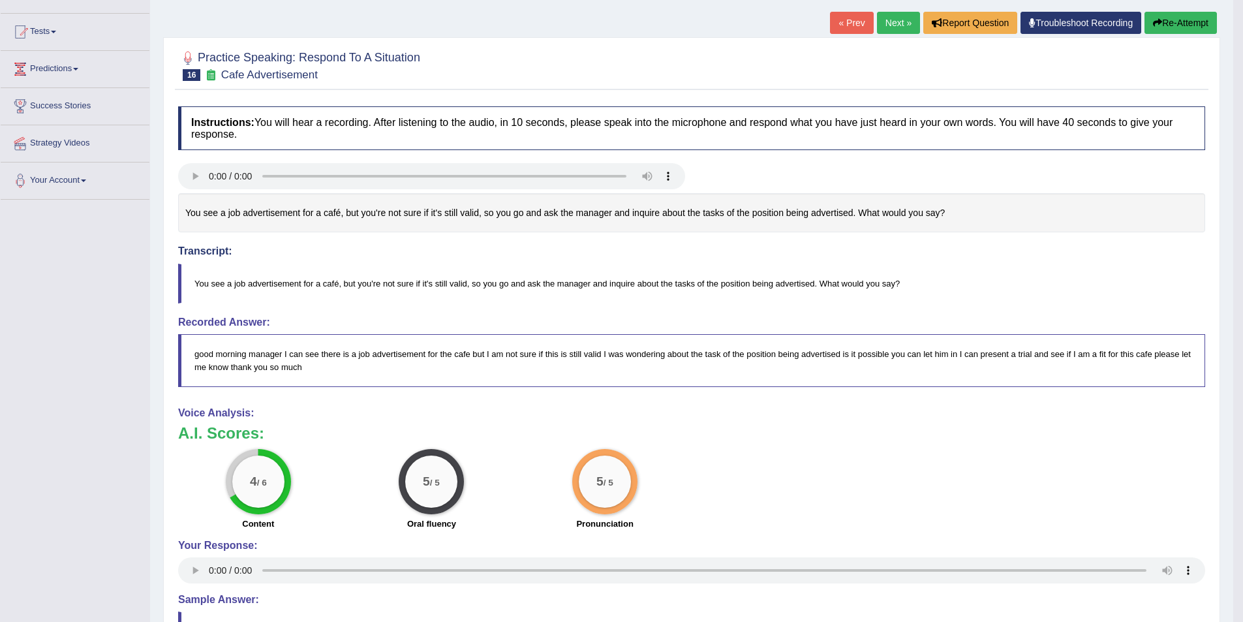
scroll to position [130, 0]
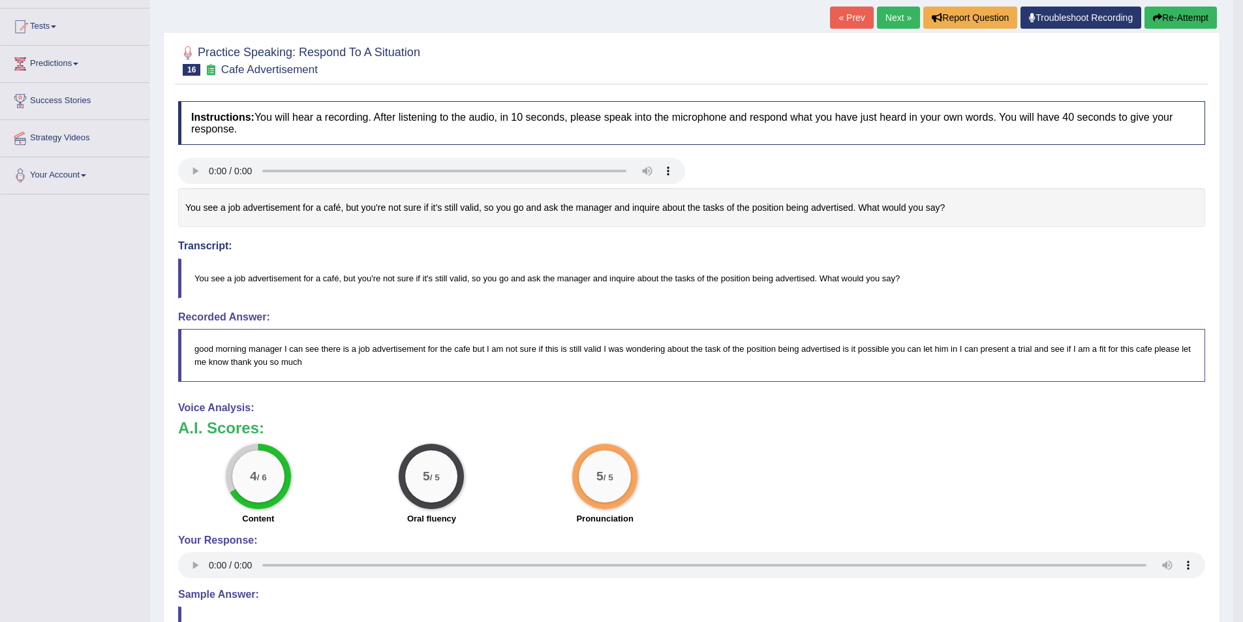
click at [881, 22] on link "Next »" at bounding box center [898, 18] width 43 height 22
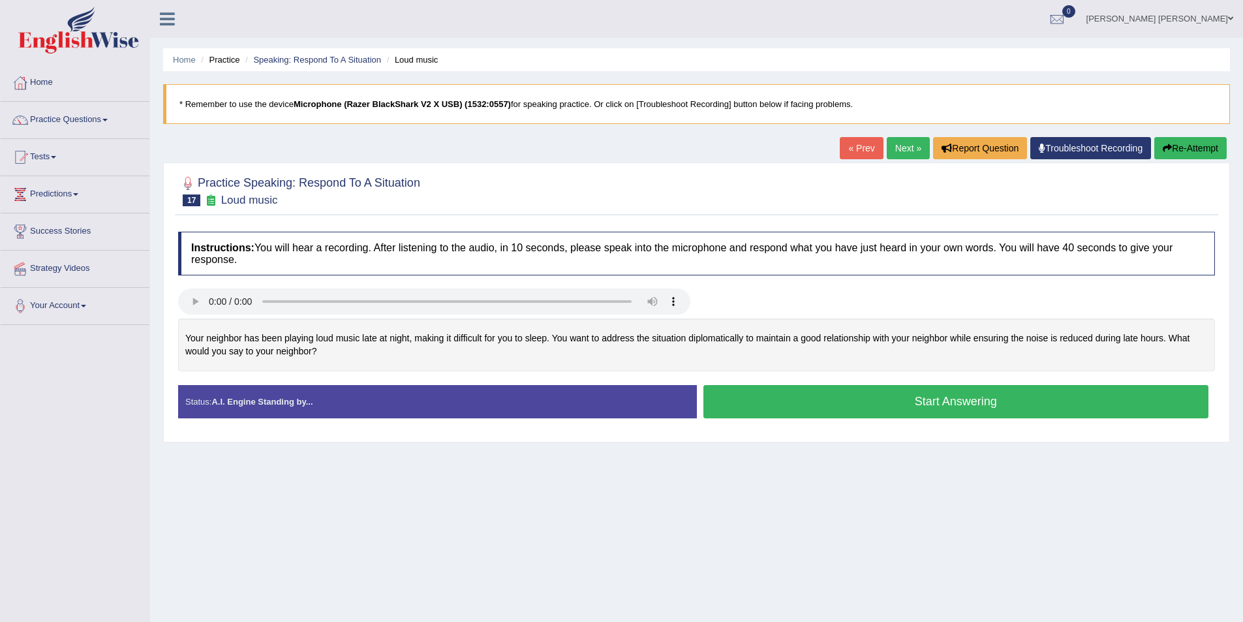
click at [861, 403] on button "Start Answering" at bounding box center [956, 401] width 506 height 33
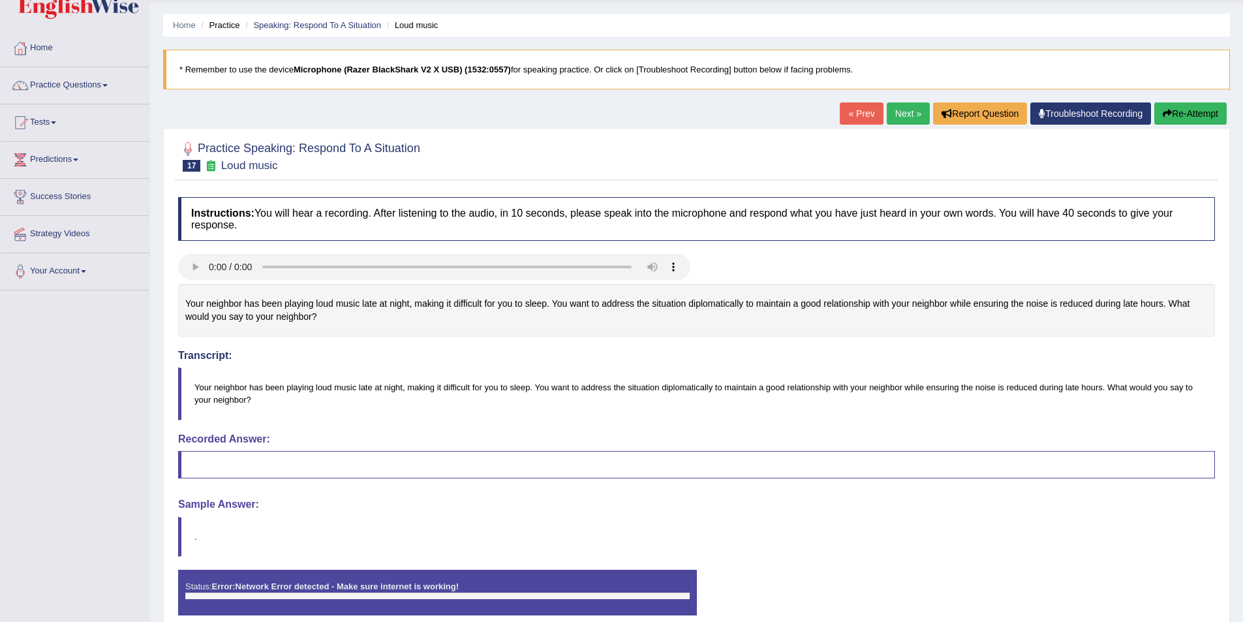
scroll to position [29, 0]
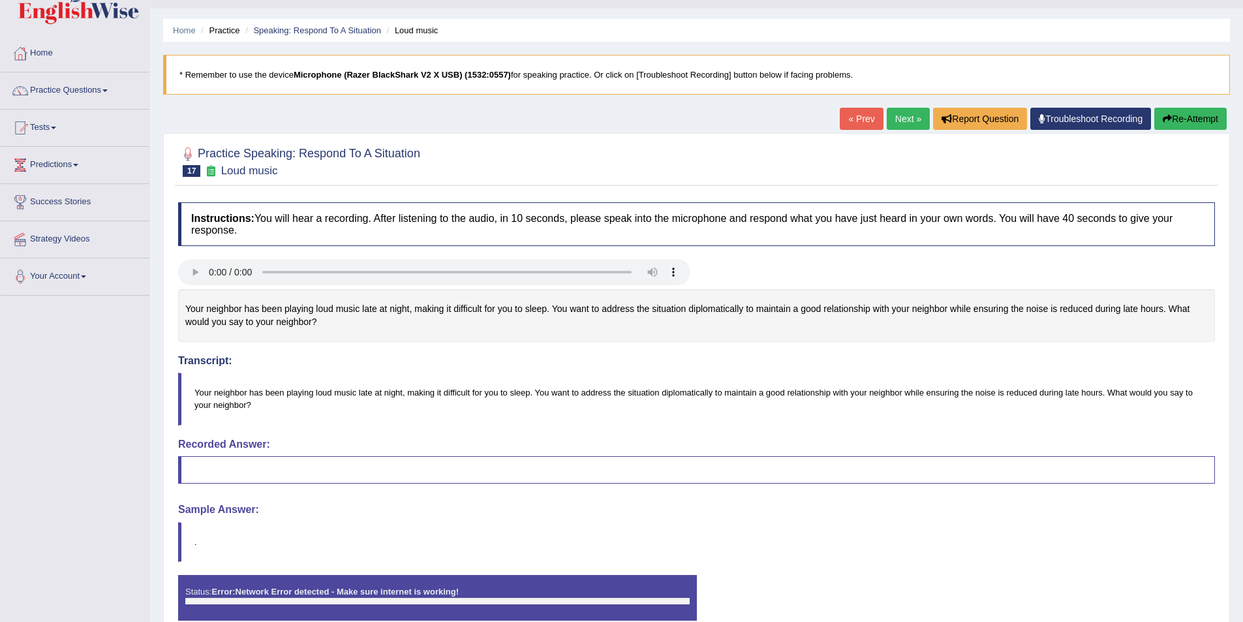
click at [1187, 128] on button "Re-Attempt" at bounding box center [1190, 119] width 72 height 22
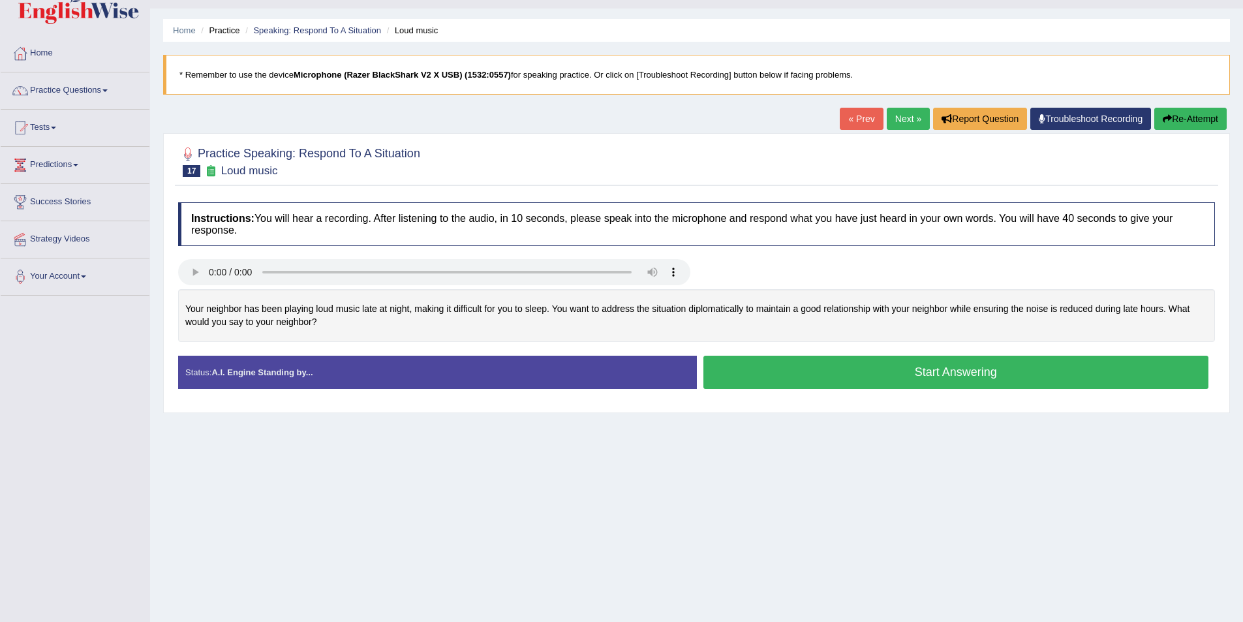
click at [827, 373] on button "Start Answering" at bounding box center [956, 372] width 506 height 33
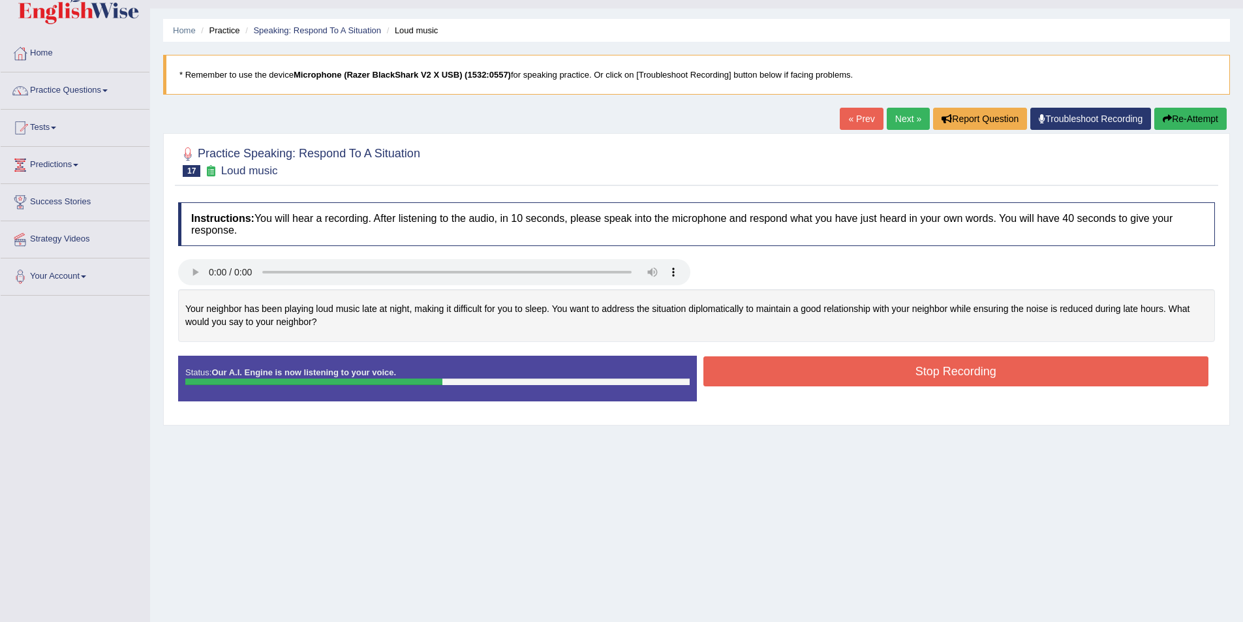
click at [900, 371] on button "Stop Recording" at bounding box center [956, 371] width 506 height 30
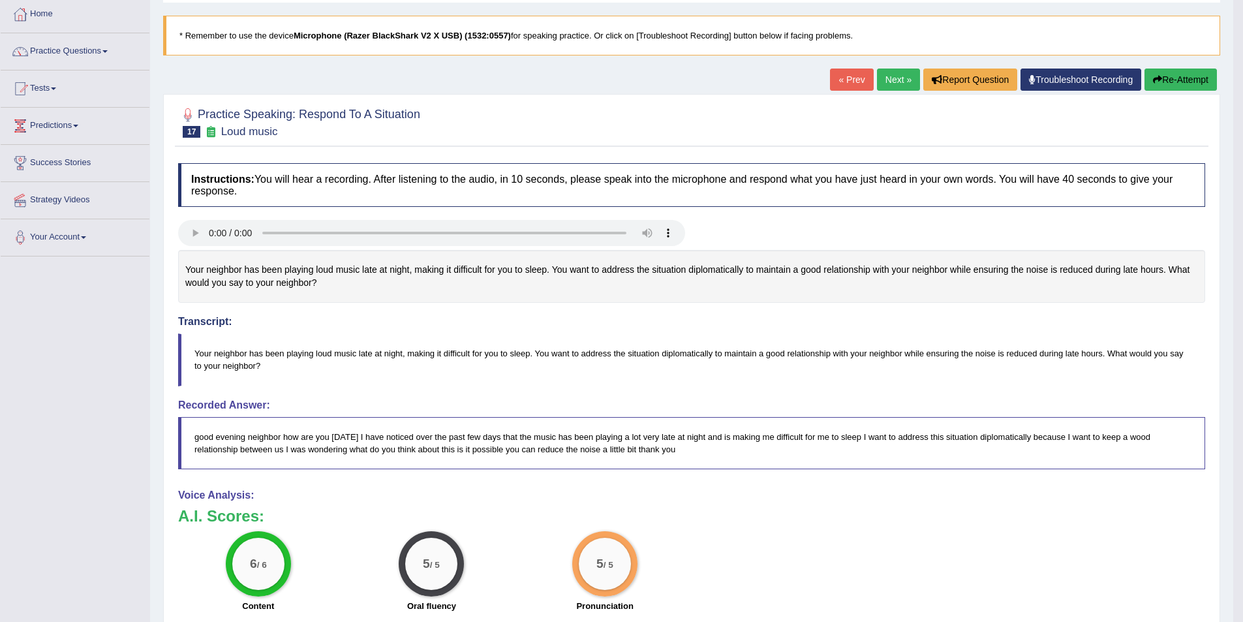
scroll to position [45, 0]
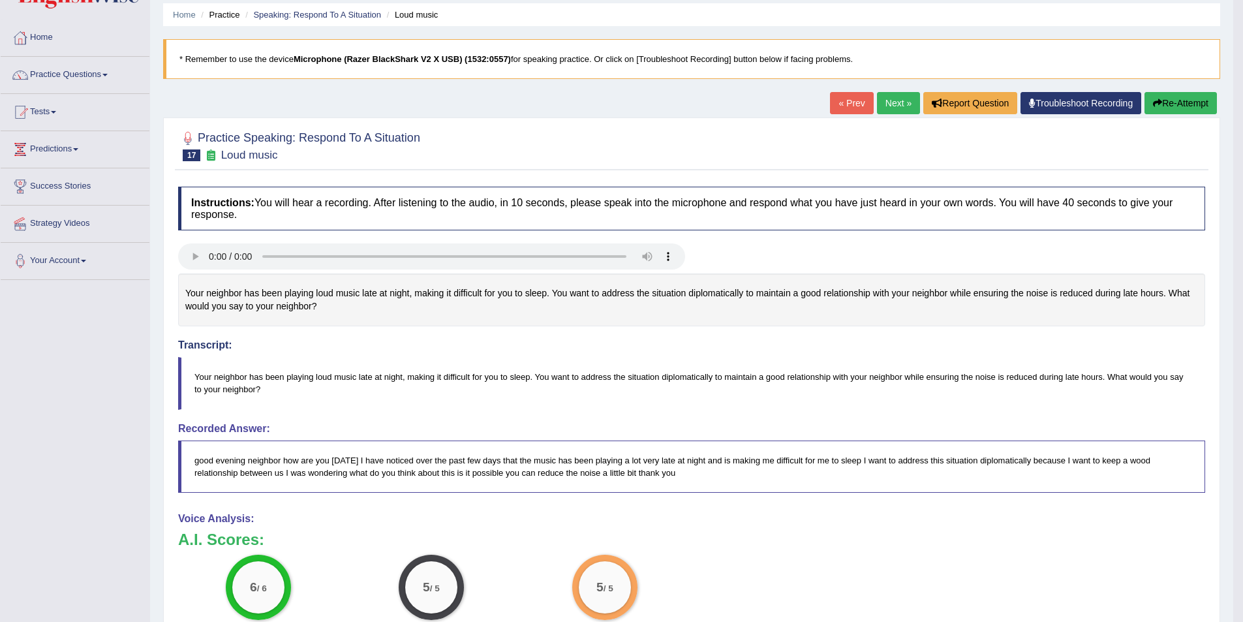
click at [896, 110] on link "Next »" at bounding box center [898, 103] width 43 height 22
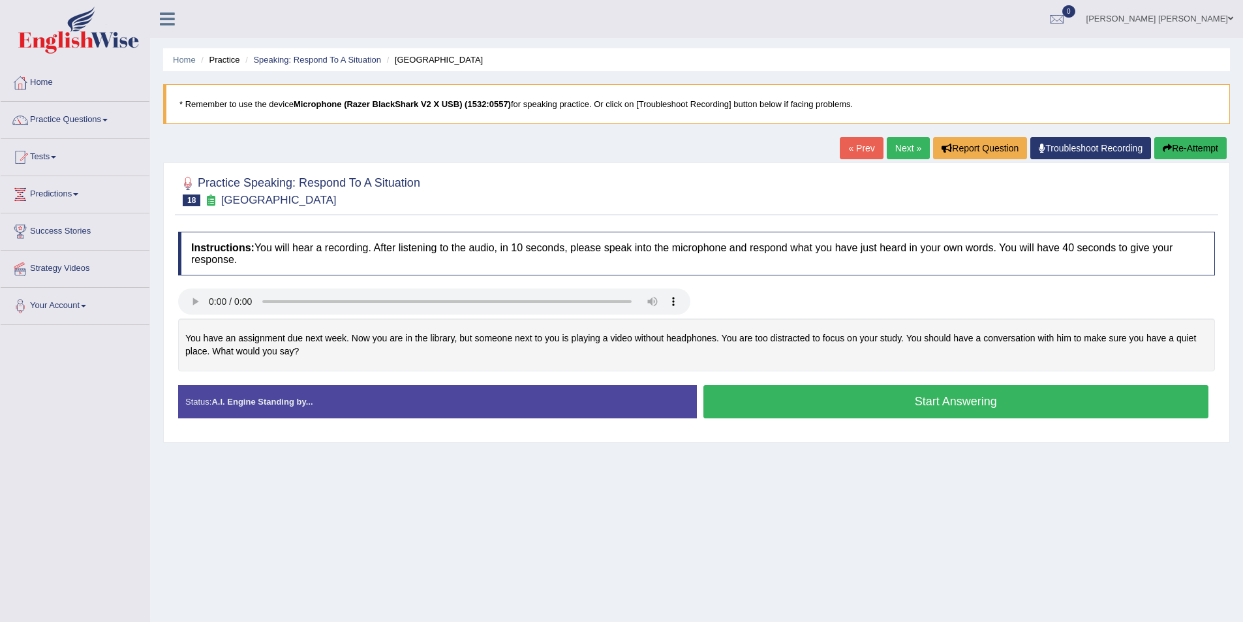
click at [885, 411] on button "Start Answering" at bounding box center [956, 401] width 506 height 33
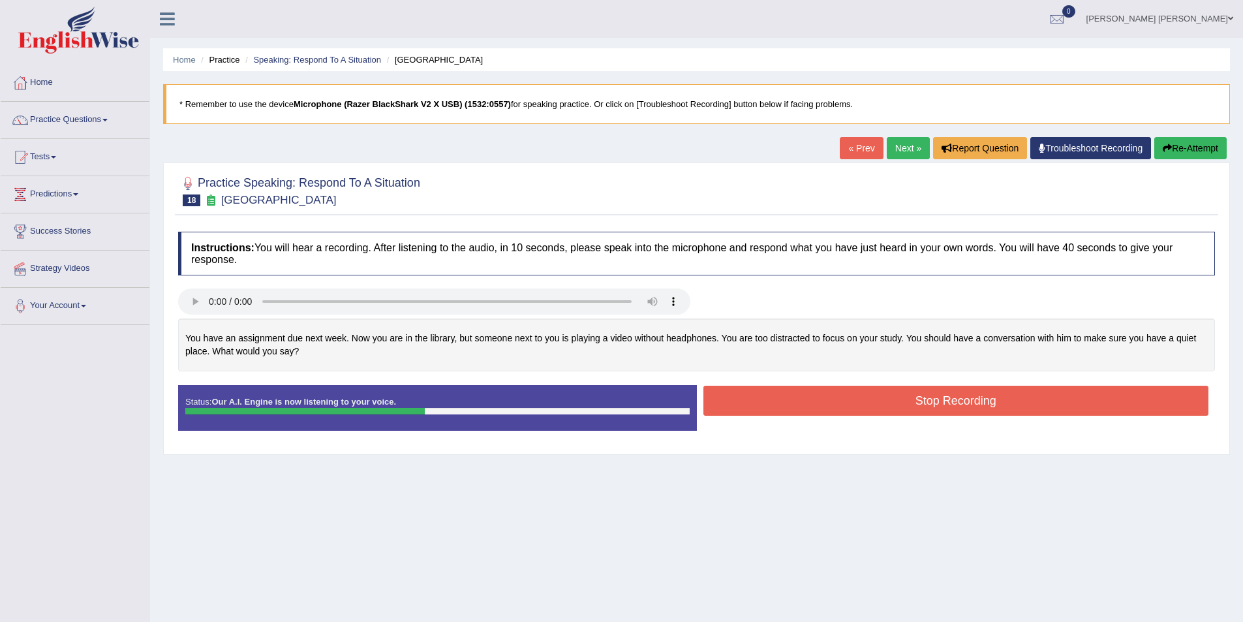
click at [924, 398] on button "Stop Recording" at bounding box center [956, 401] width 506 height 30
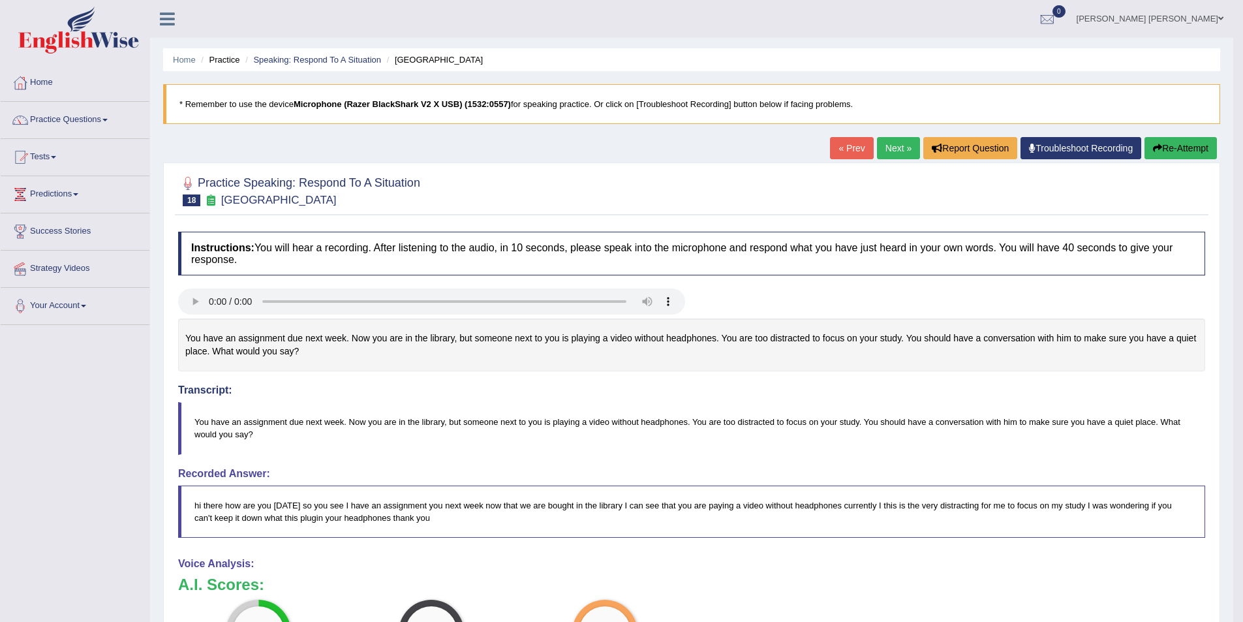
click at [892, 152] on link "Next »" at bounding box center [898, 148] width 43 height 22
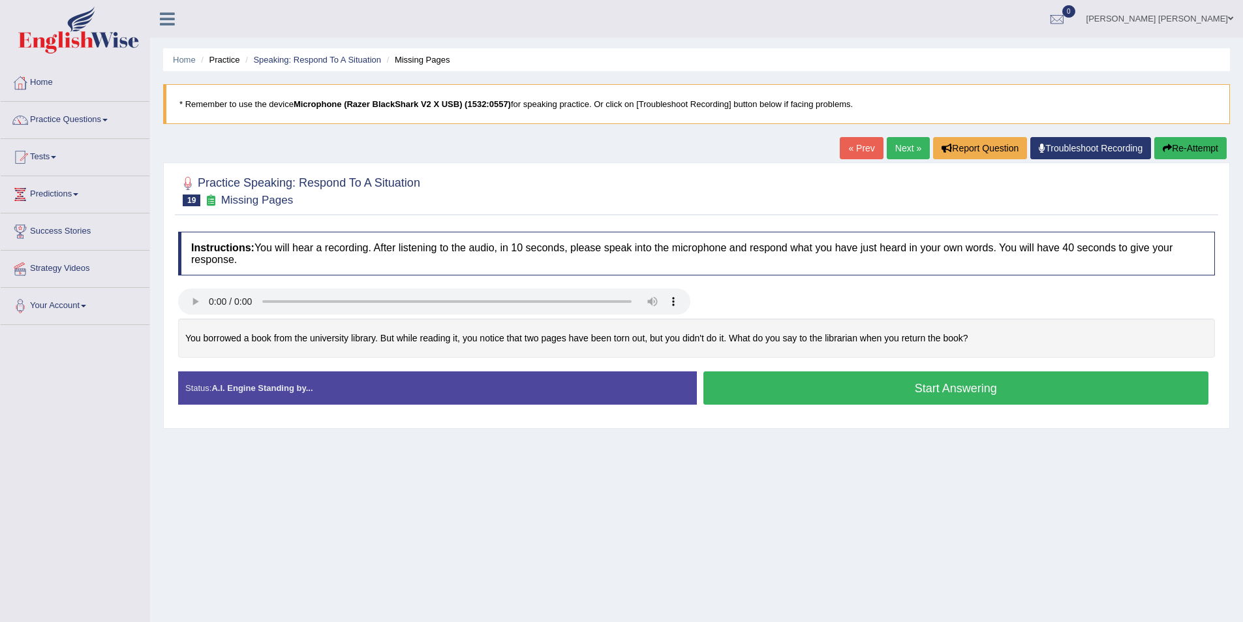
click at [998, 383] on button "Start Answering" at bounding box center [956, 387] width 506 height 33
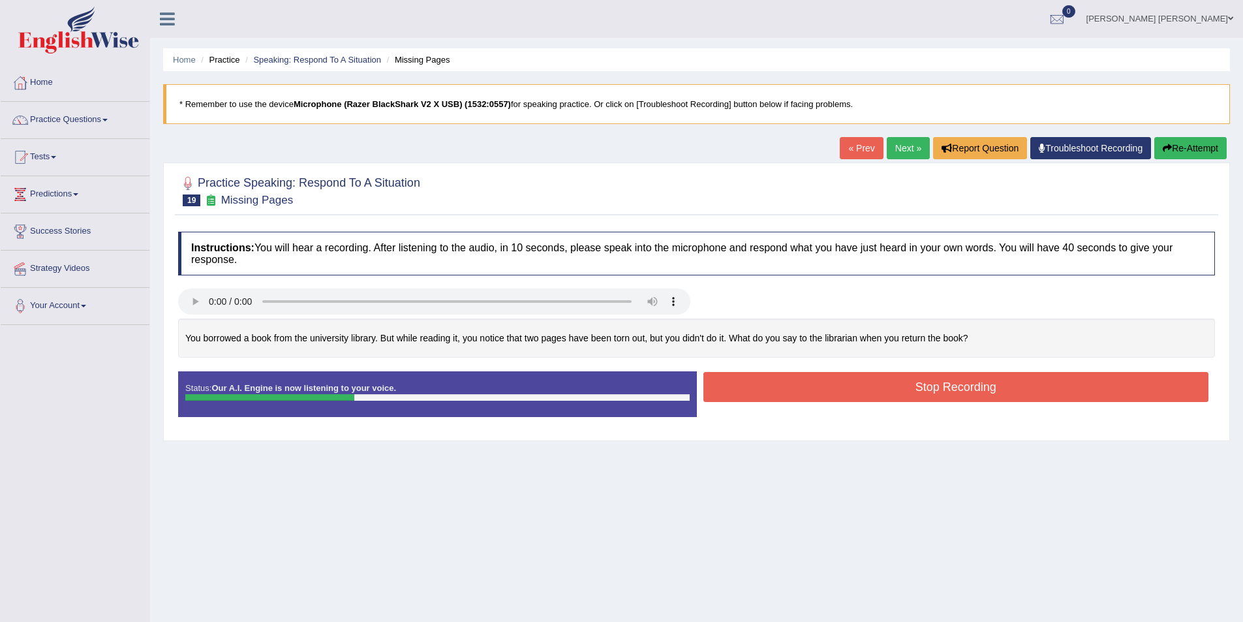
click at [1165, 148] on icon "button" at bounding box center [1167, 148] width 9 height 9
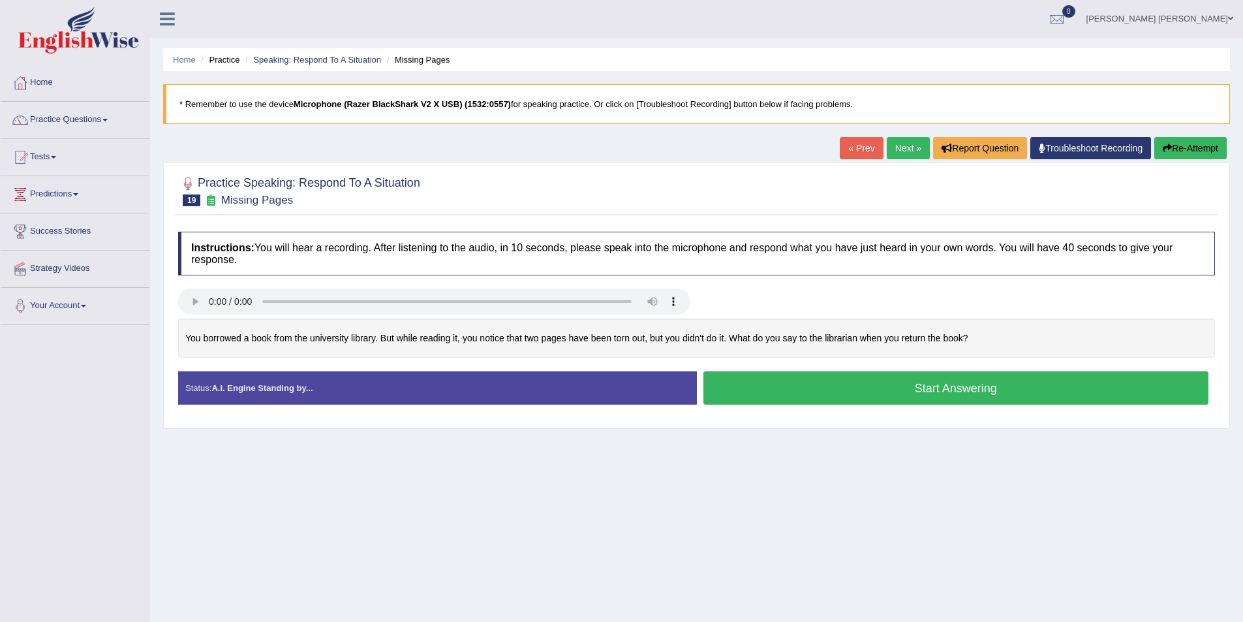
click at [985, 376] on button "Start Answering" at bounding box center [956, 387] width 506 height 33
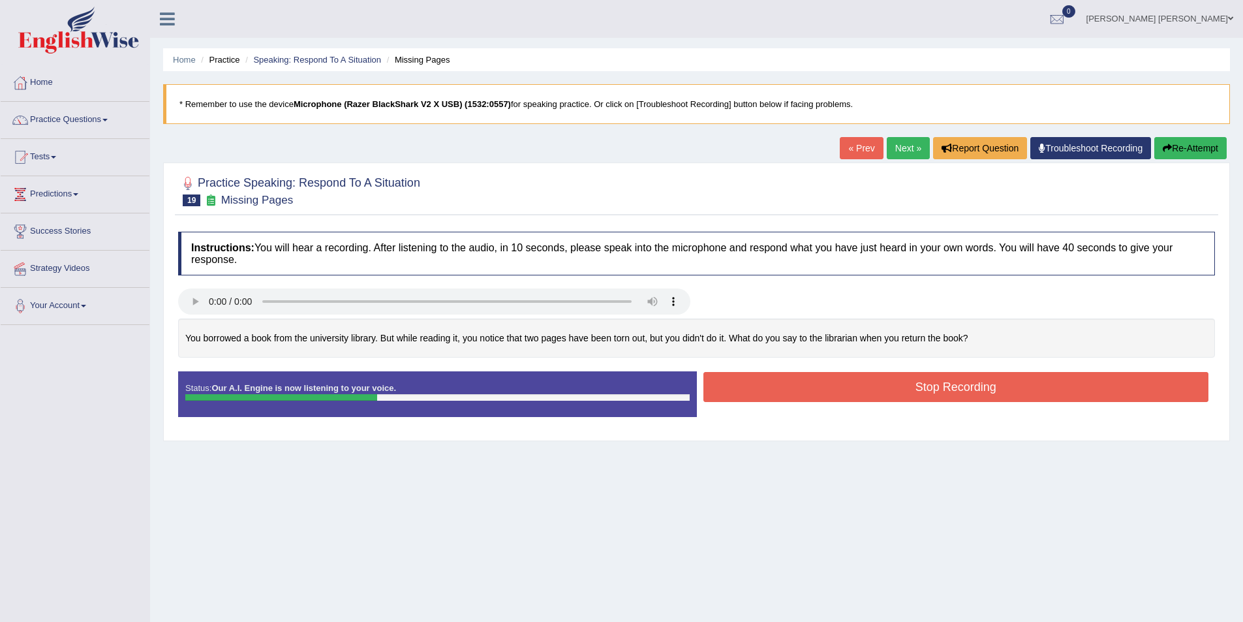
click at [1190, 155] on button "Re-Attempt" at bounding box center [1190, 148] width 72 height 22
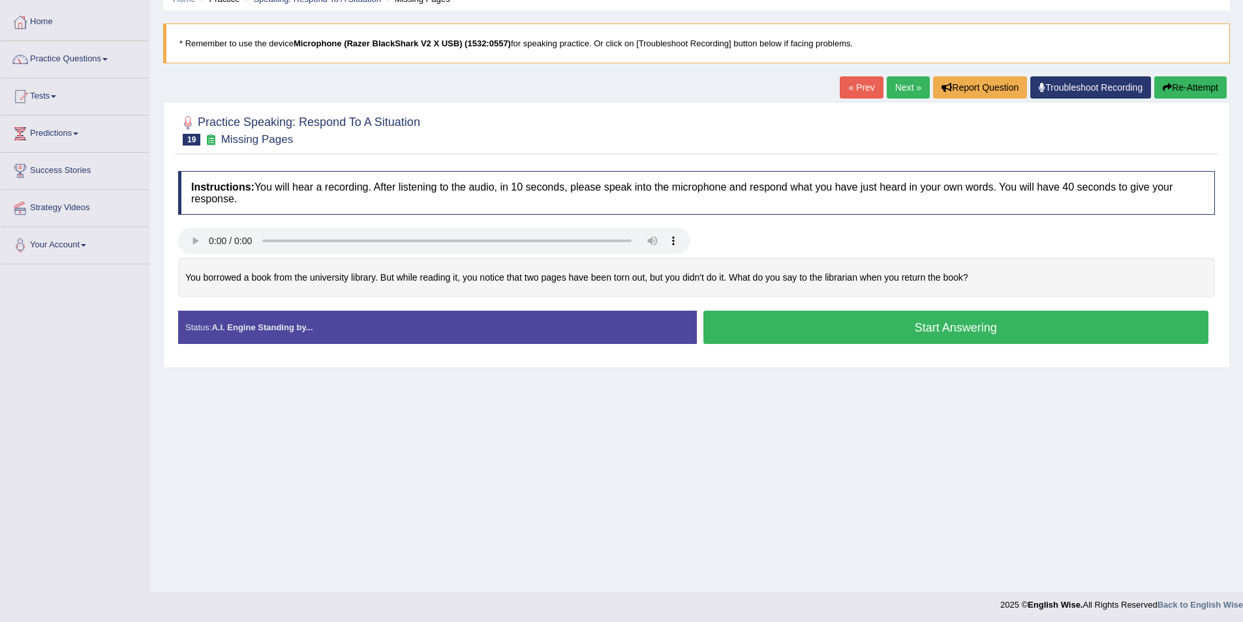
scroll to position [63, 0]
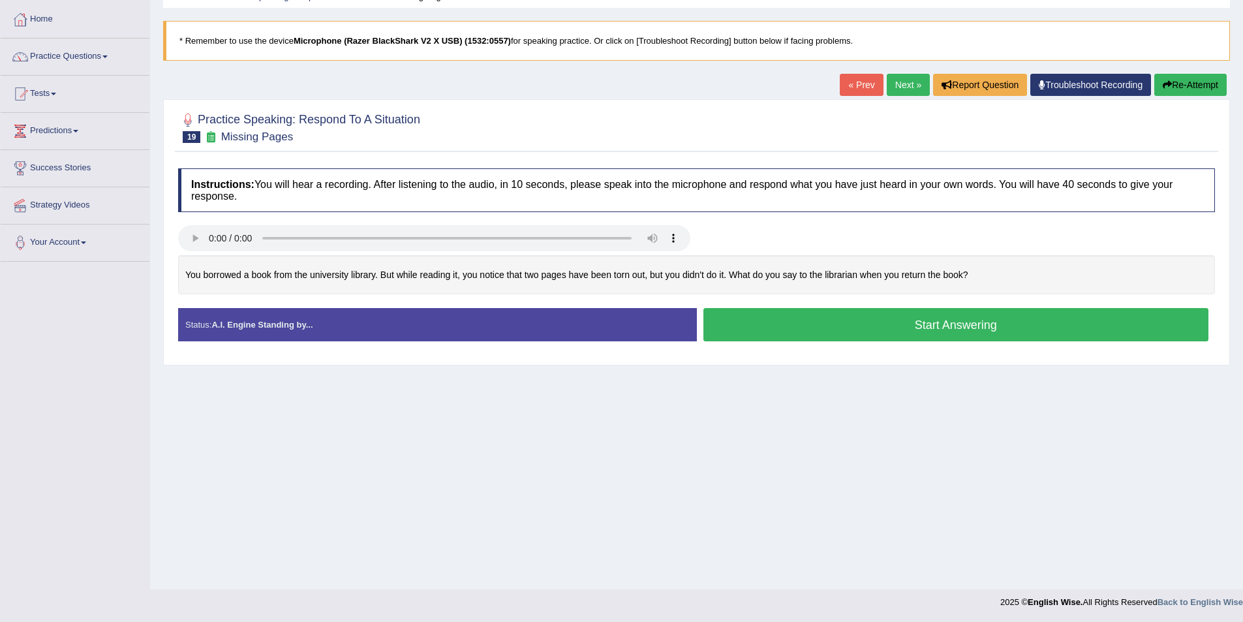
click at [816, 320] on button "Start Answering" at bounding box center [956, 324] width 506 height 33
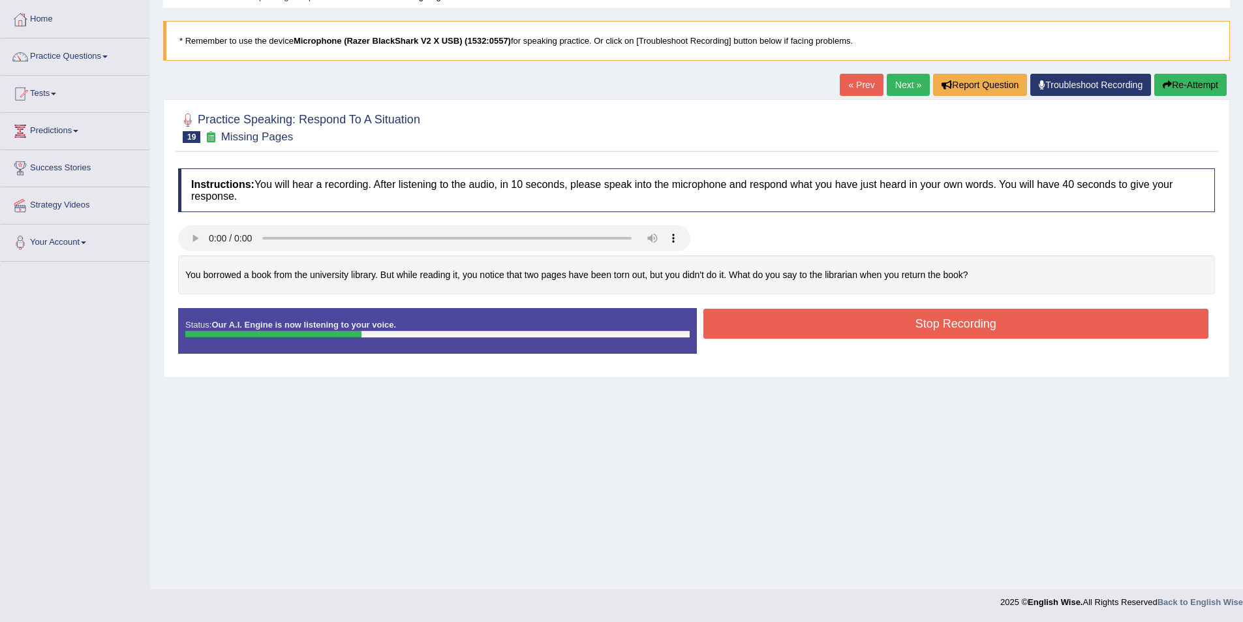
click at [834, 321] on button "Stop Recording" at bounding box center [956, 324] width 506 height 30
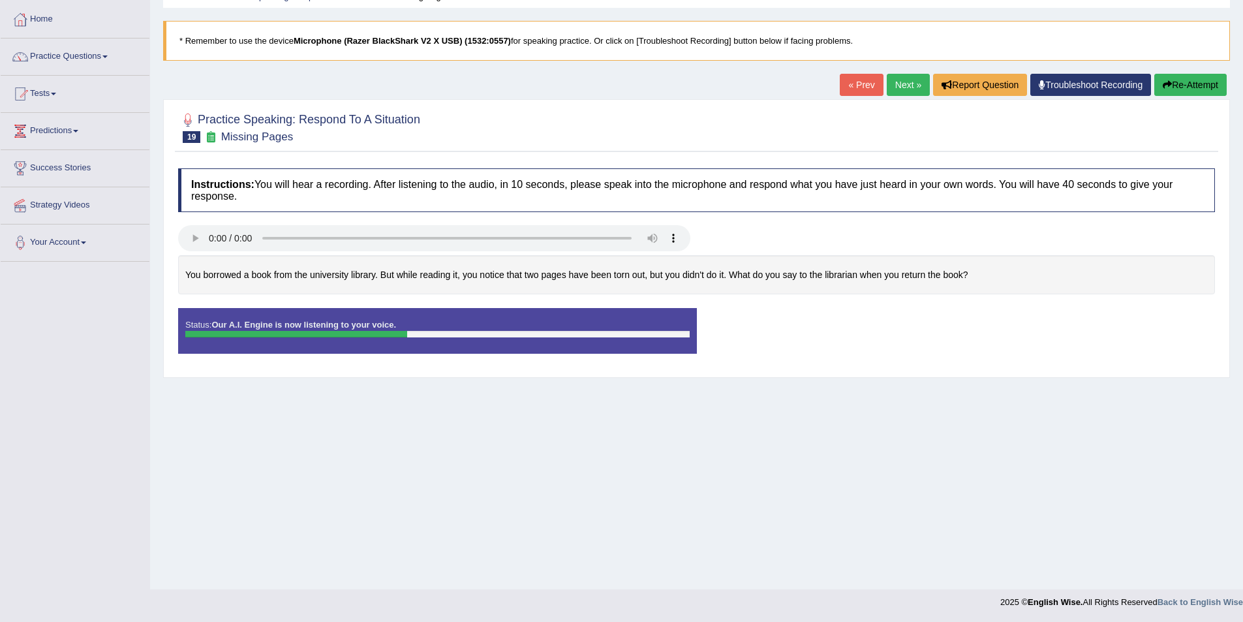
click at [919, 83] on link "Next »" at bounding box center [908, 85] width 43 height 22
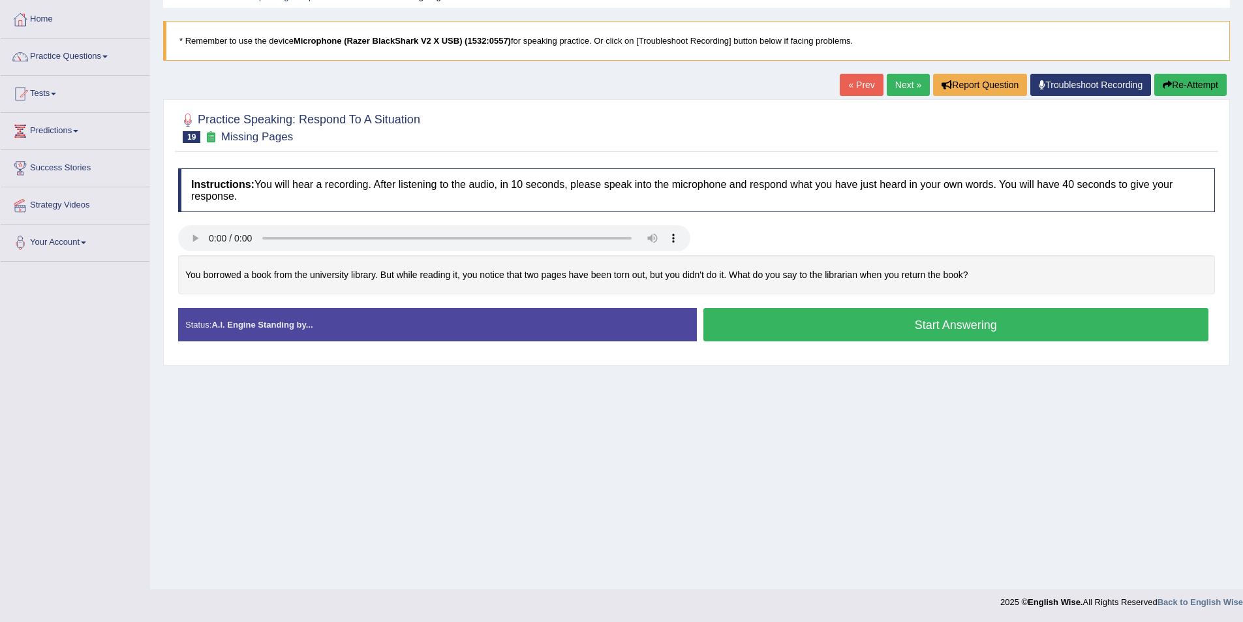
drag, startPoint x: 995, startPoint y: 279, endPoint x: 367, endPoint y: 256, distance: 628.7
click at [404, 258] on div "You borrowed a book from the university library. But while reading it, you noti…" at bounding box center [696, 275] width 1037 height 40
drag, startPoint x: 188, startPoint y: 273, endPoint x: 943, endPoint y: 282, distance: 755.5
click at [941, 282] on div "You borrowed a book from the university library. But while reading it, you noti…" at bounding box center [696, 275] width 1037 height 40
click at [984, 279] on div "You borrowed a book from the university library. But while reading it, you noti…" at bounding box center [696, 275] width 1037 height 40
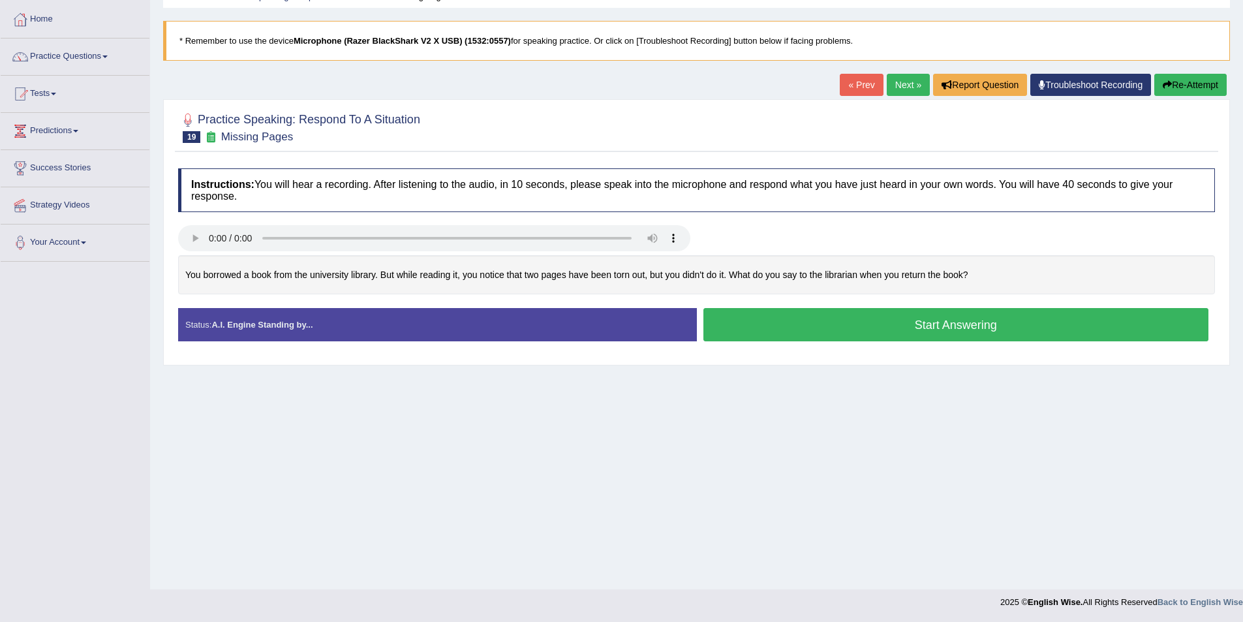
drag, startPoint x: 901, startPoint y: 273, endPoint x: 875, endPoint y: 273, distance: 26.1
click at [876, 272] on div "You borrowed a book from the university library. But while reading it, you noti…" at bounding box center [696, 275] width 1037 height 40
click at [869, 279] on div "You borrowed a book from the university library. But while reading it, you noti…" at bounding box center [696, 275] width 1037 height 40
click at [863, 281] on div "You borrowed a book from the university library. But while reading it, you noti…" at bounding box center [696, 275] width 1037 height 40
click at [861, 282] on div "You borrowed a book from the university library. But while reading it, you noti…" at bounding box center [696, 275] width 1037 height 40
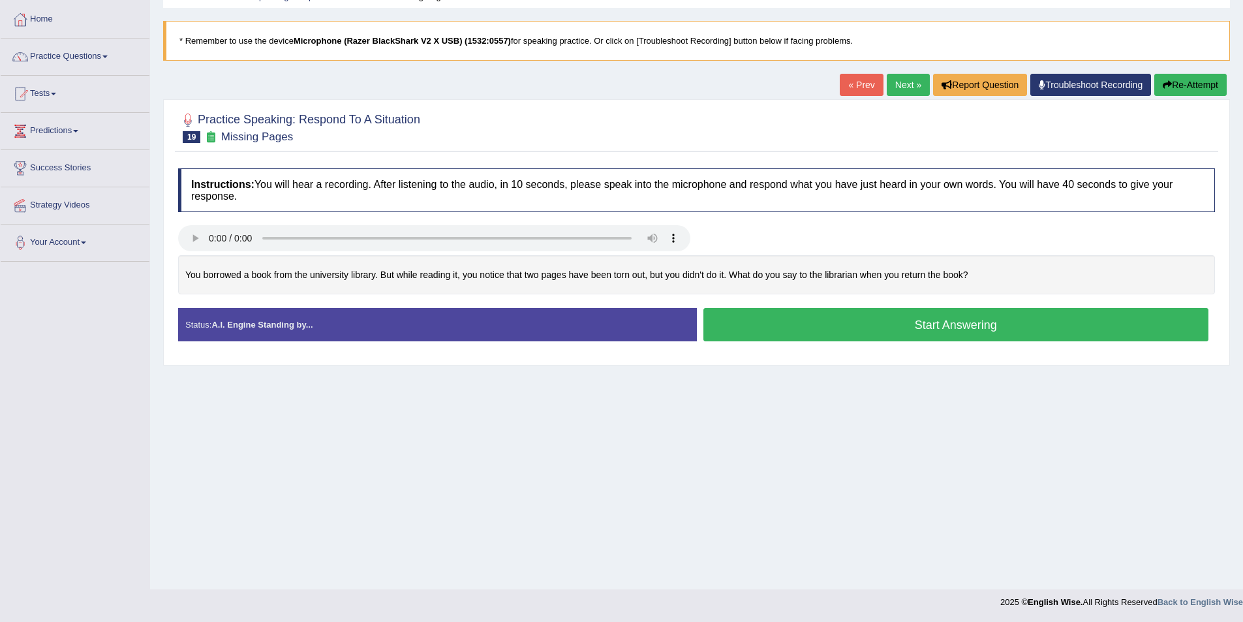
click at [865, 282] on div "You borrowed a book from the university library. But while reading it, you noti…" at bounding box center [696, 275] width 1037 height 40
drag, startPoint x: 871, startPoint y: 271, endPoint x: 866, endPoint y: 219, distance: 52.4
drag, startPoint x: 847, startPoint y: 198, endPoint x: 771, endPoint y: 185, distance: 76.9
click at [773, 194] on h4 "Instructions: You will hear a recording. After listening to the audio, in 10 se…" at bounding box center [696, 190] width 1037 height 44
drag, startPoint x: 771, startPoint y: 185, endPoint x: 605, endPoint y: 183, distance: 166.4
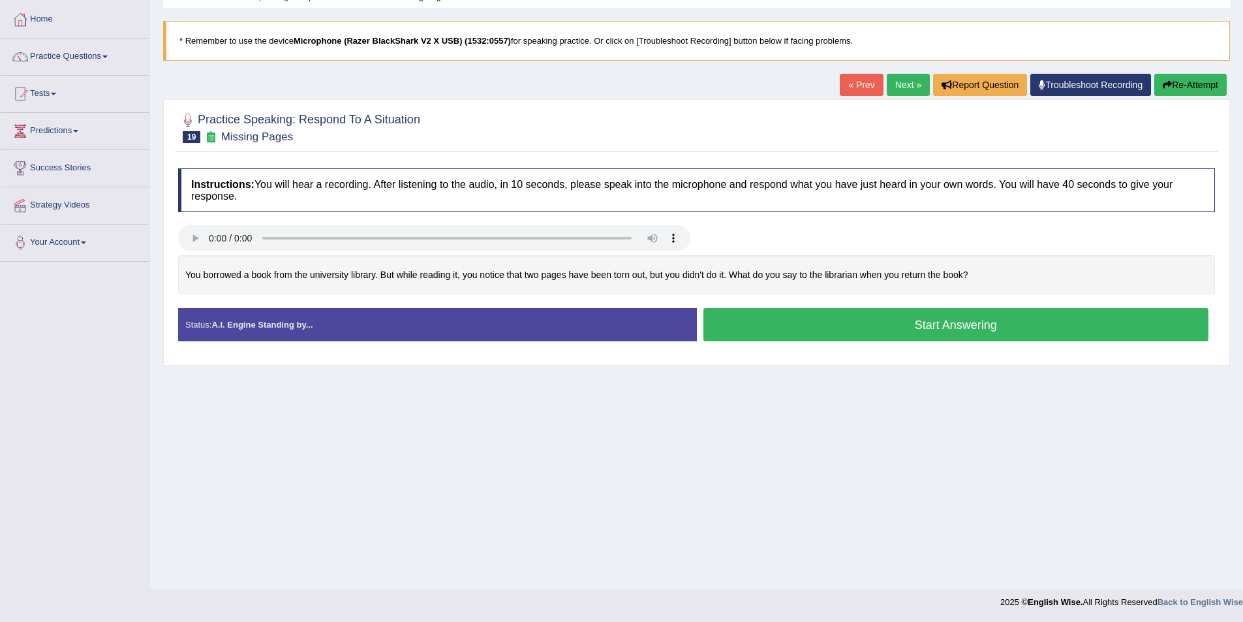
click at [605, 183] on h4 "Instructions: You will hear a recording. After listening to the audio, in 10 se…" at bounding box center [696, 190] width 1037 height 44
click at [325, 170] on h4 "Instructions: You will hear a recording. After listening to the audio, in 10 se…" at bounding box center [696, 190] width 1037 height 44
drag, startPoint x: 324, startPoint y: 170, endPoint x: 280, endPoint y: 153, distance: 47.5
drag, startPoint x: 222, startPoint y: 40, endPoint x: 168, endPoint y: 50, distance: 54.4
click at [571, 123] on div at bounding box center [696, 127] width 1037 height 40
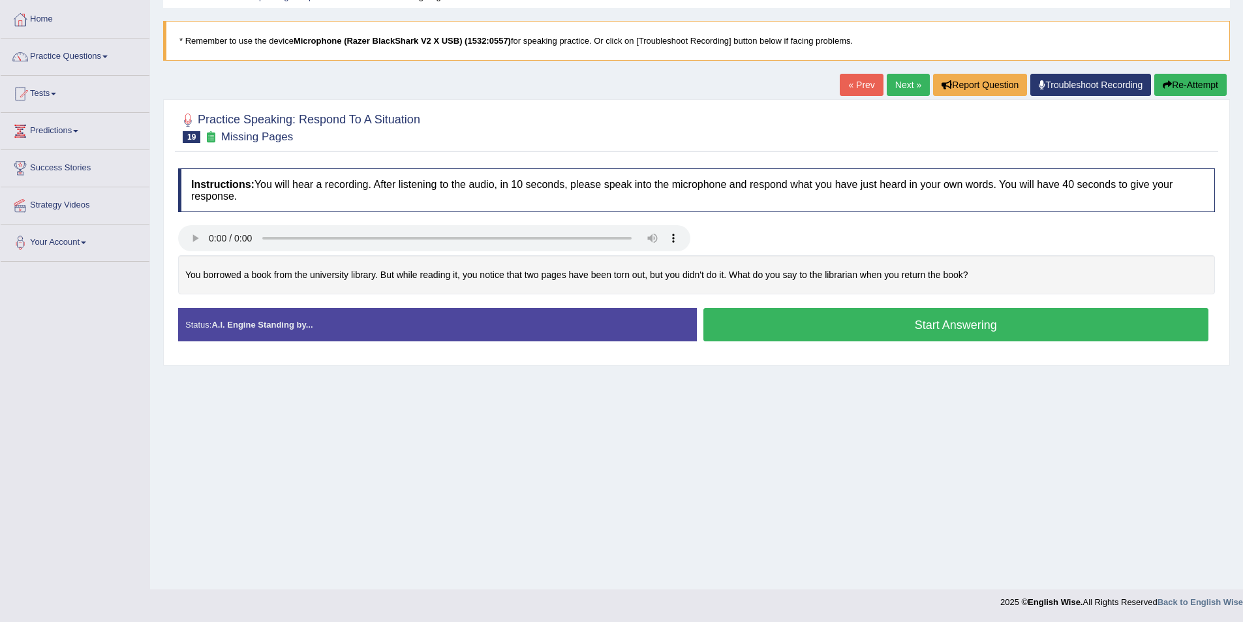
drag, startPoint x: 899, startPoint y: 201, endPoint x: 926, endPoint y: 228, distance: 38.3
drag, startPoint x: 914, startPoint y: 246, endPoint x: 859, endPoint y: 244, distance: 55.5
click at [851, 272] on div "You borrowed a book from the university library. But while reading it, you noti…" at bounding box center [696, 275] width 1037 height 40
click at [849, 333] on button "Start Answering" at bounding box center [956, 324] width 506 height 33
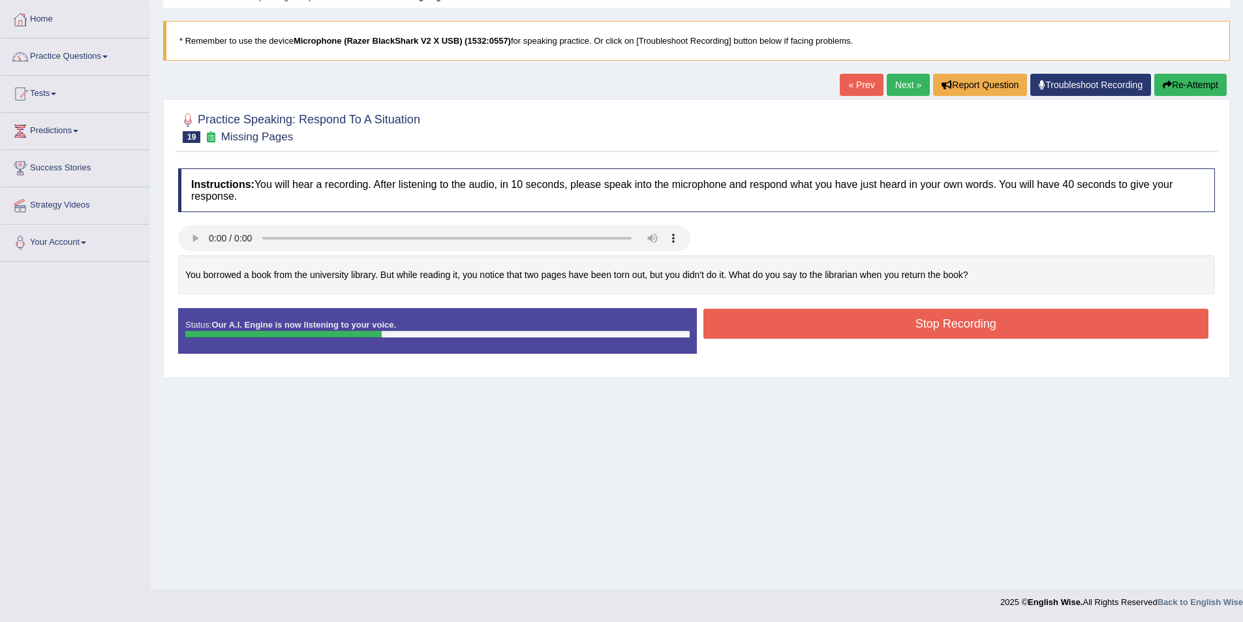
click at [916, 314] on button "Stop Recording" at bounding box center [956, 324] width 506 height 30
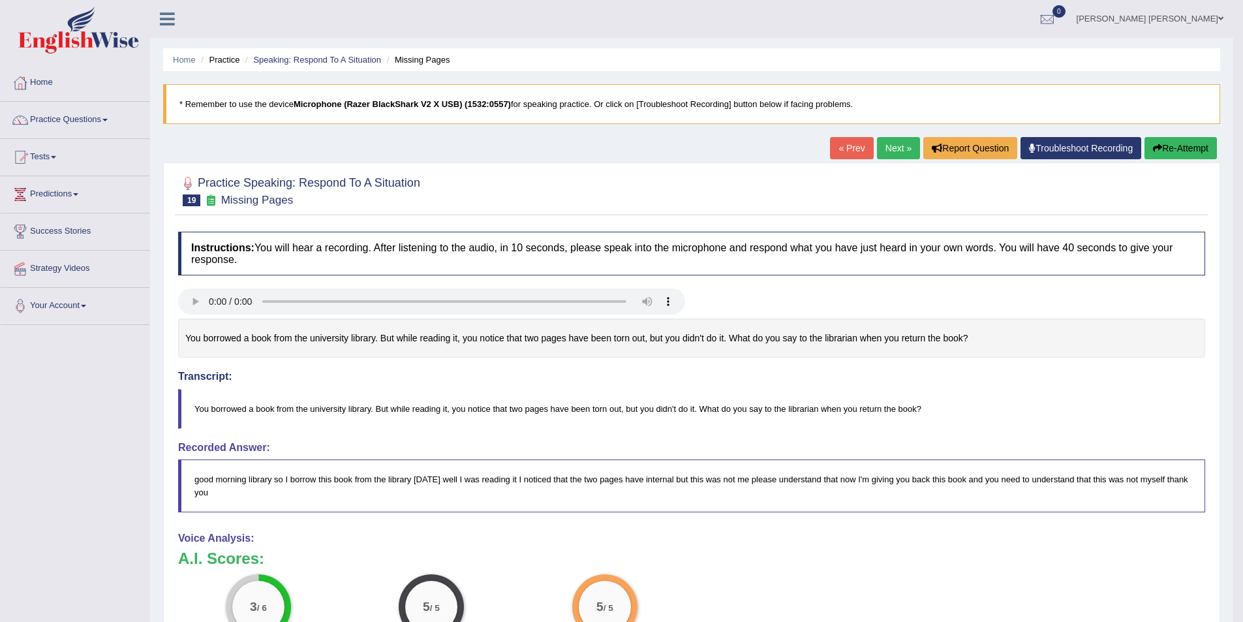
click at [914, 146] on div "« Prev Next » Report Question Troubleshoot Recording Re-Attempt" at bounding box center [1025, 149] width 390 height 25
click at [904, 144] on link "Next »" at bounding box center [898, 148] width 43 height 22
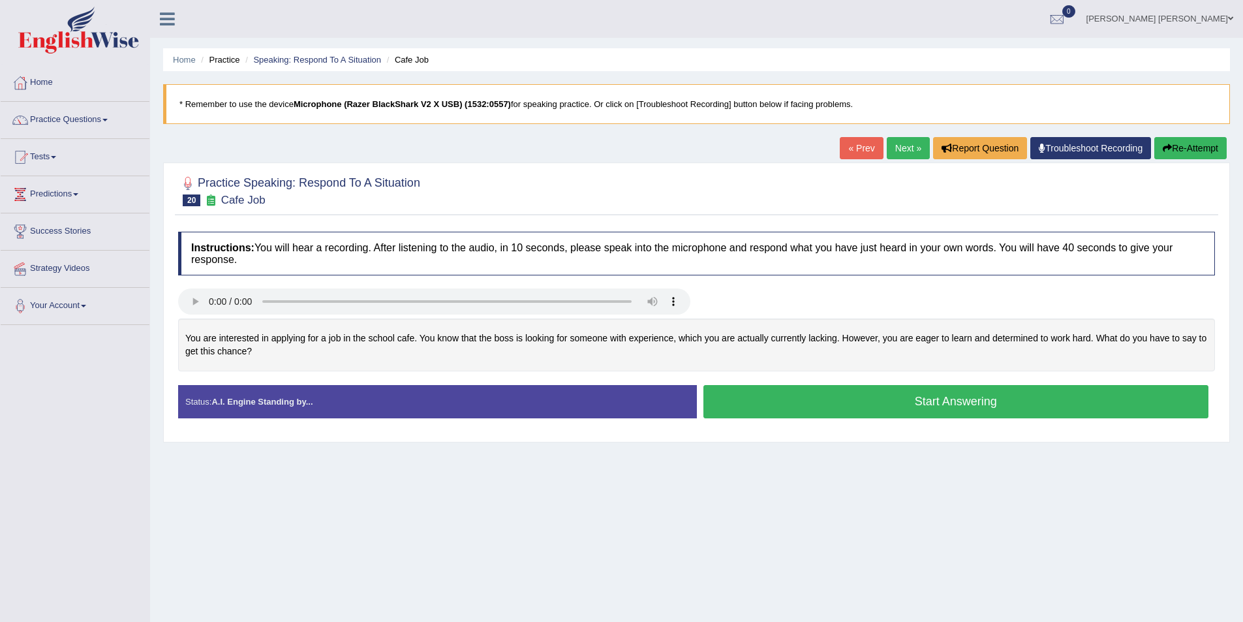
click at [755, 403] on button "Start Answering" at bounding box center [956, 401] width 506 height 33
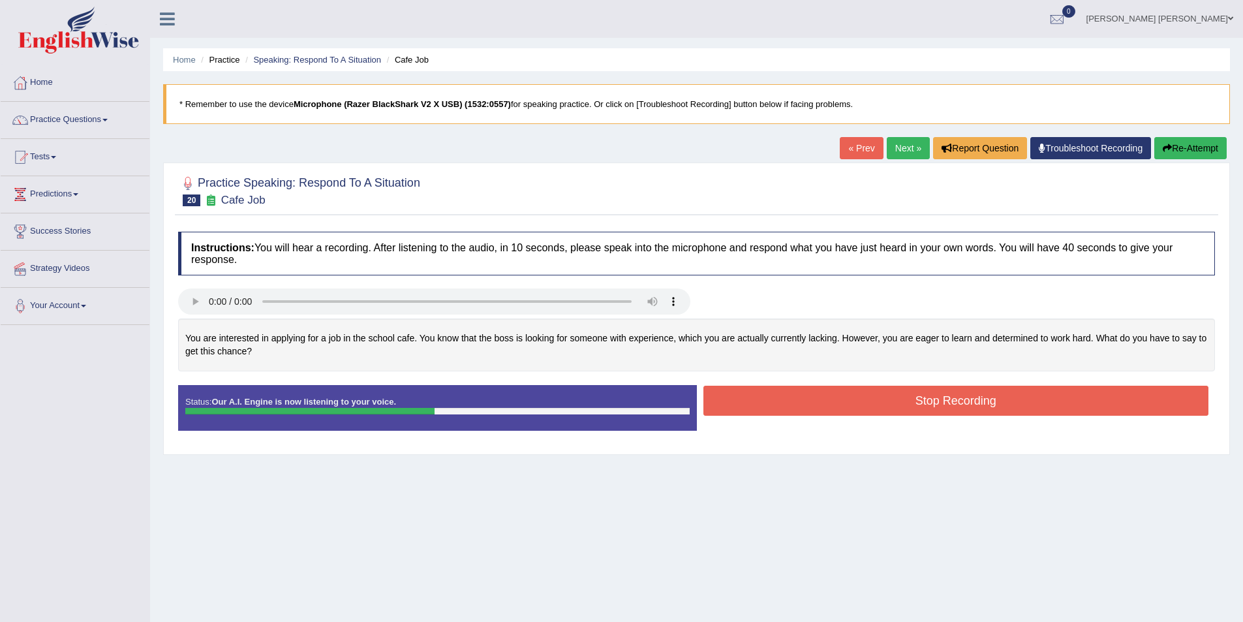
click at [893, 395] on button "Stop Recording" at bounding box center [956, 401] width 506 height 30
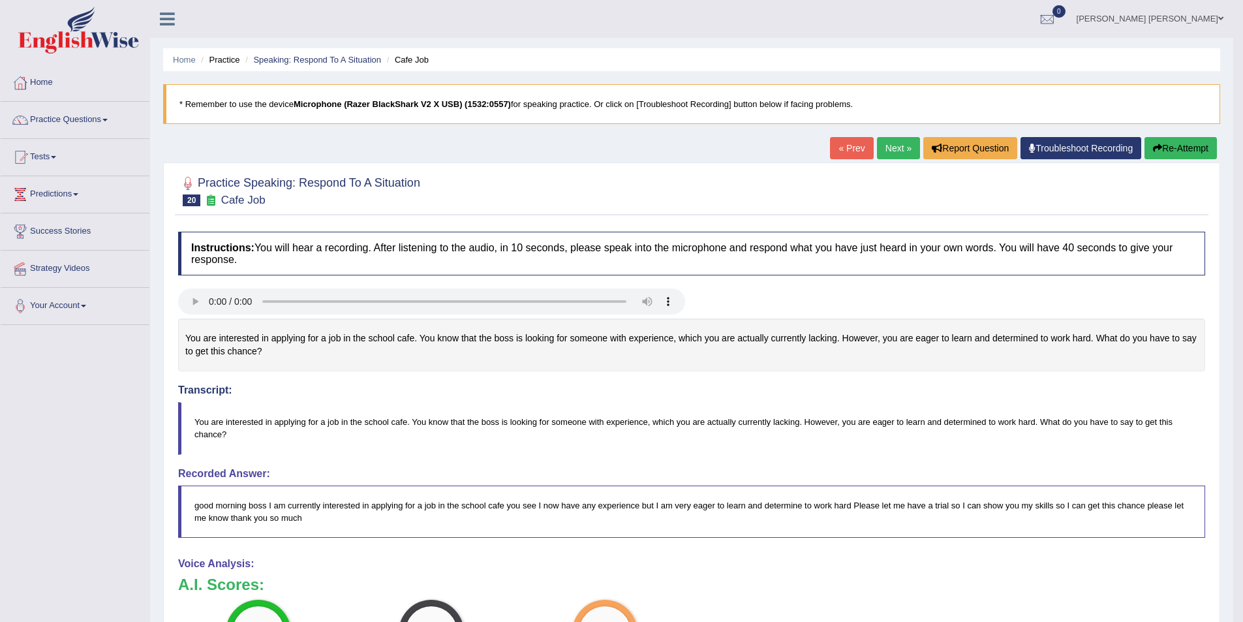
click at [877, 153] on link "Next »" at bounding box center [898, 148] width 43 height 22
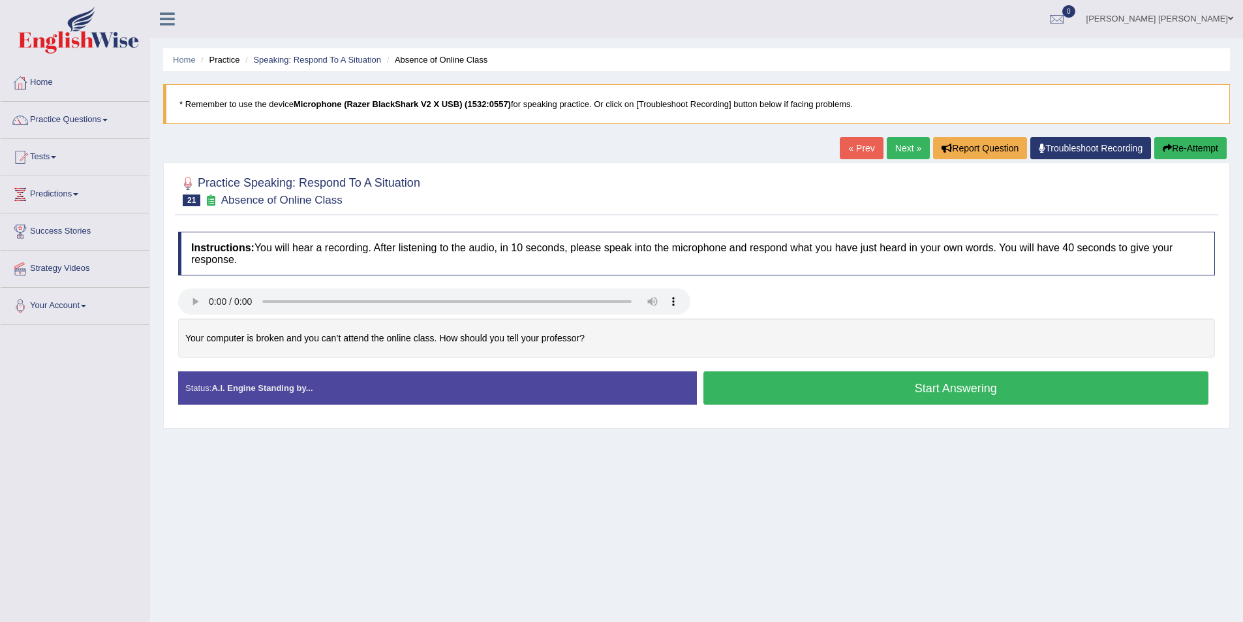
click at [842, 400] on button "Start Answering" at bounding box center [956, 387] width 506 height 33
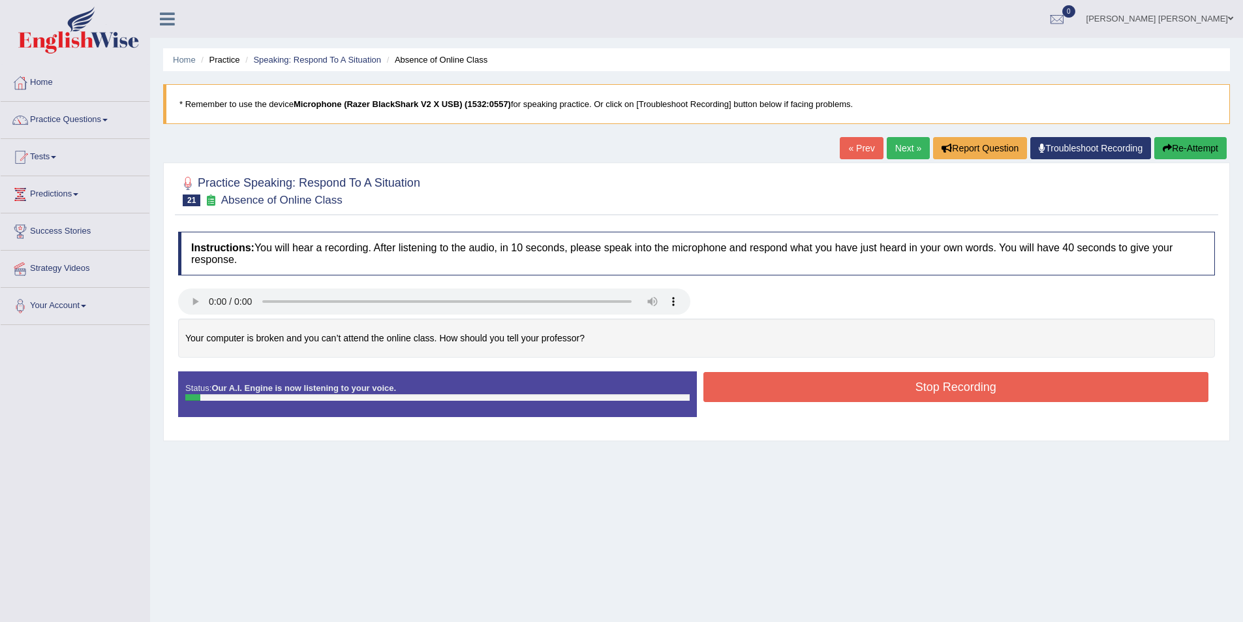
click at [1176, 144] on button "Re-Attempt" at bounding box center [1190, 148] width 72 height 22
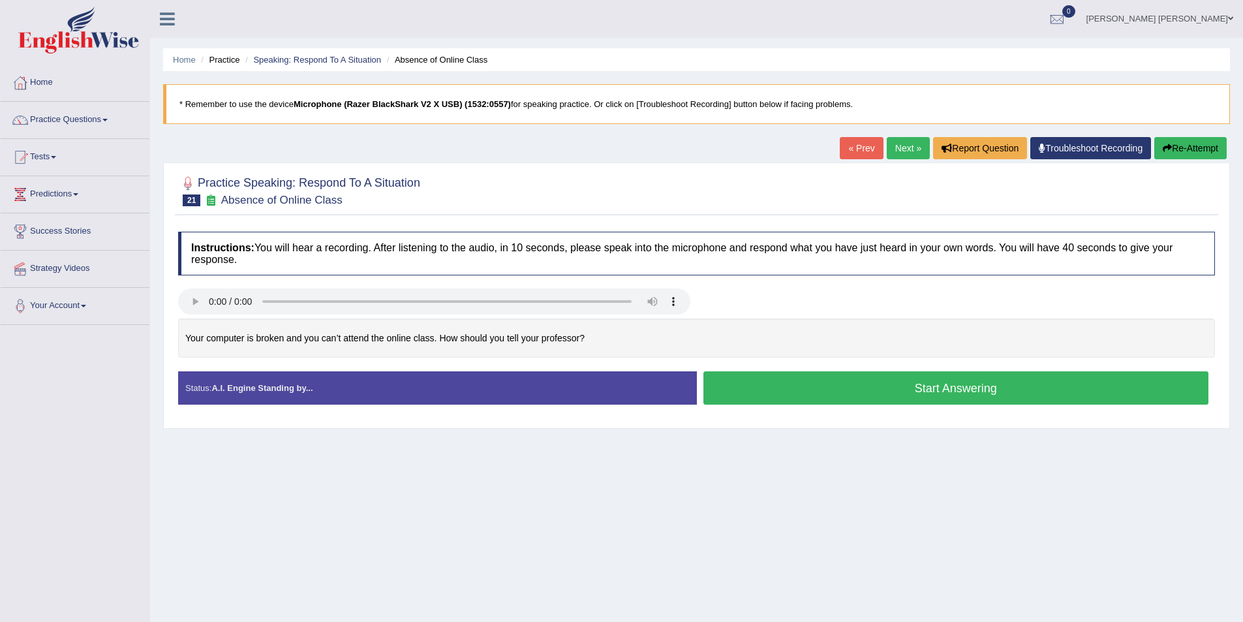
click at [813, 386] on button "Start Answering" at bounding box center [956, 387] width 506 height 33
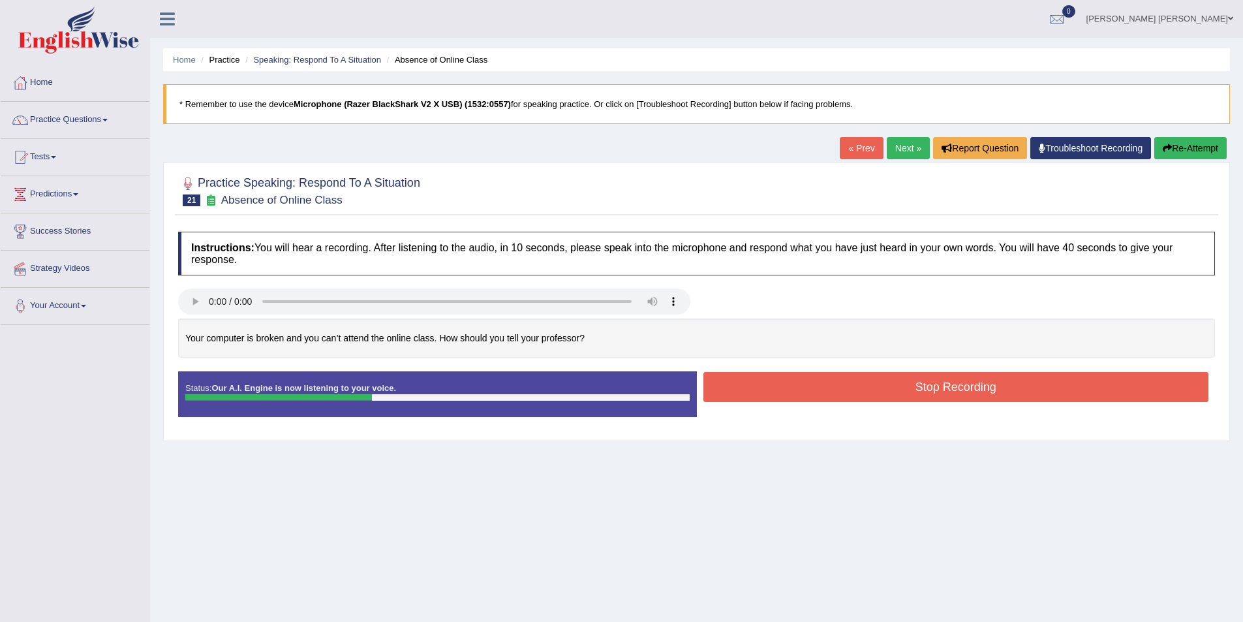
click at [902, 383] on button "Stop Recording" at bounding box center [956, 387] width 506 height 30
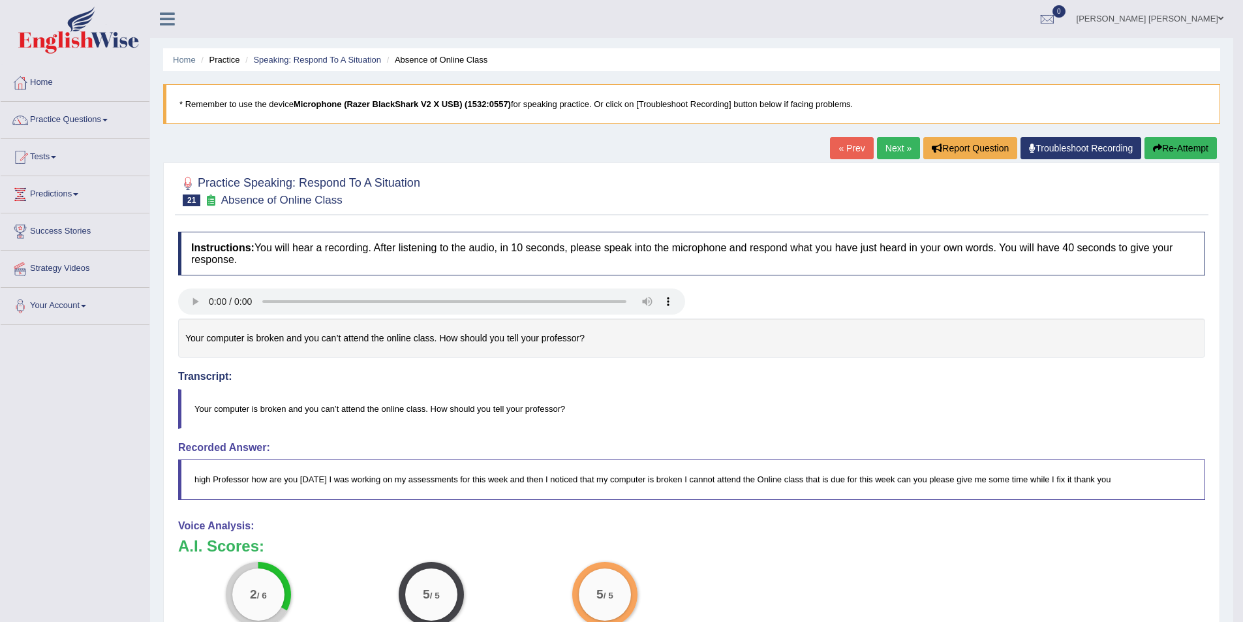
click at [1172, 144] on button "Re-Attempt" at bounding box center [1180, 148] width 72 height 22
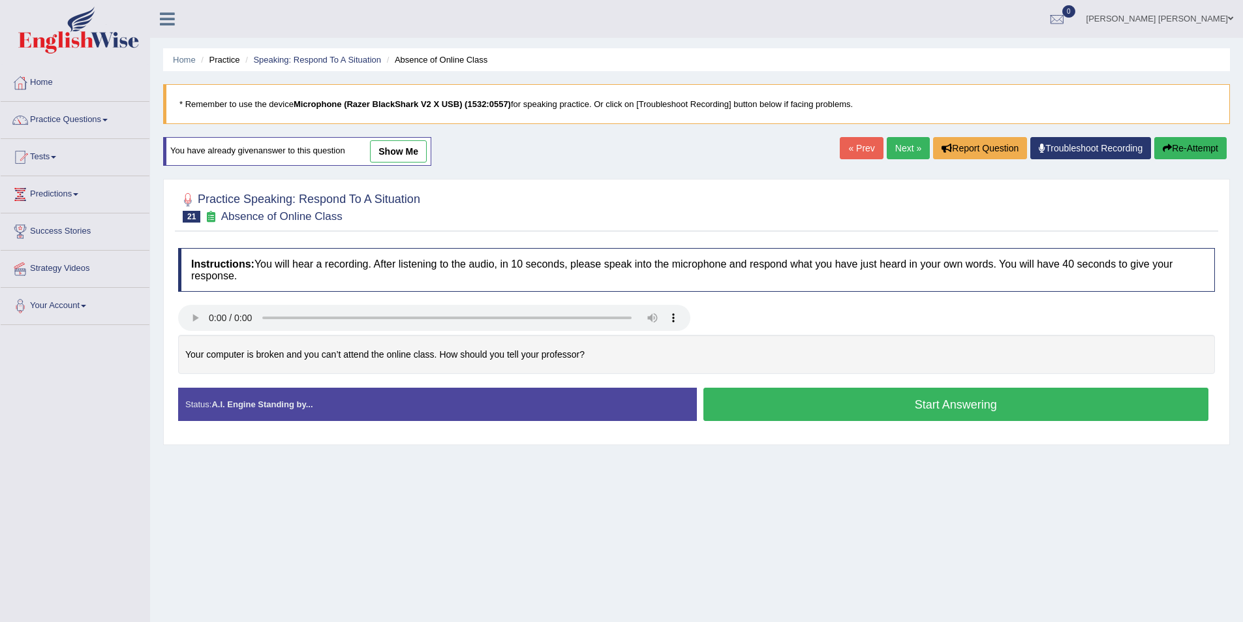
click at [957, 413] on button "Start Answering" at bounding box center [956, 404] width 506 height 33
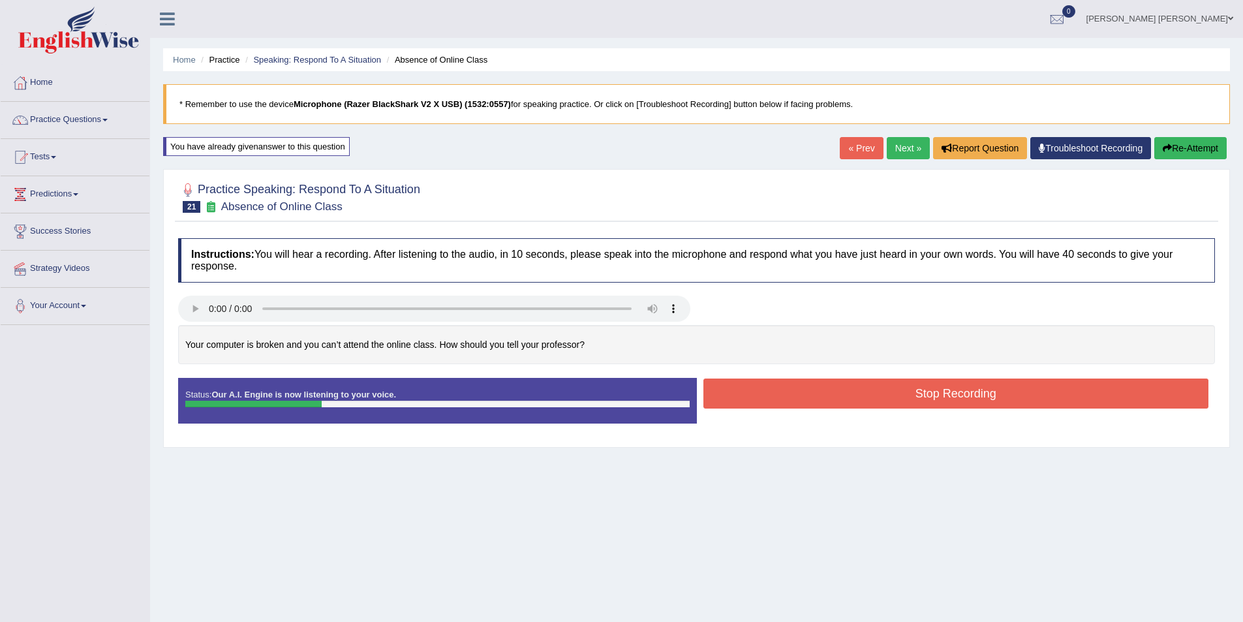
click at [1000, 385] on button "Stop Recording" at bounding box center [956, 393] width 506 height 30
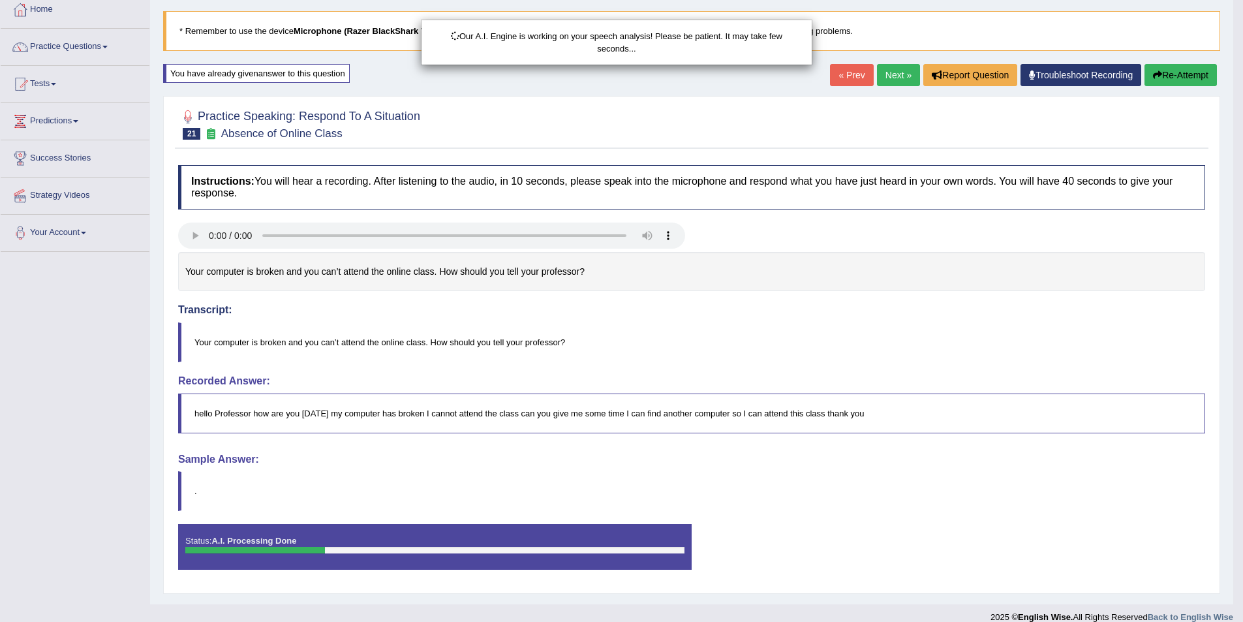
scroll to position [88, 0]
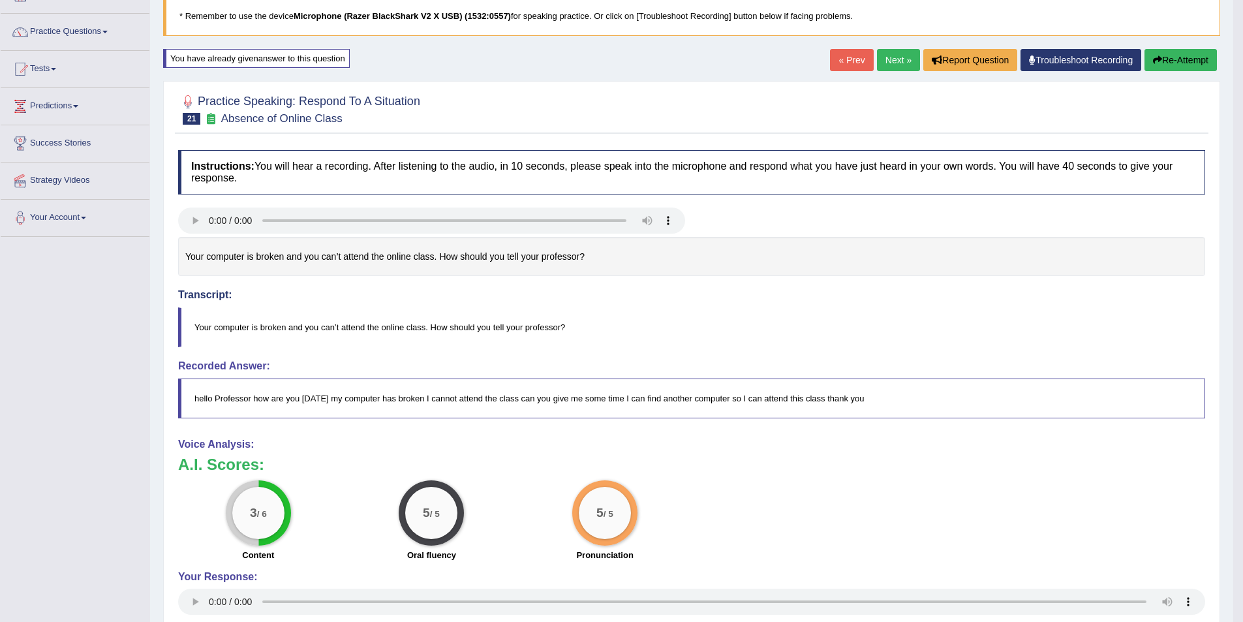
click at [1185, 58] on button "Re-Attempt" at bounding box center [1180, 60] width 72 height 22
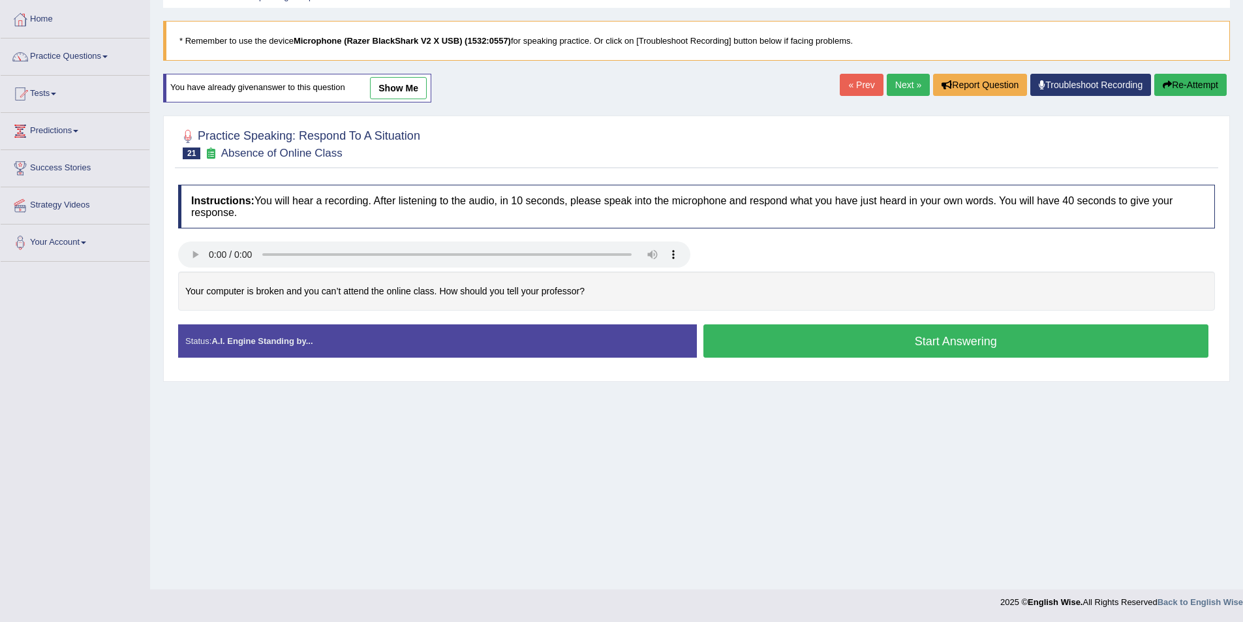
click at [921, 343] on button "Start Answering" at bounding box center [956, 340] width 506 height 33
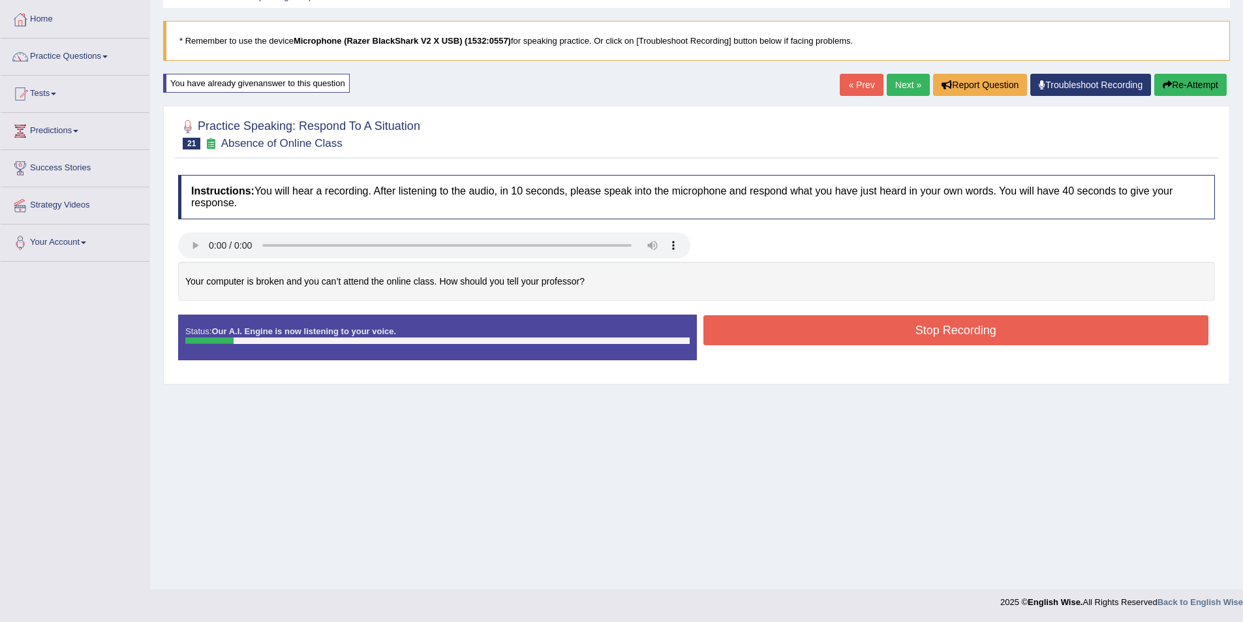
click at [1184, 82] on button "Re-Attempt" at bounding box center [1190, 85] width 72 height 22
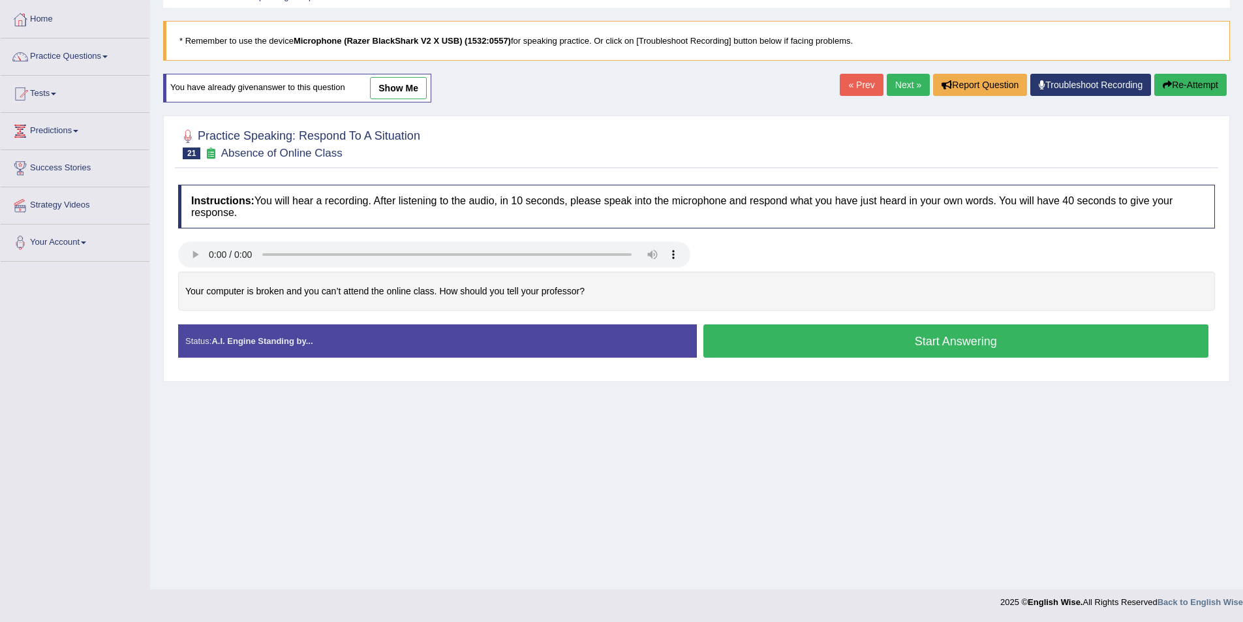
click at [875, 338] on button "Start Answering" at bounding box center [956, 340] width 506 height 33
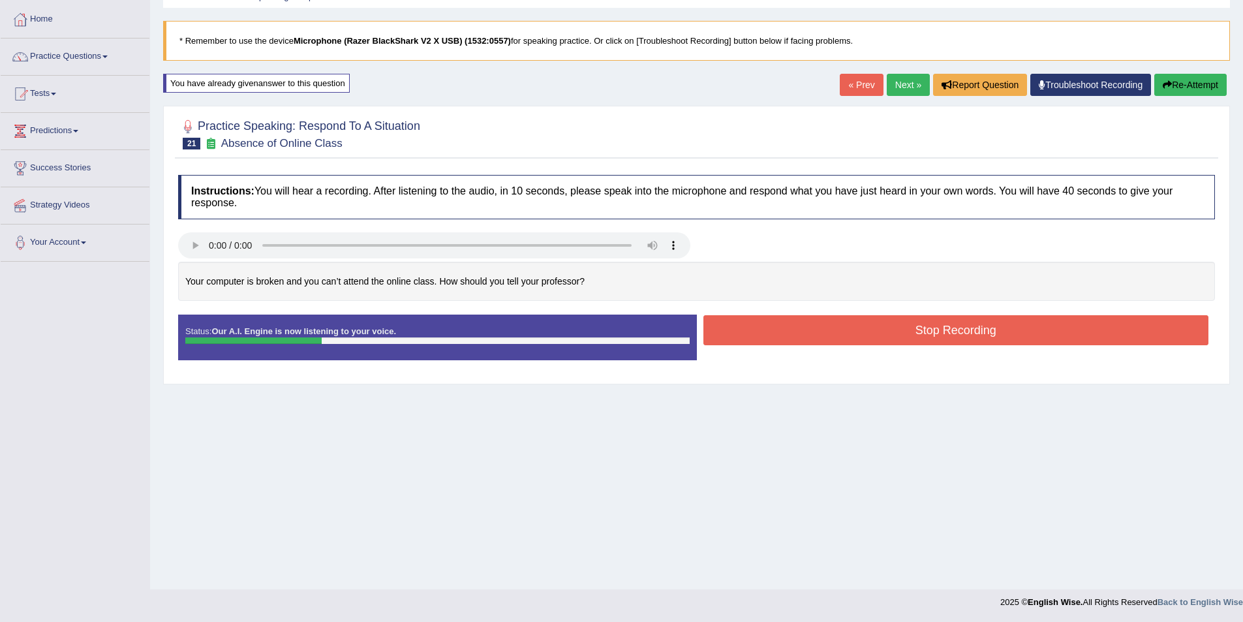
click at [875, 337] on button "Stop Recording" at bounding box center [956, 330] width 506 height 30
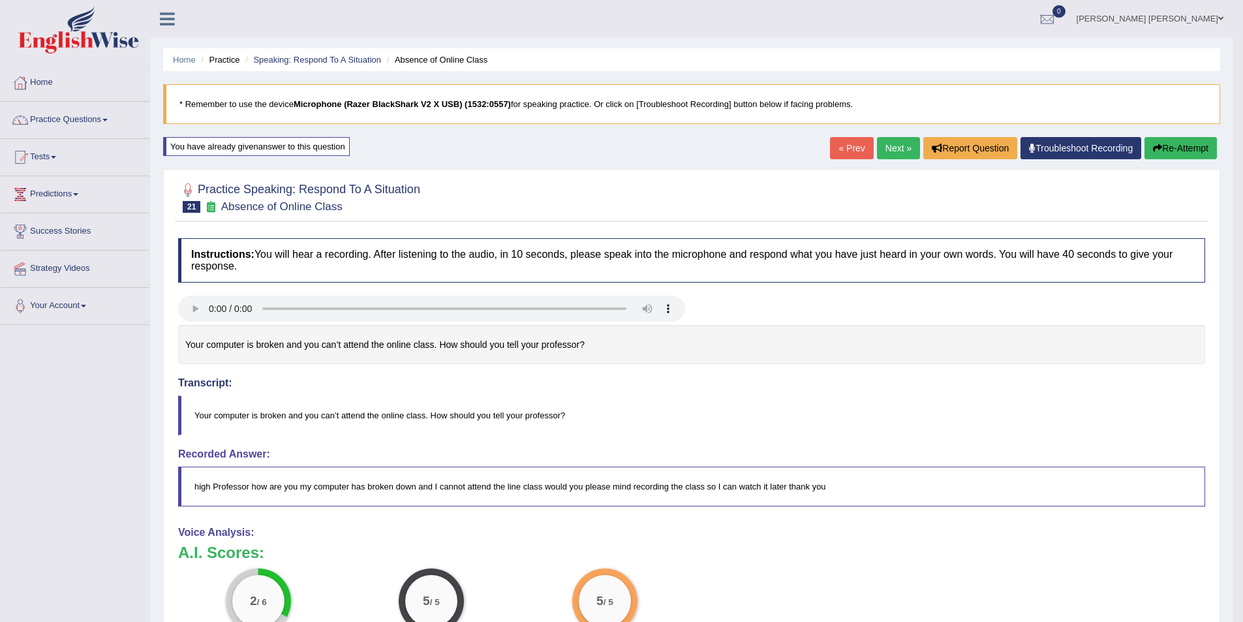
click at [1183, 147] on button "Re-Attempt" at bounding box center [1180, 148] width 72 height 22
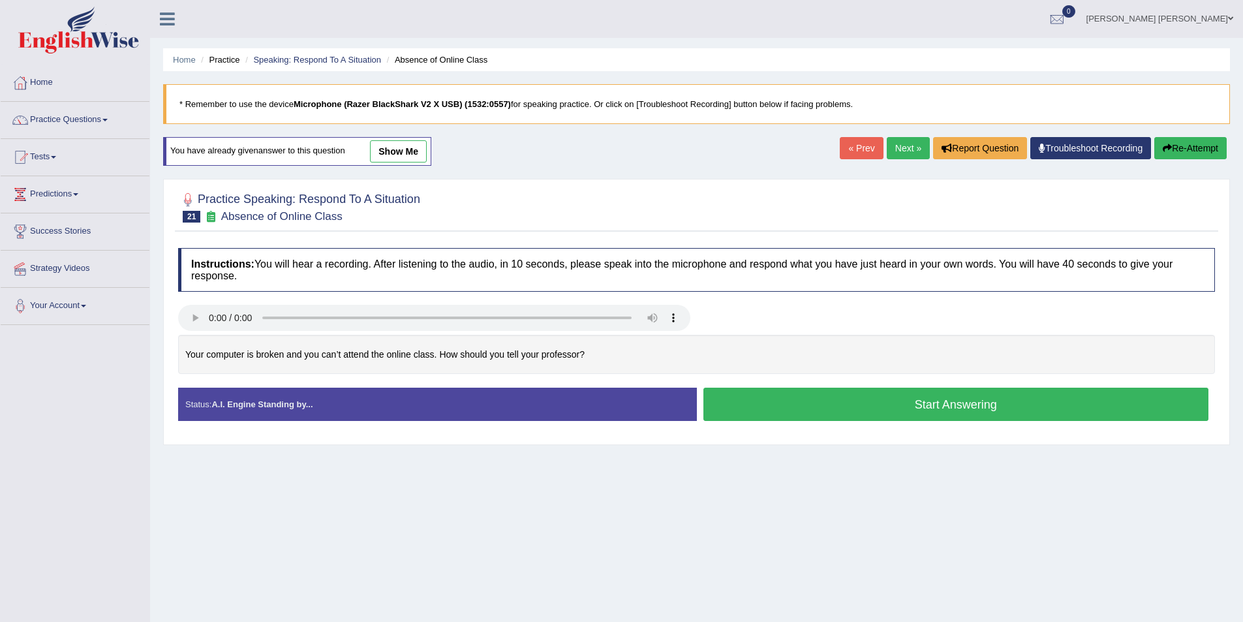
click at [1055, 403] on button "Start Answering" at bounding box center [956, 404] width 506 height 33
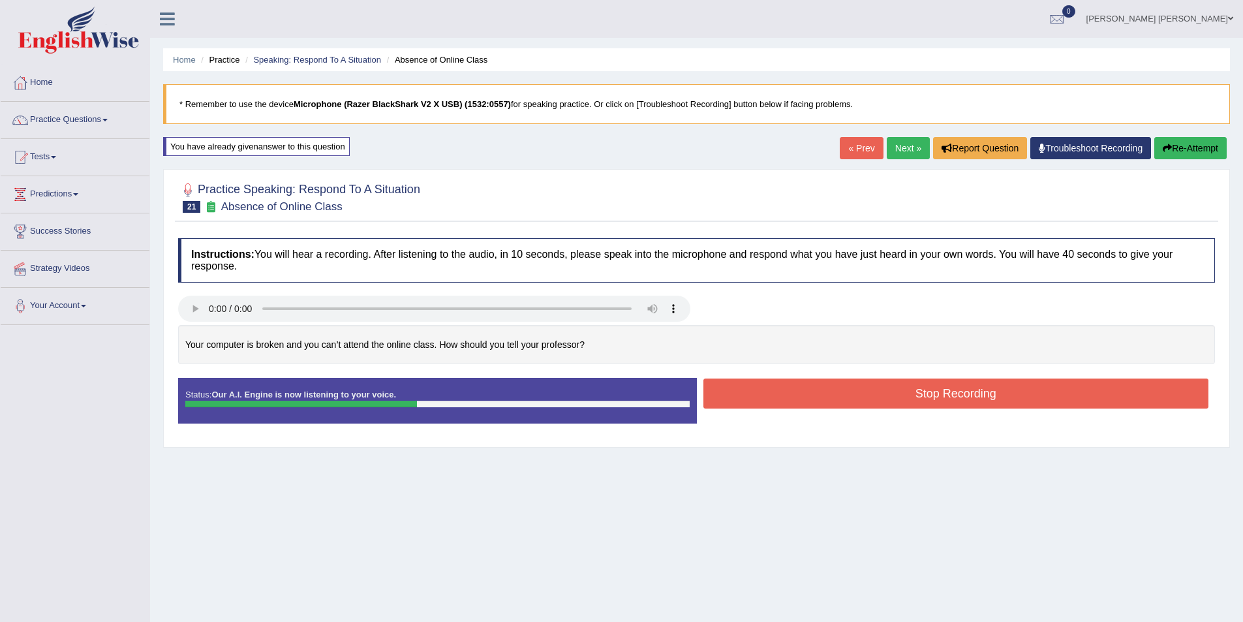
click at [1000, 395] on button "Stop Recording" at bounding box center [956, 393] width 506 height 30
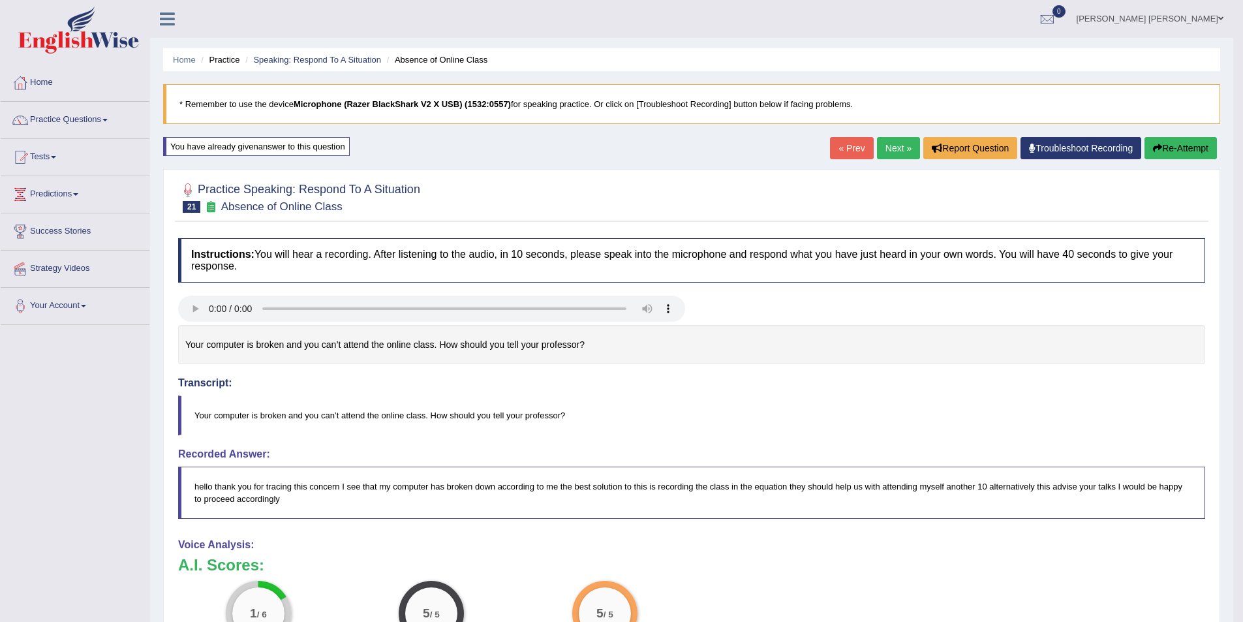
click at [1174, 153] on button "Re-Attempt" at bounding box center [1180, 148] width 72 height 22
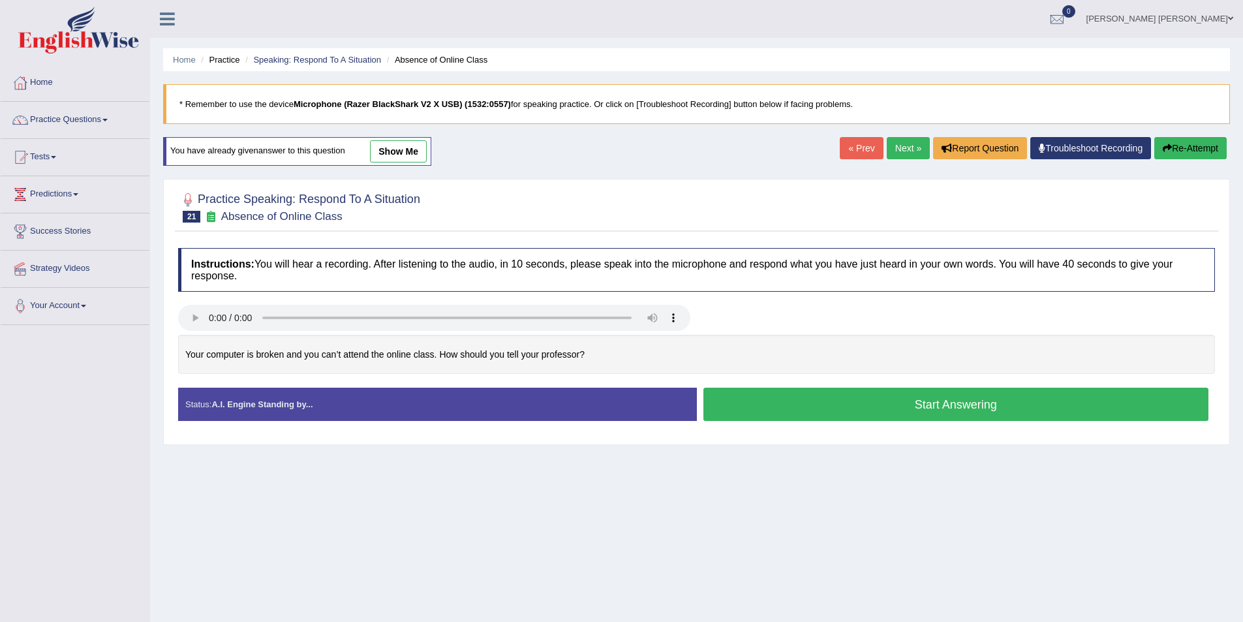
click at [1053, 382] on div "Created with Highcharts 7.1.2 Too low Too high Time Pitch meter: 0 5 10 15 20 2…" at bounding box center [697, 361] width 1050 height 53
click at [1057, 397] on button "Start Answering" at bounding box center [956, 404] width 506 height 33
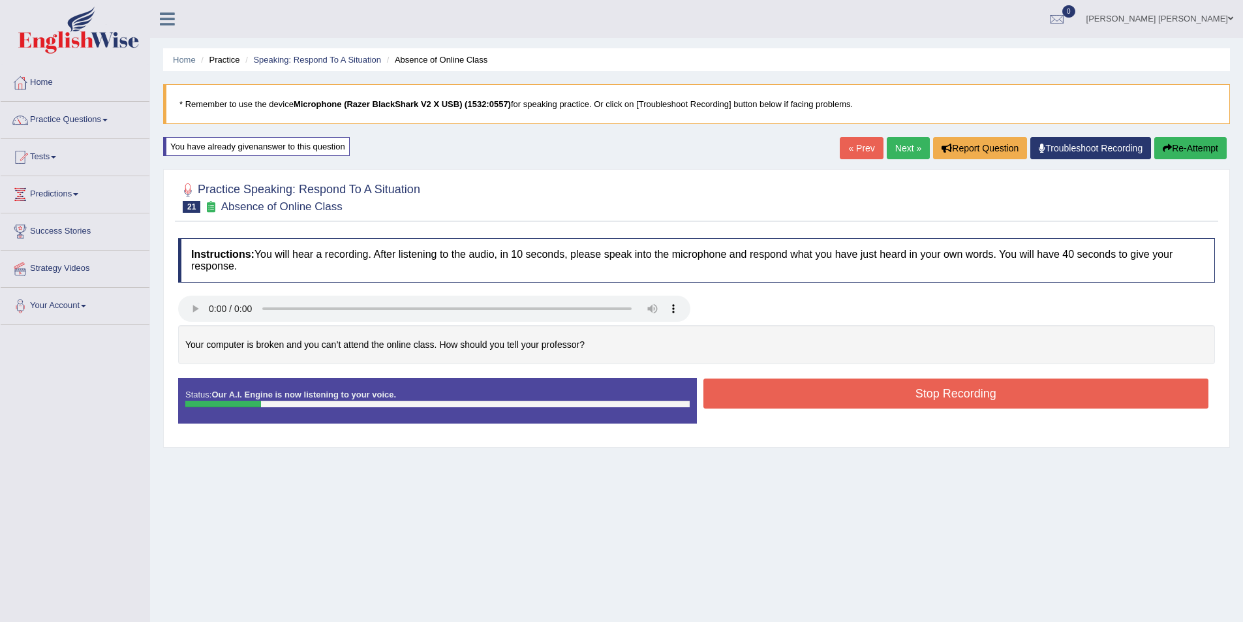
click at [1207, 154] on button "Re-Attempt" at bounding box center [1190, 148] width 72 height 22
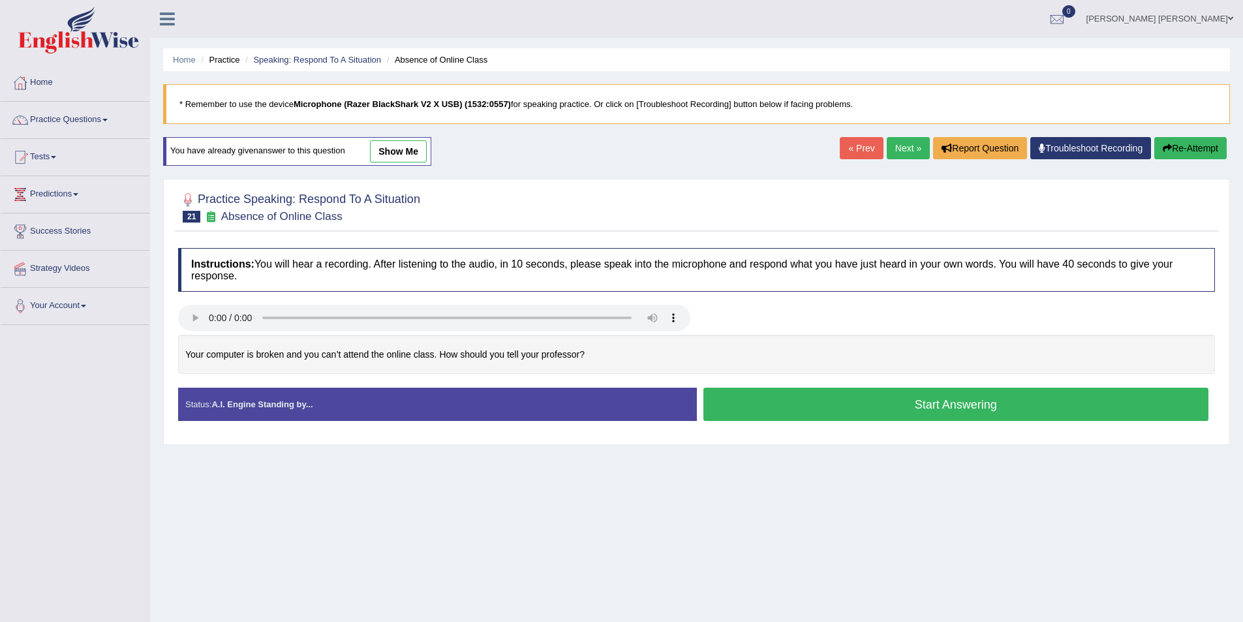
click at [769, 410] on button "Start Answering" at bounding box center [956, 404] width 506 height 33
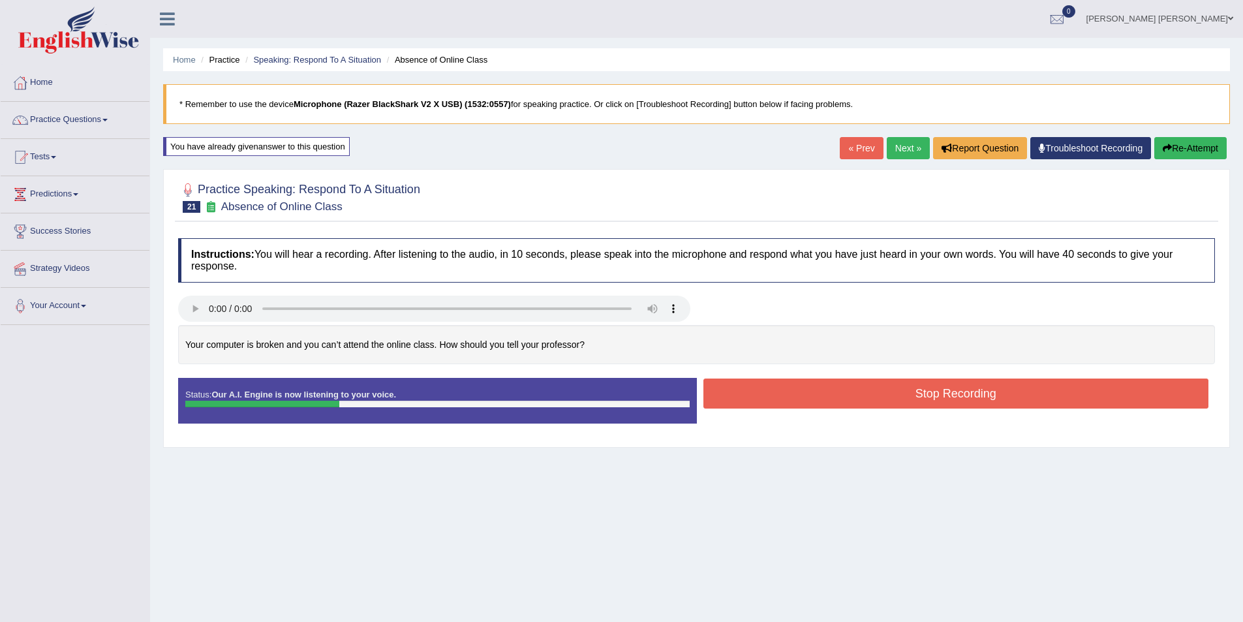
click at [1025, 392] on button "Stop Recording" at bounding box center [956, 393] width 506 height 30
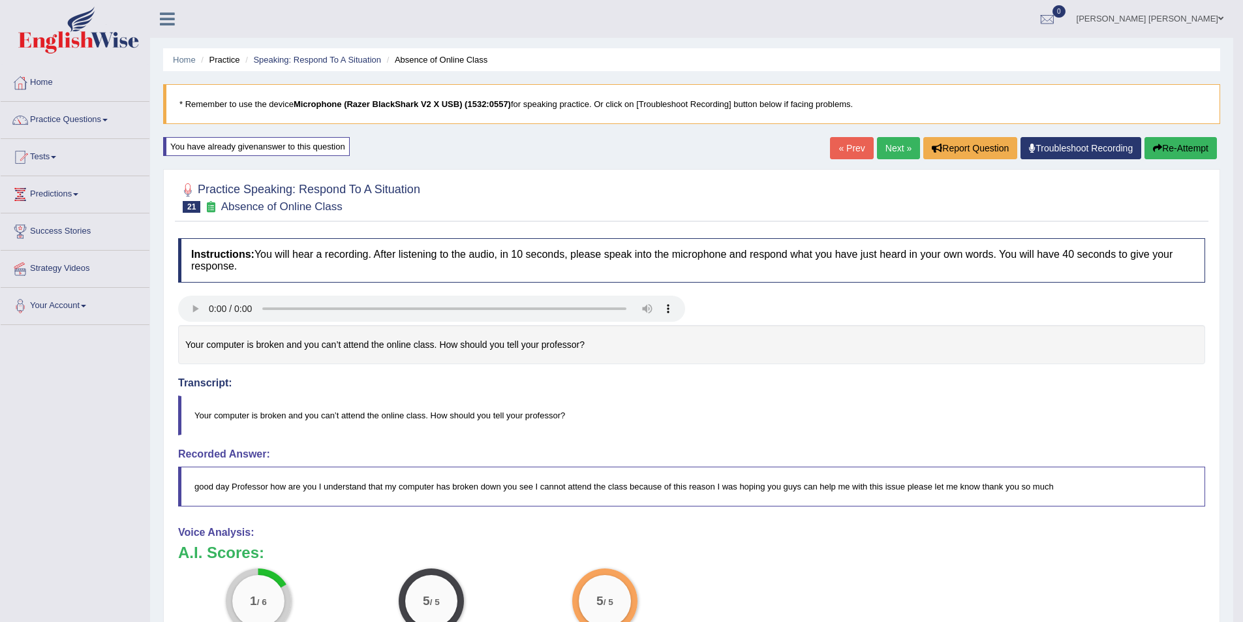
click at [1193, 161] on div "« Prev Next » Report Question Troubleshoot Recording Re-Attempt" at bounding box center [1025, 149] width 390 height 25
click at [1191, 158] on button "Re-Attempt" at bounding box center [1180, 148] width 72 height 22
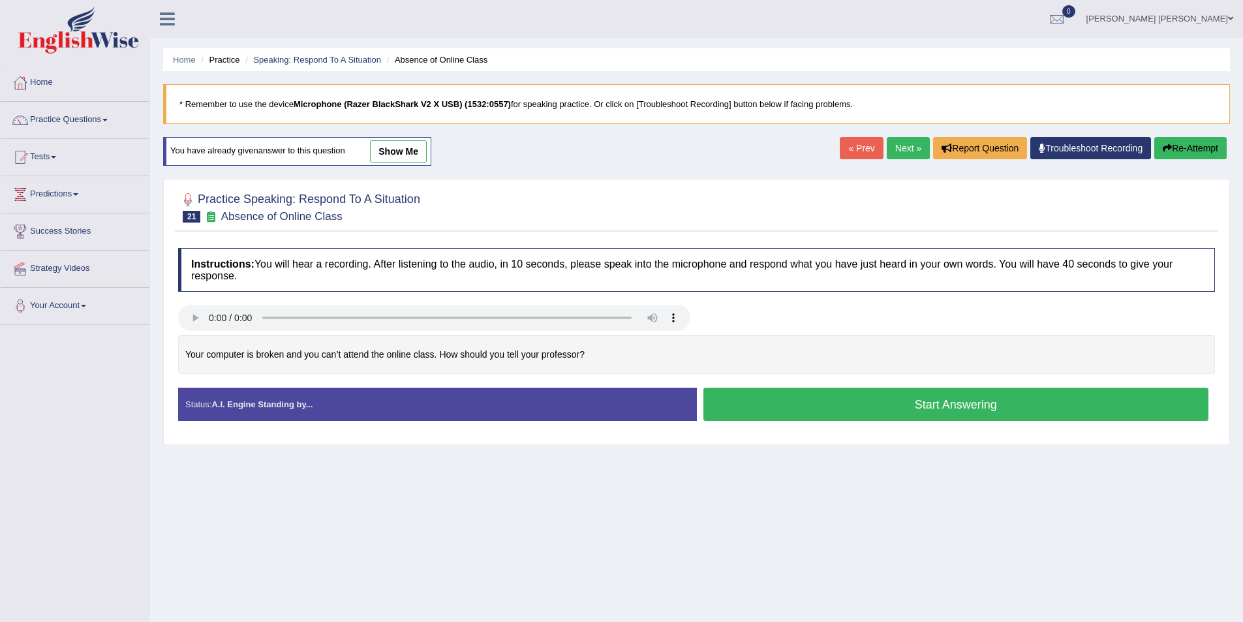
click at [882, 406] on button "Start Answering" at bounding box center [956, 404] width 506 height 33
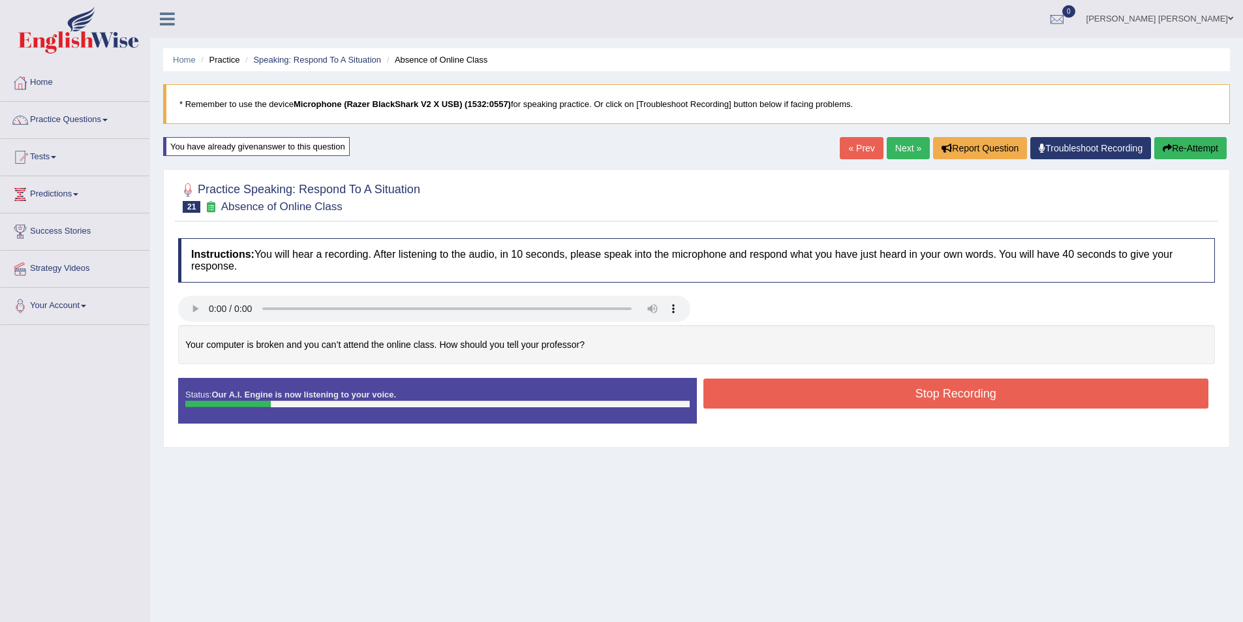
click at [1009, 391] on button "Stop Recording" at bounding box center [956, 393] width 506 height 30
